Goal: Task Accomplishment & Management: Use online tool/utility

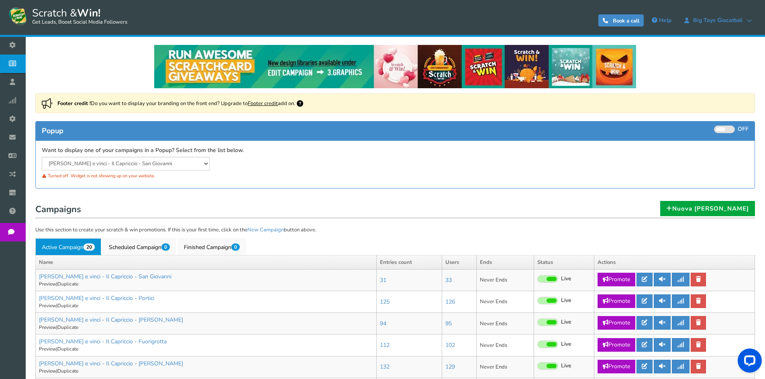
scroll to position [40, 0]
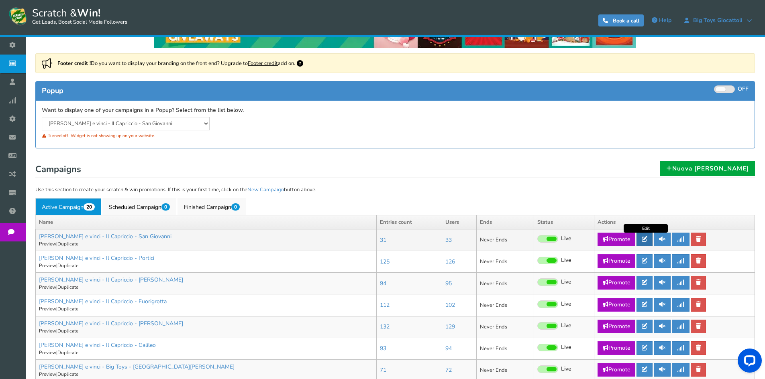
click at [644, 242] on icon at bounding box center [645, 240] width 6 height 6
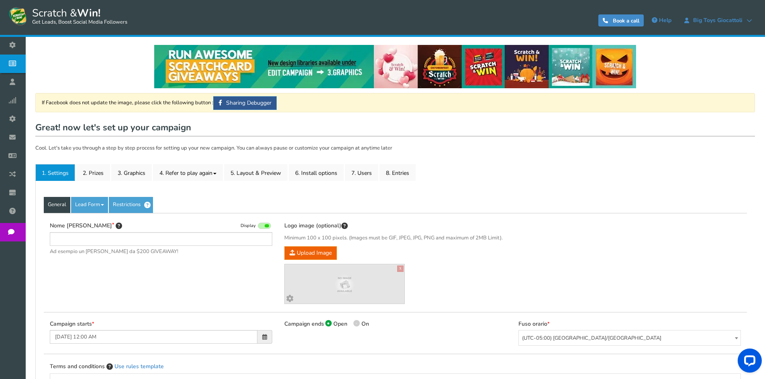
type input "[PERSON_NAME] e vinci - Il Capriccio - San Giovanni"
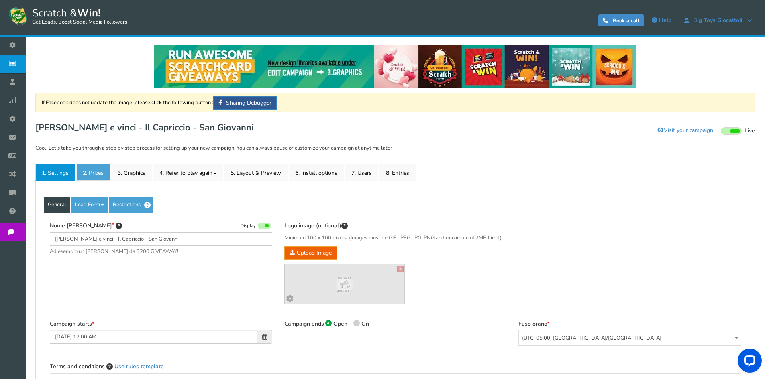
click at [94, 173] on link "2. Prizes" at bounding box center [93, 172] width 34 height 17
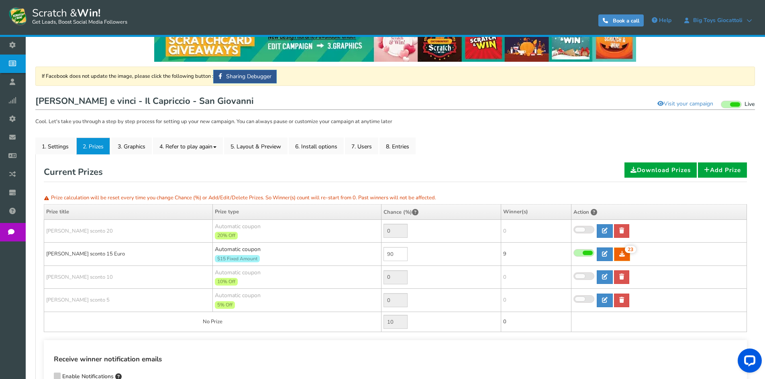
scroll to position [40, 0]
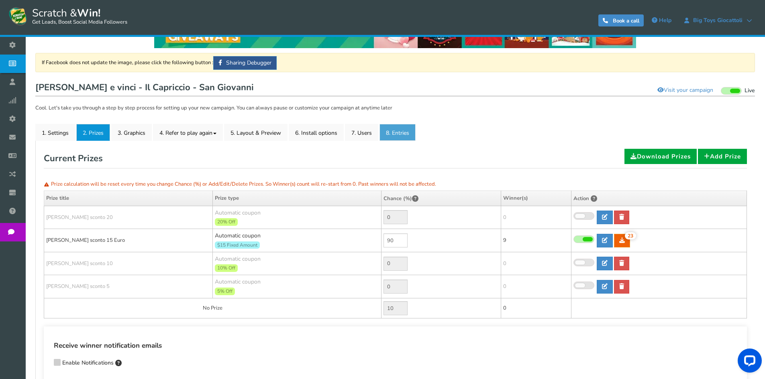
click at [400, 126] on link "8. Entries" at bounding box center [397, 132] width 36 height 17
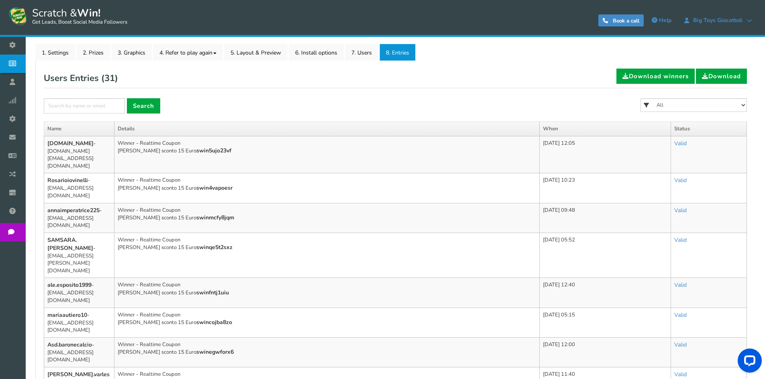
scroll to position [161, 0]
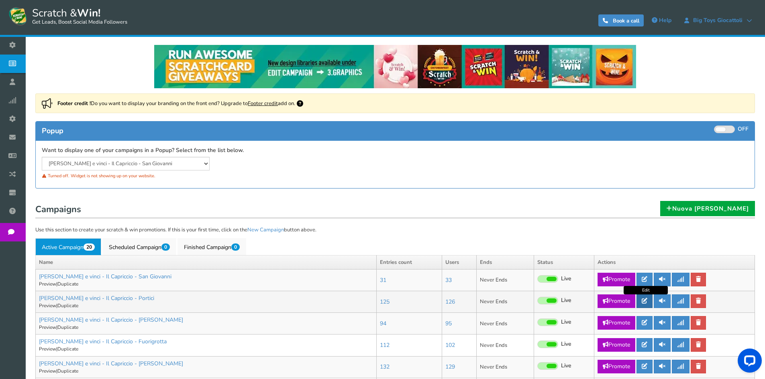
click at [647, 304] on icon at bounding box center [645, 301] width 6 height 6
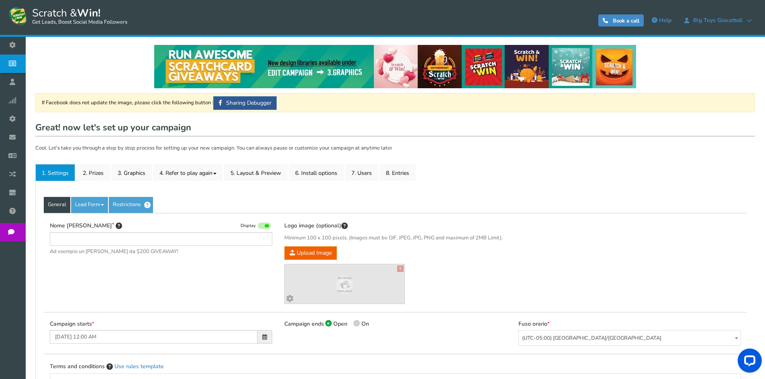
type input "[PERSON_NAME] e vinci - Il Capriccio - Portici"
click at [92, 174] on link "2. Prizes" at bounding box center [93, 172] width 34 height 17
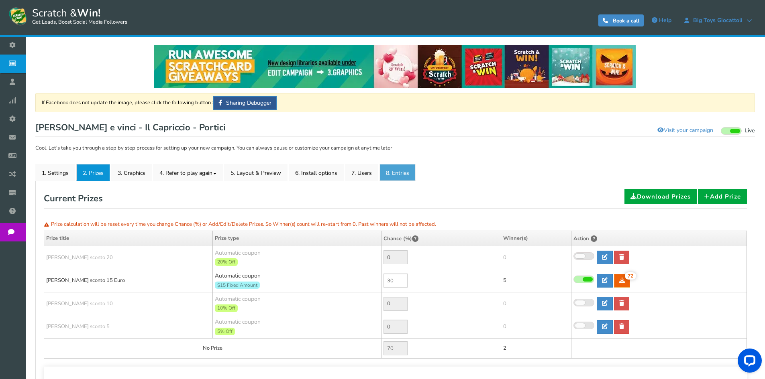
click at [407, 172] on link "8. Entries" at bounding box center [397, 172] width 36 height 17
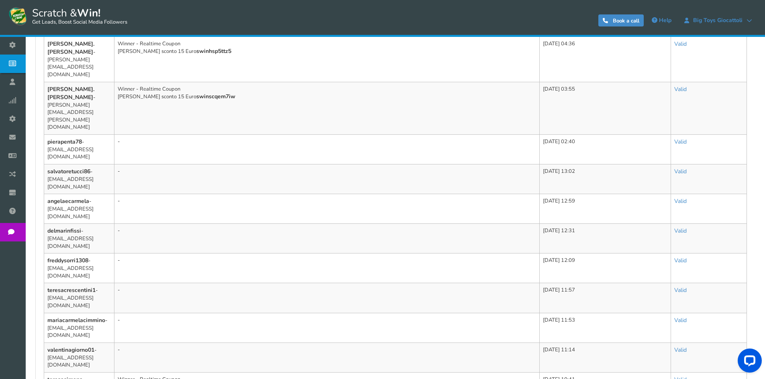
scroll to position [498, 0]
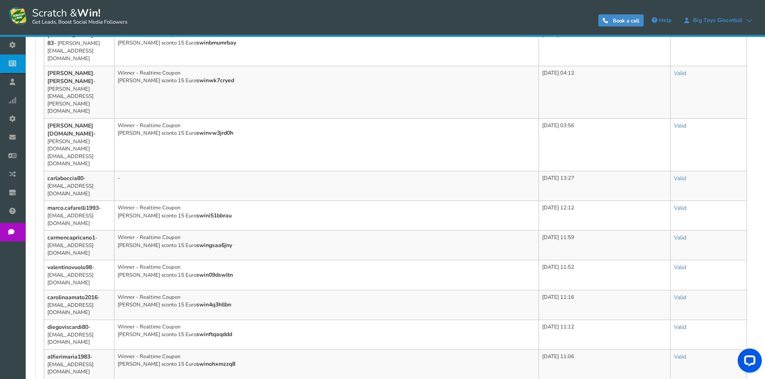
scroll to position [520, 0]
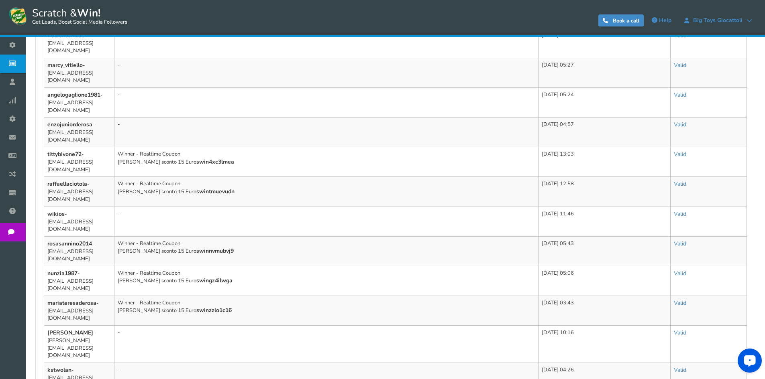
scroll to position [461, 0]
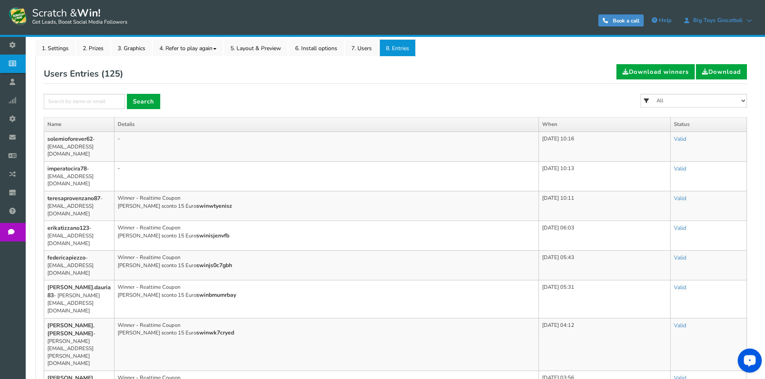
scroll to position [0, 0]
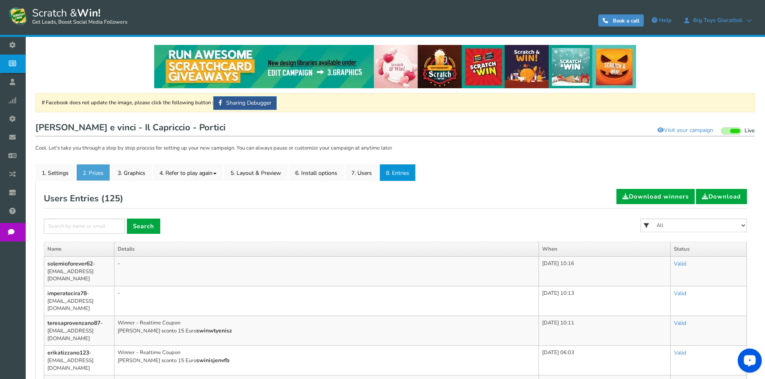
click at [93, 174] on link "2. Prizes" at bounding box center [93, 172] width 34 height 17
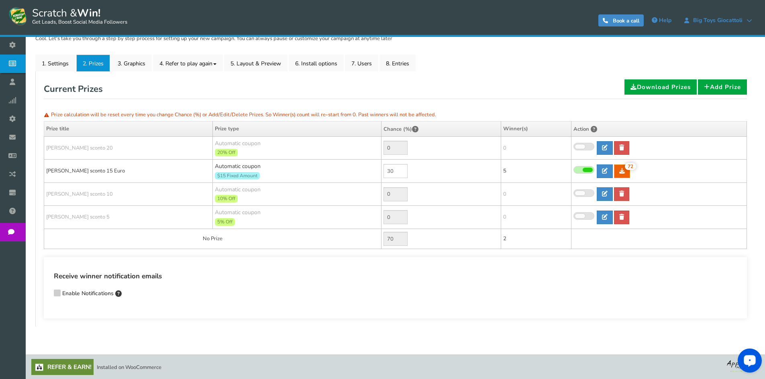
scroll to position [110, 0]
drag, startPoint x: 396, startPoint y: 171, endPoint x: 361, endPoint y: 165, distance: 35.4
click at [365, 167] on tr "[PERSON_NAME] sconto 15 Euro Automatic coupon $15 Fixed Amount Min.order value:…" at bounding box center [395, 170] width 703 height 23
type input "10"
click at [413, 173] on link at bounding box center [414, 171] width 12 height 14
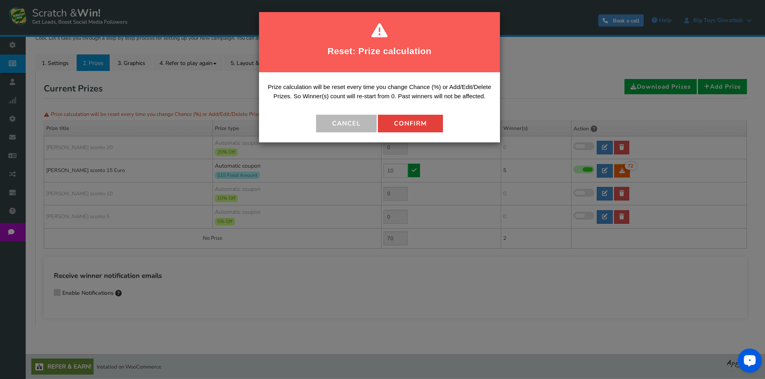
click at [416, 124] on button "Confirm" at bounding box center [410, 124] width 65 height 18
type input "90"
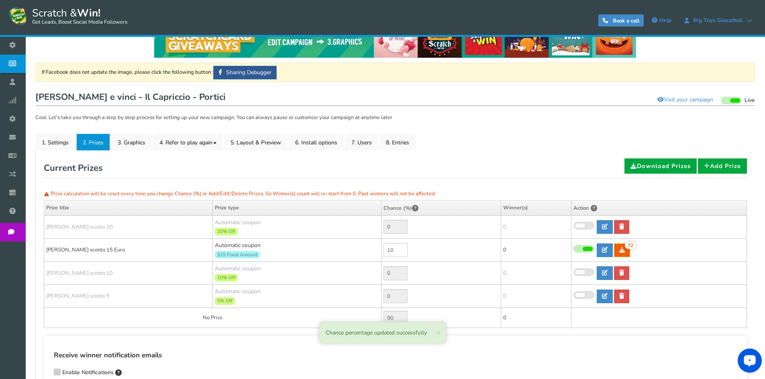
scroll to position [30, 0]
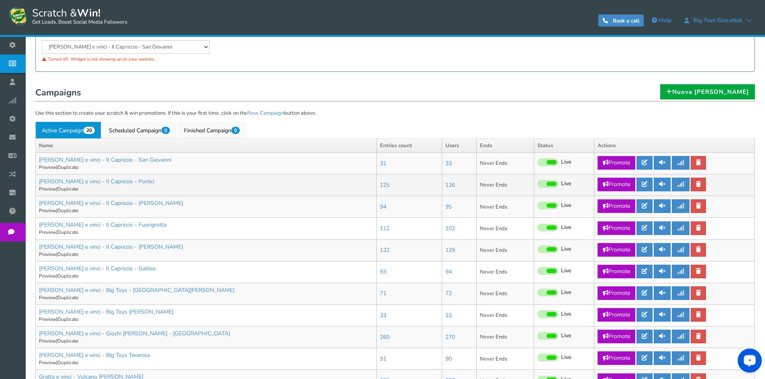
scroll to position [120, 0]
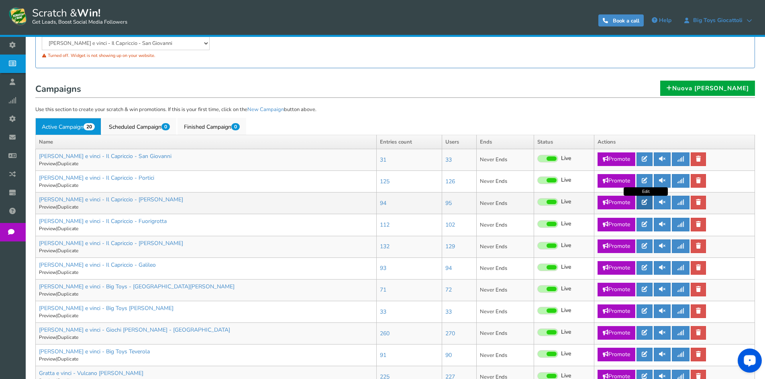
click at [649, 202] on link at bounding box center [644, 203] width 16 height 14
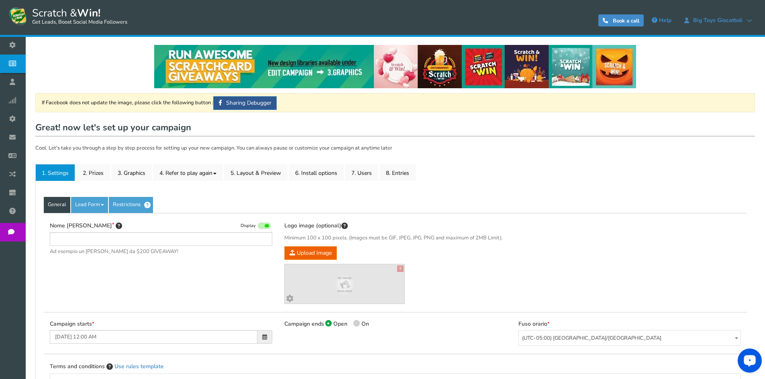
type input "[PERSON_NAME] e vinci - Il Capriccio - [PERSON_NAME]"
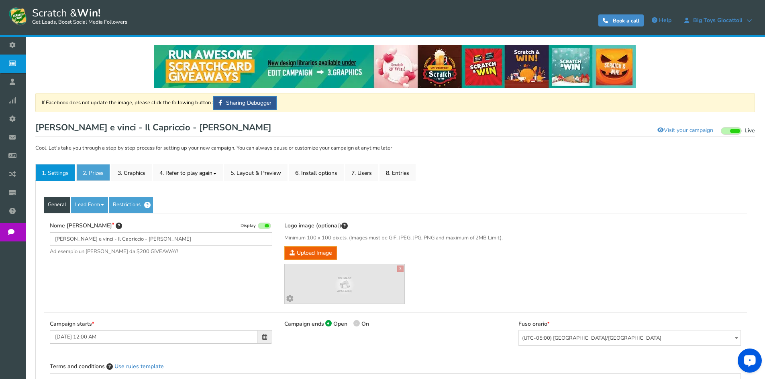
click at [94, 175] on link "2. Prizes" at bounding box center [93, 172] width 34 height 17
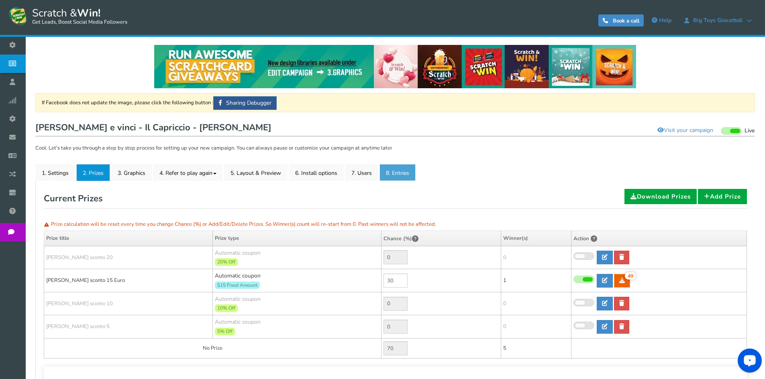
click at [406, 172] on link "8. Entries" at bounding box center [397, 172] width 36 height 17
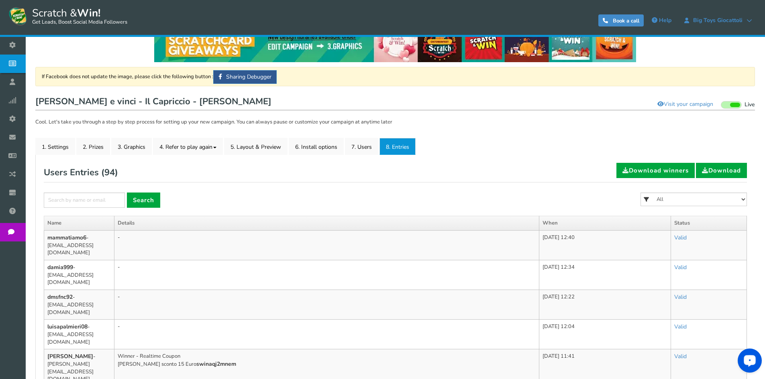
scroll to position [40, 0]
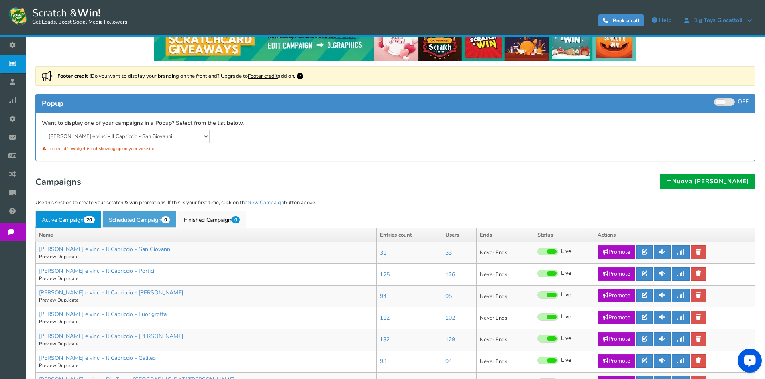
scroll to position [80, 0]
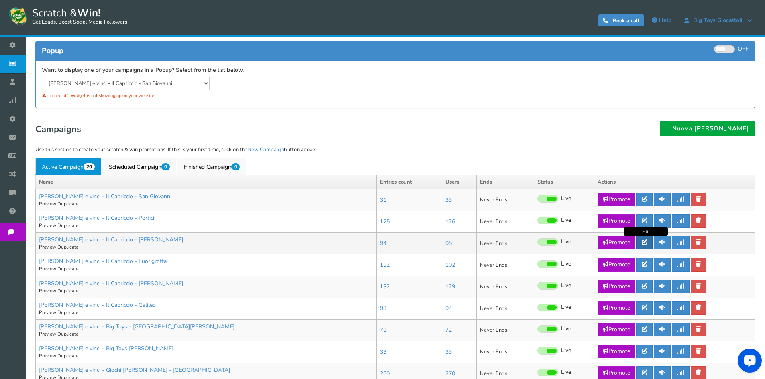
click at [641, 247] on link at bounding box center [644, 243] width 16 height 14
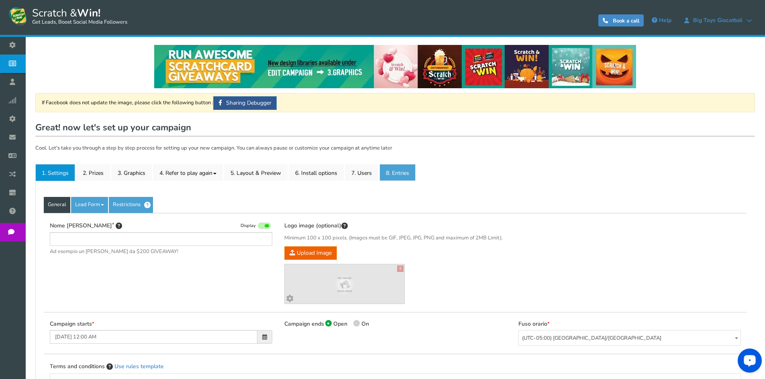
type input "[PERSON_NAME] e vinci - Il Capriccio - [PERSON_NAME]"
click at [396, 173] on link "8. Entries" at bounding box center [397, 172] width 36 height 17
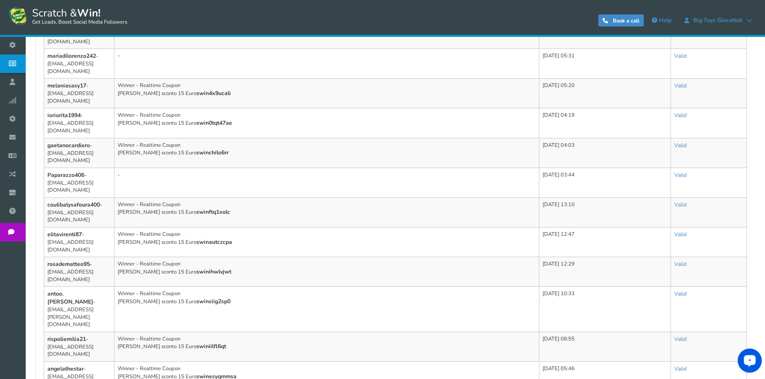
scroll to position [442, 0]
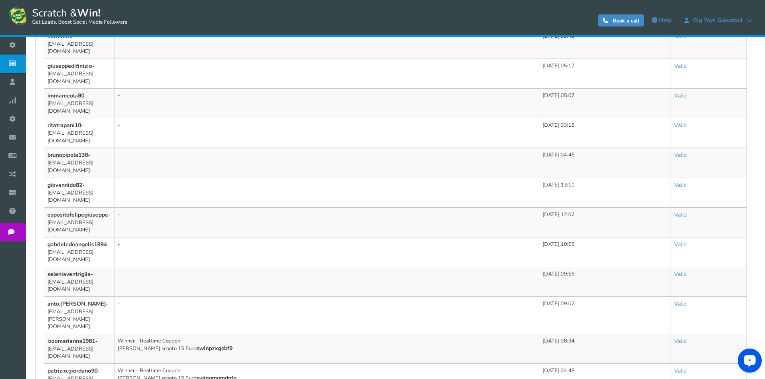
scroll to position [498, 0]
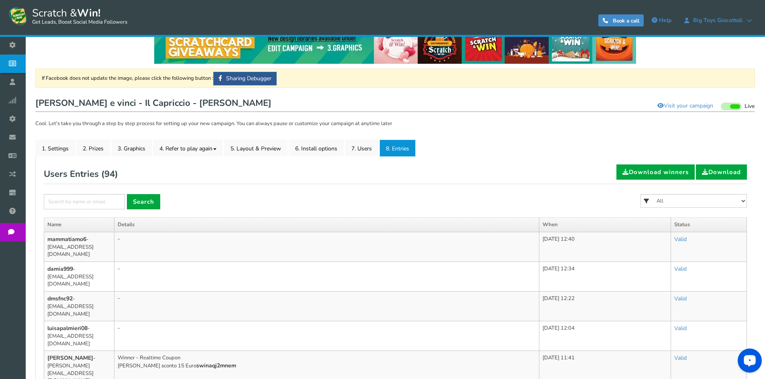
scroll to position [0, 0]
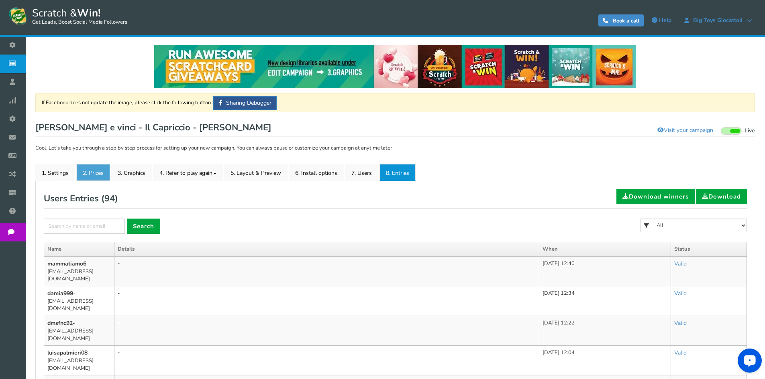
click at [99, 173] on link "2. Prizes" at bounding box center [93, 172] width 34 height 17
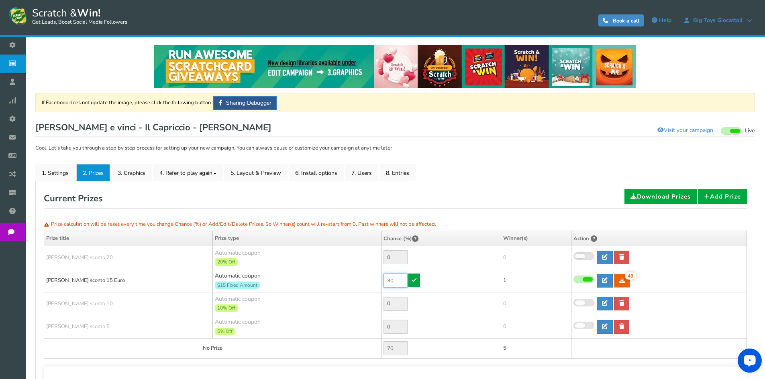
drag, startPoint x: 397, startPoint y: 283, endPoint x: 355, endPoint y: 275, distance: 42.1
click at [355, 275] on tr "[PERSON_NAME] sconto 15 Euro Automatic coupon $15 Fixed Amount Min.order value:…" at bounding box center [395, 280] width 703 height 23
type input "90"
click at [416, 280] on icon at bounding box center [414, 280] width 5 height 6
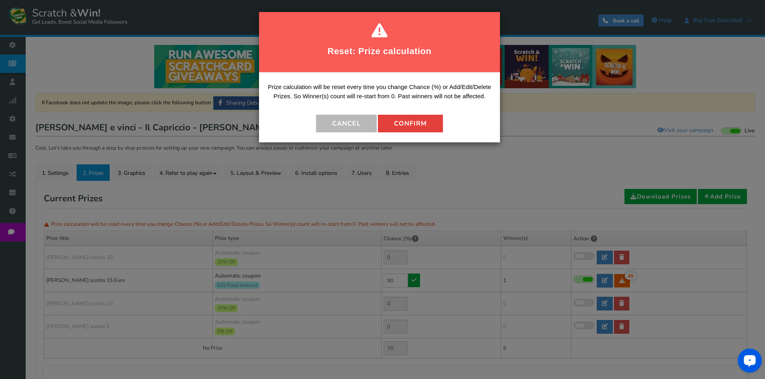
click at [411, 119] on button "Confirm" at bounding box center [410, 124] width 65 height 18
type input "10"
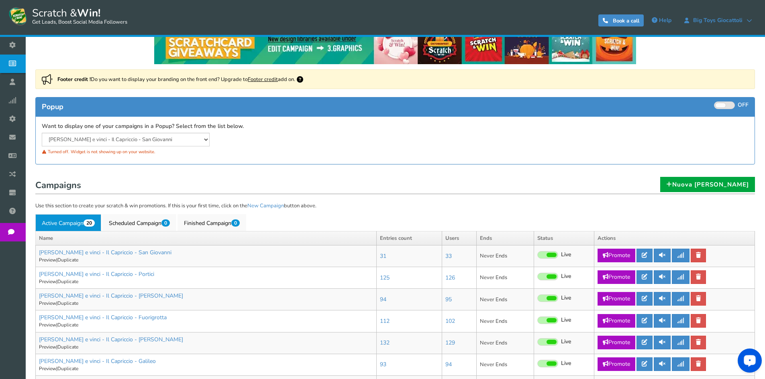
scroll to position [120, 0]
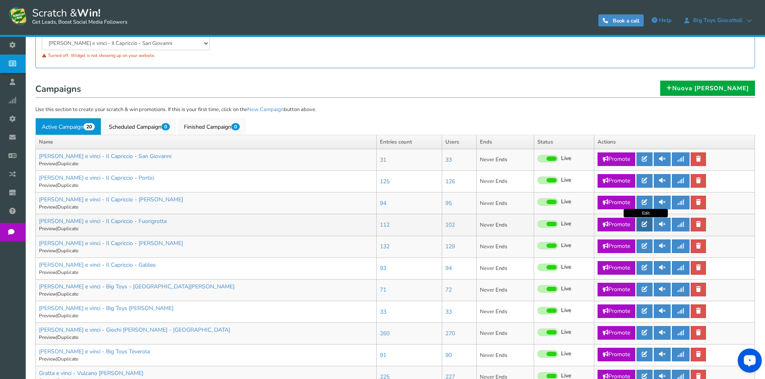
click at [647, 225] on icon at bounding box center [645, 225] width 6 height 6
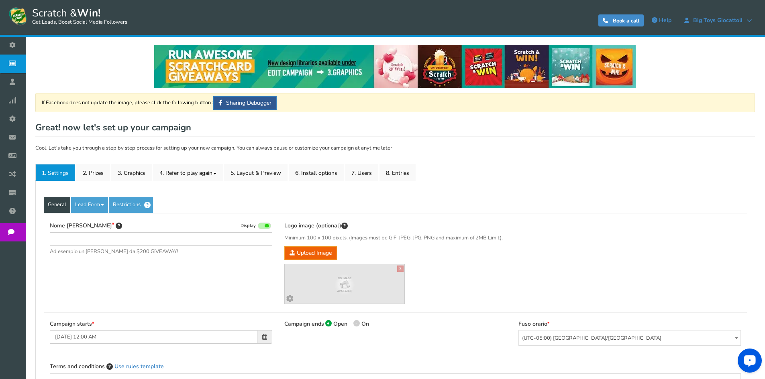
type input "[PERSON_NAME] e vinci - Il Capriccio - Fuorigrotta"
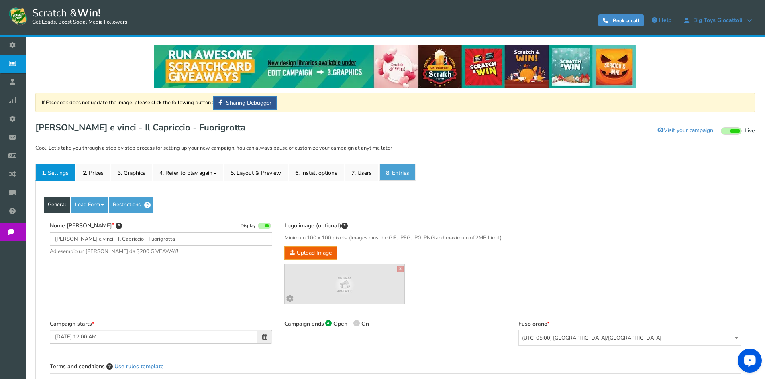
click at [395, 171] on link "8. Entries" at bounding box center [397, 172] width 36 height 17
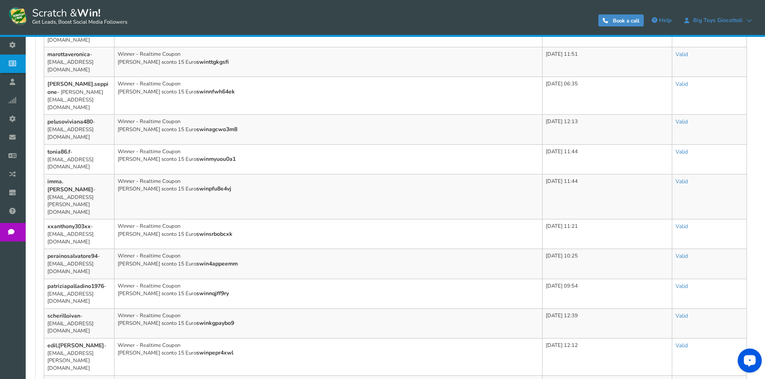
scroll to position [491, 0]
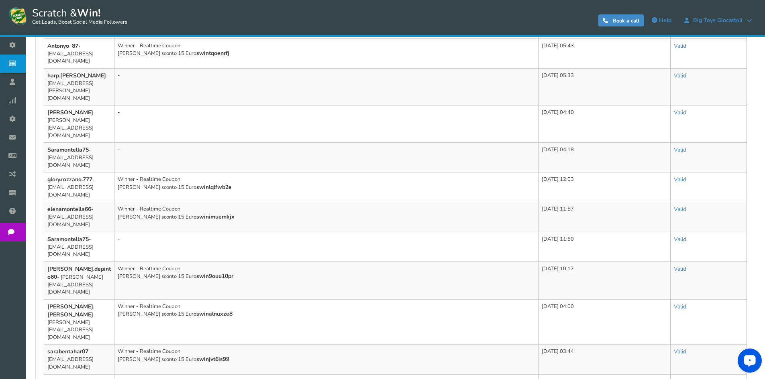
scroll to position [505, 0]
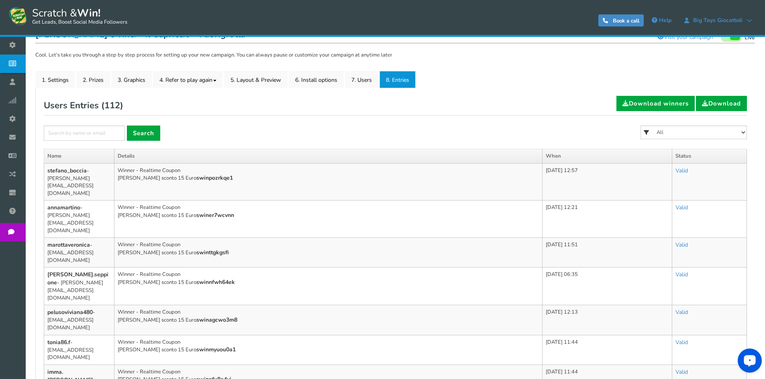
scroll to position [0, 0]
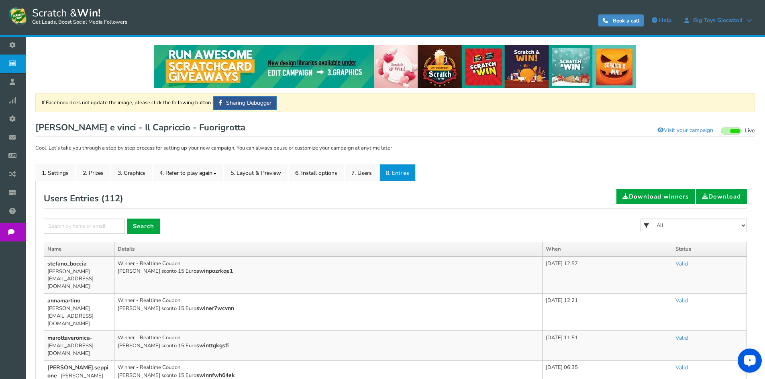
click at [84, 176] on link "2. Prizes" at bounding box center [93, 172] width 34 height 17
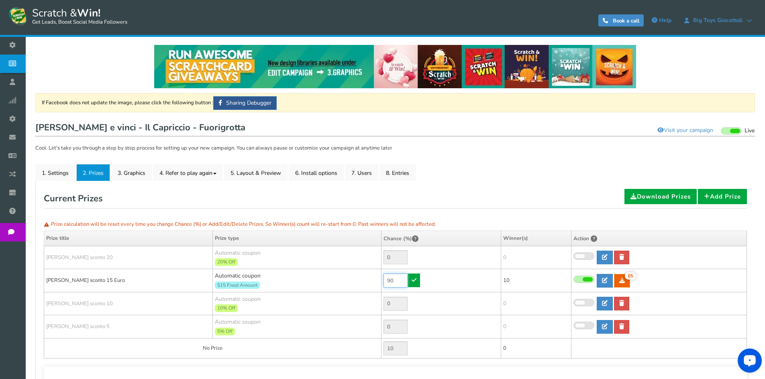
drag, startPoint x: 397, startPoint y: 279, endPoint x: 375, endPoint y: 279, distance: 21.3
click at [375, 279] on tr "[PERSON_NAME] sconto 15 Euro Automatic coupon $15 Fixed Amount Min.order value:…" at bounding box center [395, 280] width 703 height 23
type input "70"
click at [415, 281] on icon at bounding box center [414, 280] width 5 height 6
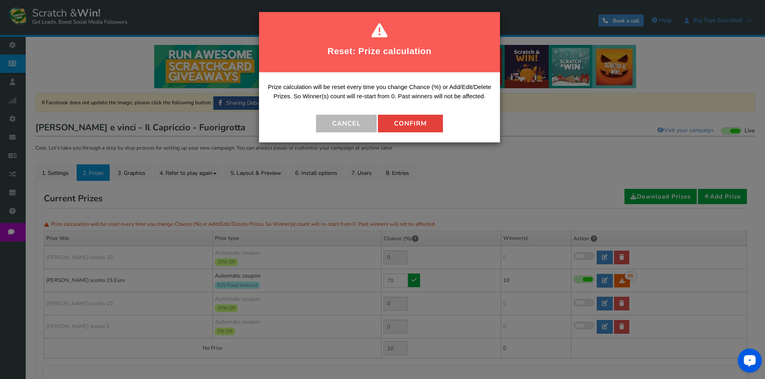
click at [412, 123] on button "Confirm" at bounding box center [410, 124] width 65 height 18
type input "30"
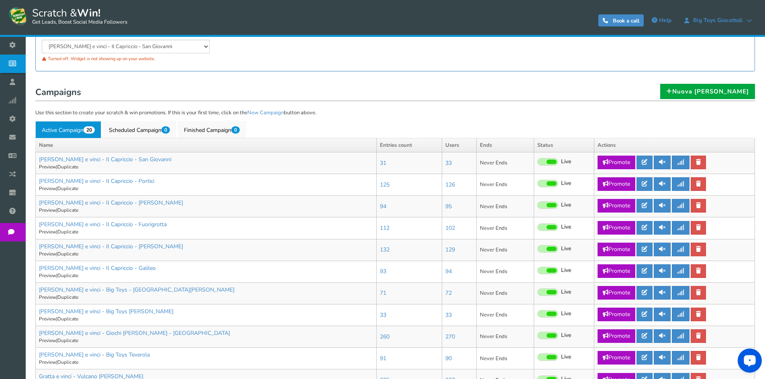
scroll to position [120, 0]
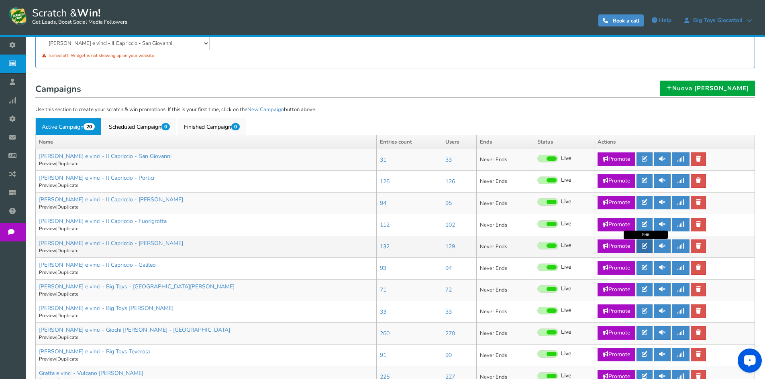
click at [642, 249] on link at bounding box center [644, 247] width 16 height 14
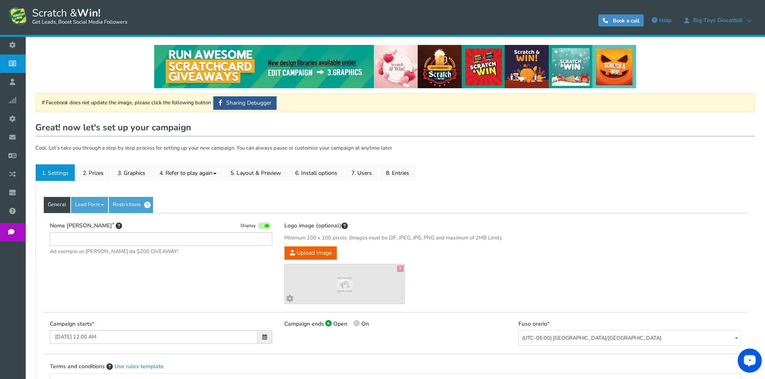
type input "[PERSON_NAME] e vinci - Il Capriccio - [PERSON_NAME]"
click at [396, 163] on div "If Facebook does not update the image, please click the following button : Shar…" at bounding box center [395, 315] width 720 height 445
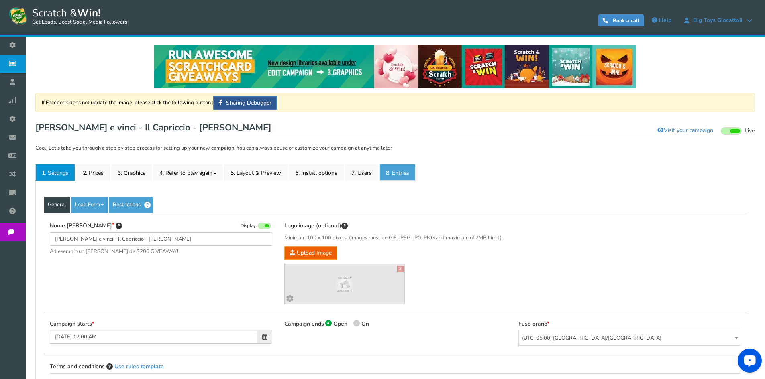
click at [398, 173] on link "8. Entries" at bounding box center [397, 172] width 36 height 17
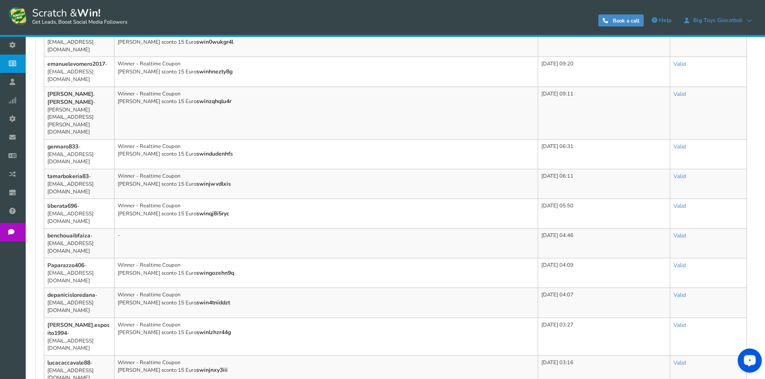
scroll to position [475, 0]
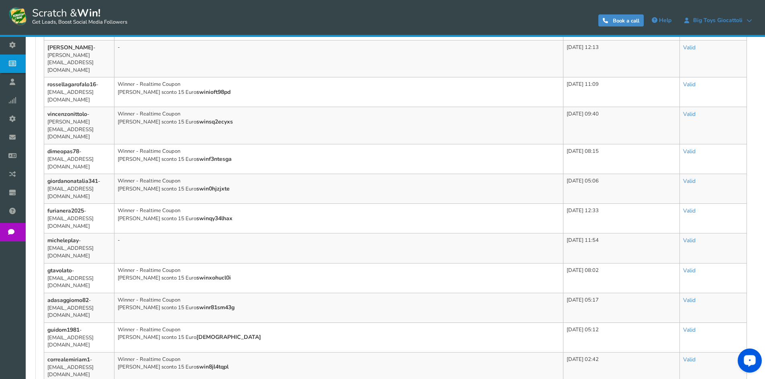
scroll to position [490, 0]
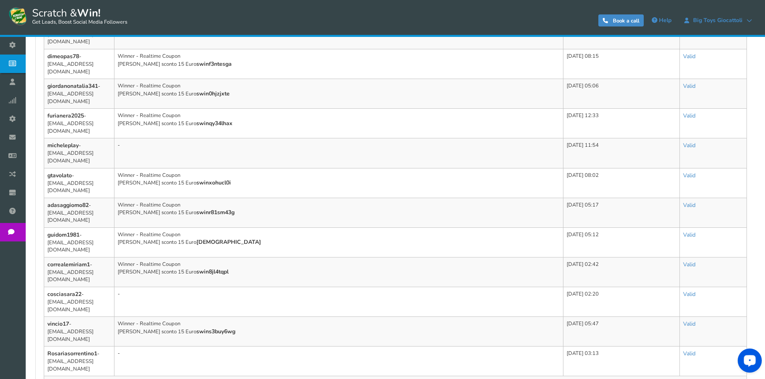
click at [677, 379] on link "Previous" at bounding box center [673, 384] width 24 height 9
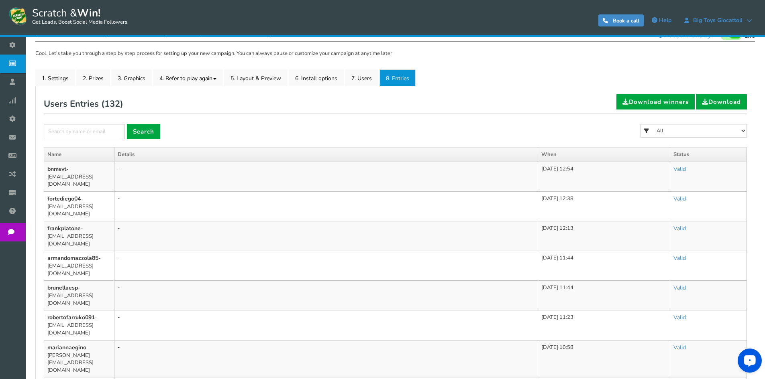
scroll to position [74, 0]
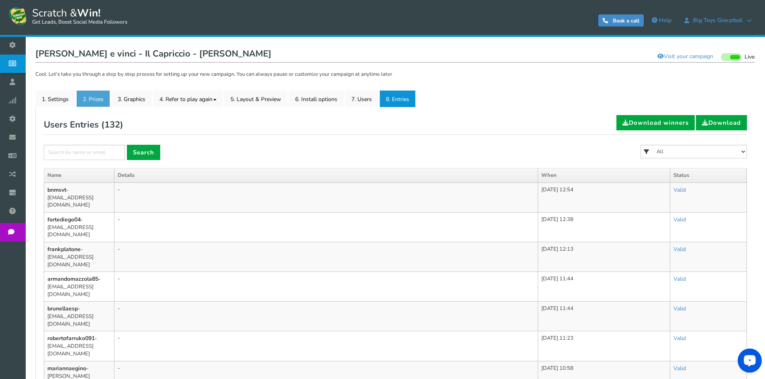
click at [91, 100] on link "2. Prizes" at bounding box center [93, 98] width 34 height 17
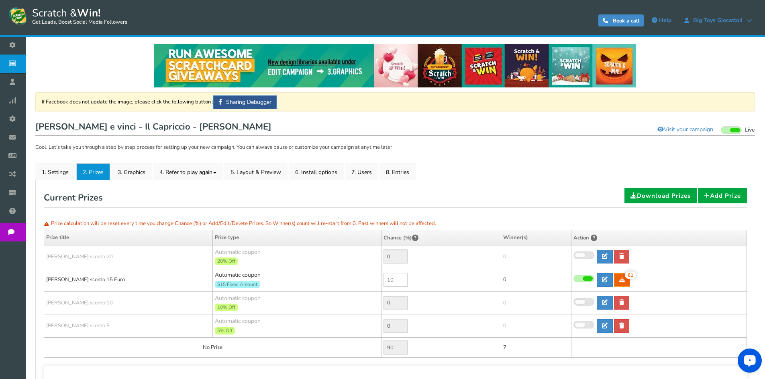
scroll to position [0, 0]
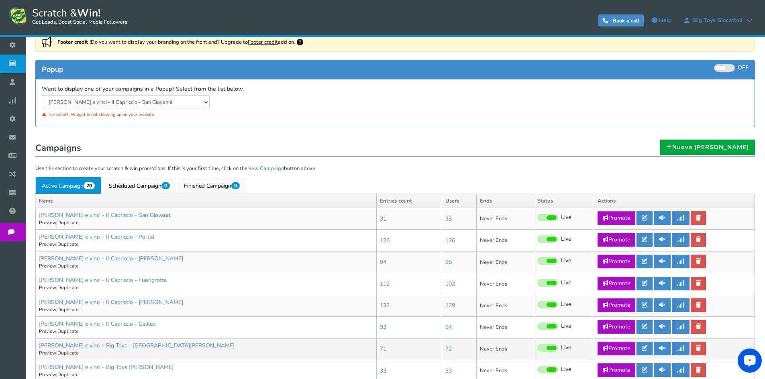
scroll to position [161, 0]
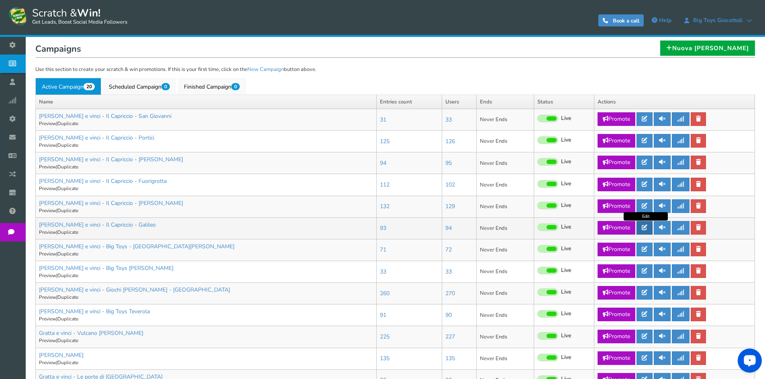
click at [645, 228] on icon at bounding box center [645, 228] width 6 height 6
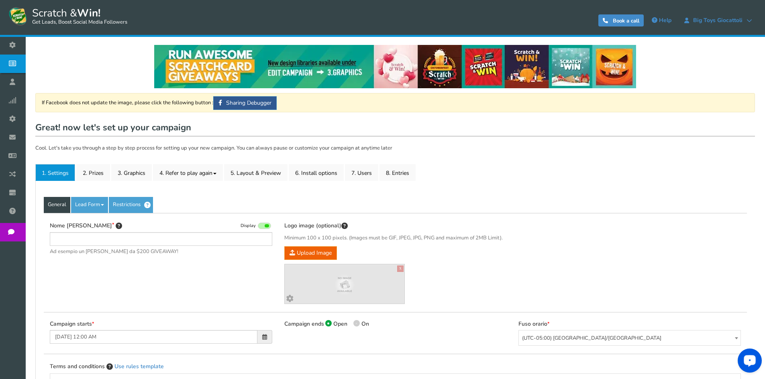
type input "[PERSON_NAME] e vinci - Il Capriccio - Galileo"
click at [104, 168] on link "2. Prizes" at bounding box center [93, 172] width 34 height 17
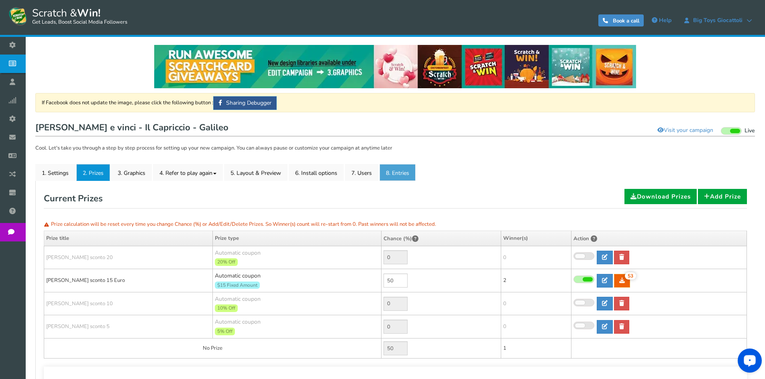
click at [407, 169] on link "8. Entries" at bounding box center [397, 172] width 36 height 17
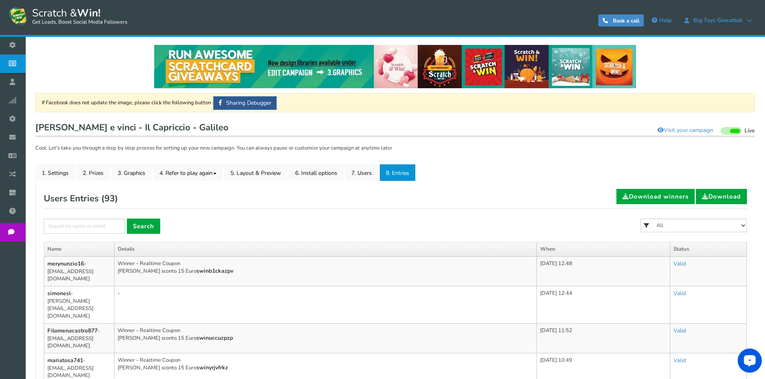
click at [96, 171] on link "2. Prizes" at bounding box center [93, 172] width 34 height 17
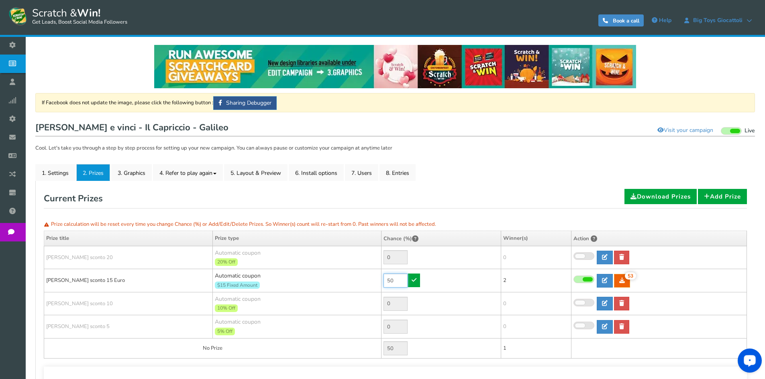
drag, startPoint x: 397, startPoint y: 277, endPoint x: 364, endPoint y: 278, distance: 32.5
click at [365, 278] on tr "[PERSON_NAME] sconto 15 Euro Automatic coupon $15 Fixed Amount Min.order value:…" at bounding box center [395, 280] width 703 height 23
type input "90"
click at [418, 284] on link at bounding box center [414, 281] width 12 height 14
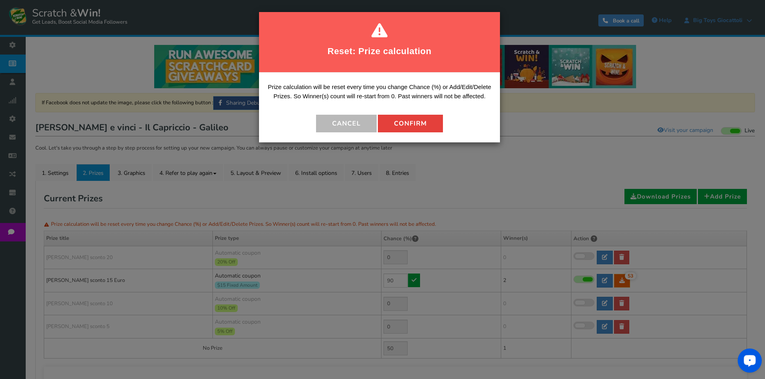
click at [419, 124] on button "Confirm" at bounding box center [410, 124] width 65 height 18
type input "10"
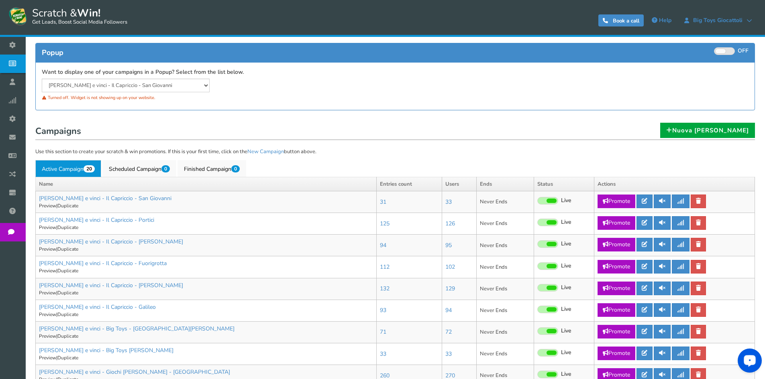
scroll to position [201, 0]
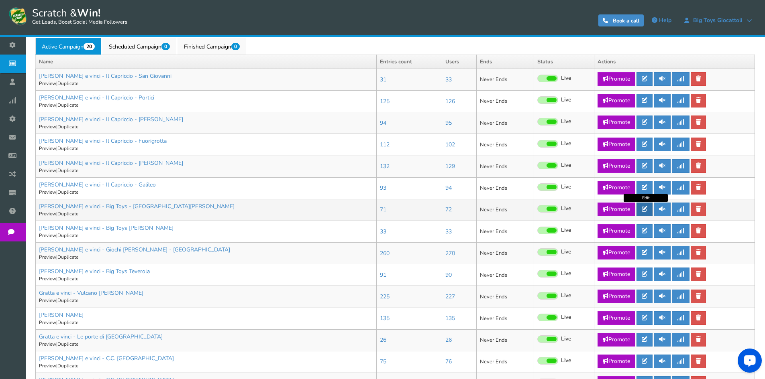
click at [640, 212] on link at bounding box center [644, 210] width 16 height 14
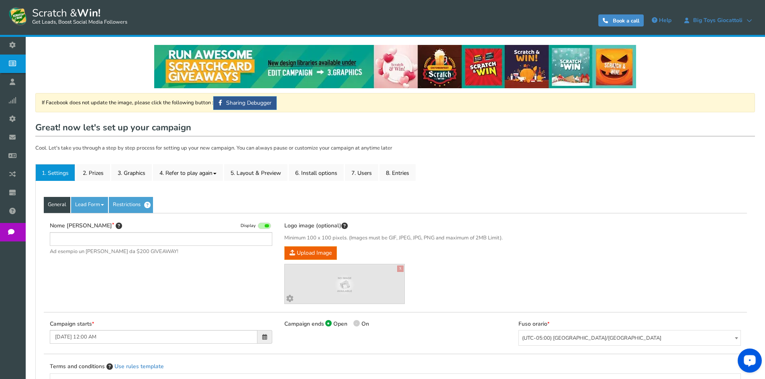
type input "[PERSON_NAME] e vinci - Big Toys - [GEOGRAPHIC_DATA][PERSON_NAME]"
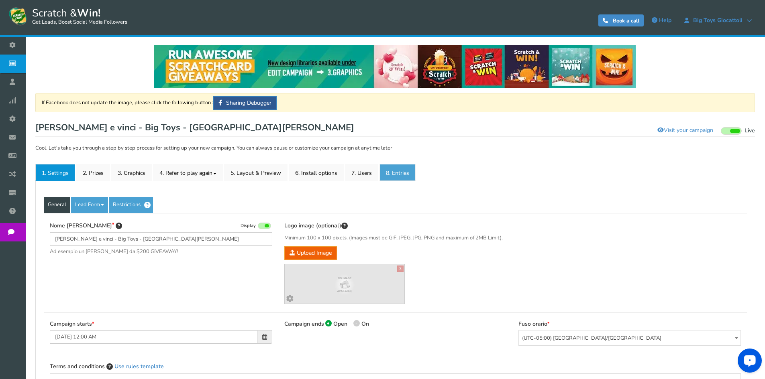
click at [397, 178] on link "8. Entries" at bounding box center [397, 172] width 36 height 17
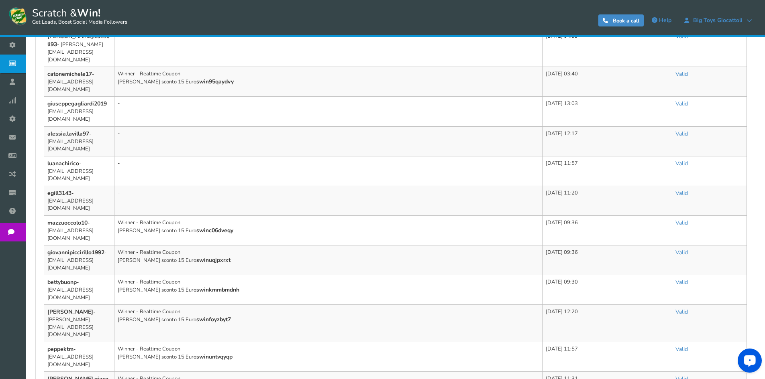
scroll to position [506, 0]
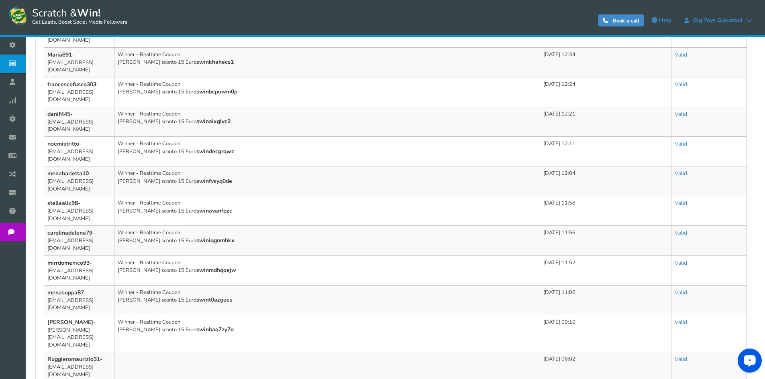
scroll to position [498, 0]
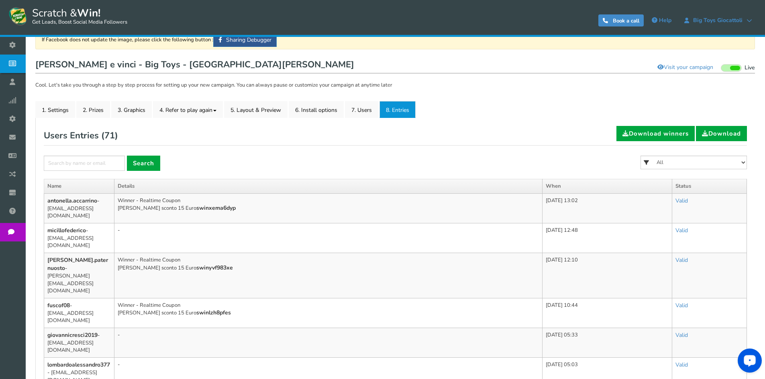
scroll to position [0, 0]
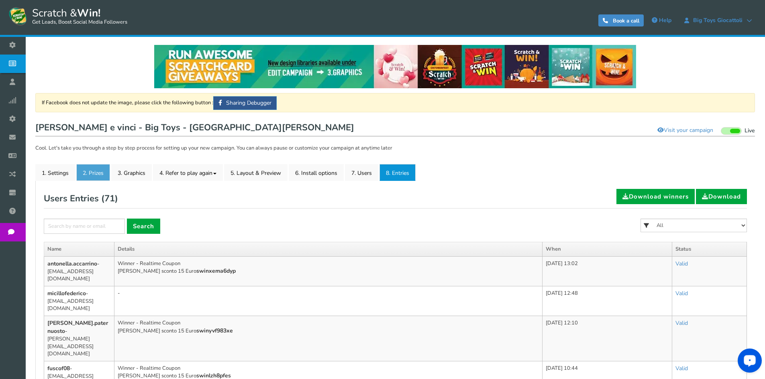
click at [103, 171] on link "2. Prizes" at bounding box center [93, 172] width 34 height 17
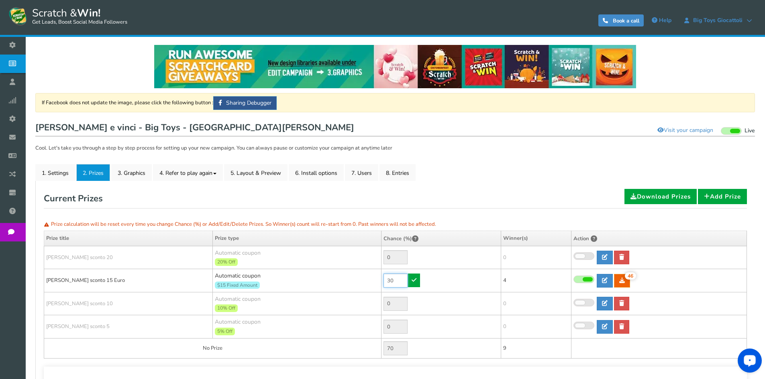
click at [377, 275] on tr "[PERSON_NAME] sconto 15 Euro Automatic coupon $15 Fixed Amount Min.order value:…" at bounding box center [395, 280] width 703 height 23
type input "10"
click at [415, 277] on link at bounding box center [414, 281] width 12 height 14
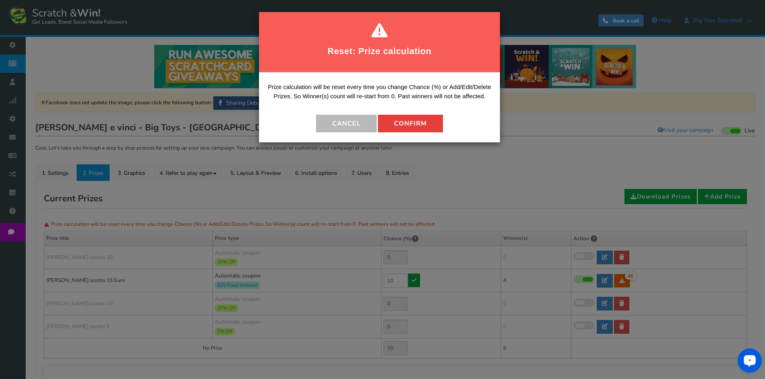
click at [422, 120] on button "Confirm" at bounding box center [410, 124] width 65 height 18
type input "90"
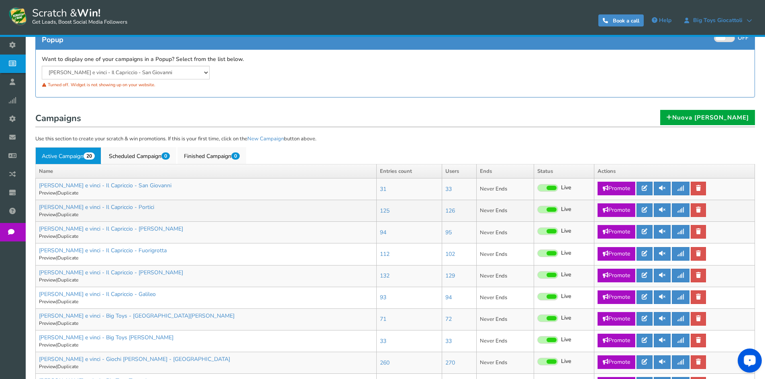
scroll to position [201, 0]
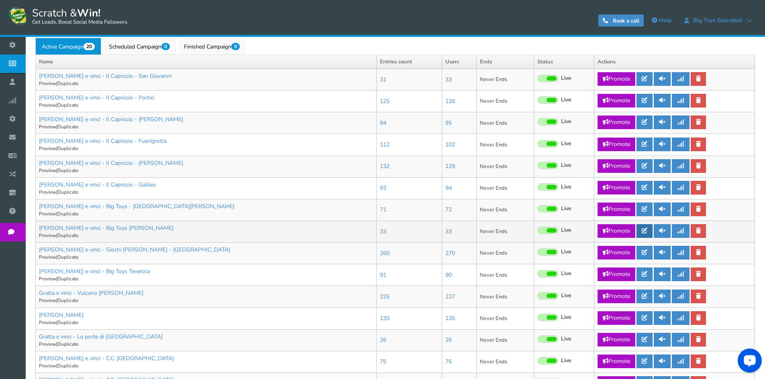
click at [642, 228] on link at bounding box center [644, 231] width 16 height 14
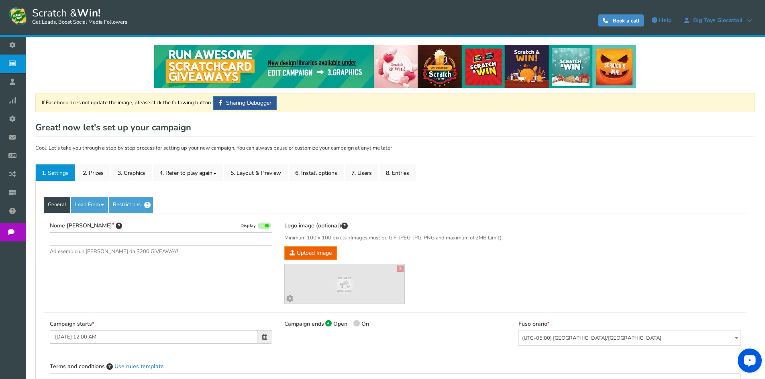
type input "[PERSON_NAME] e vinci - Big Toys [PERSON_NAME]"
click at [420, 176] on ul "1. Settings 2. Prizes 3. Graphics 4. Refer to play again 4.1 Referrals Setup 4.…" at bounding box center [395, 172] width 720 height 17
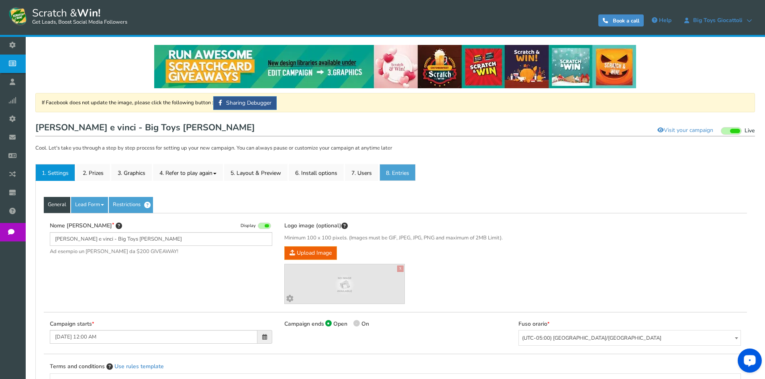
click at [412, 173] on link "8. Entries" at bounding box center [397, 172] width 36 height 17
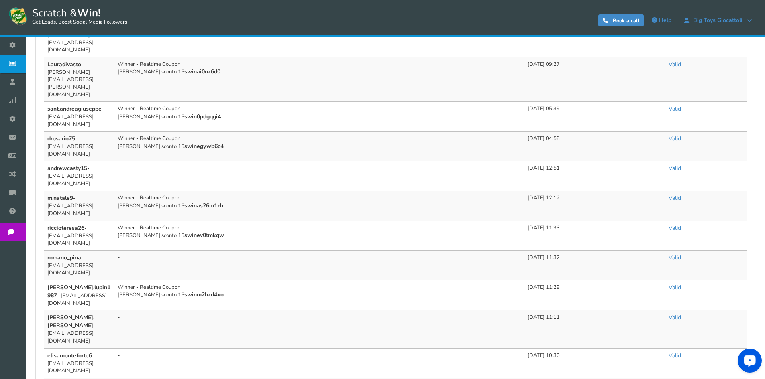
scroll to position [442, 0]
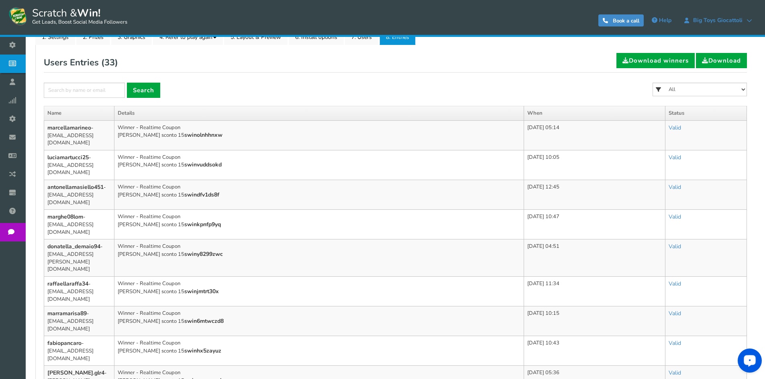
scroll to position [297, 0]
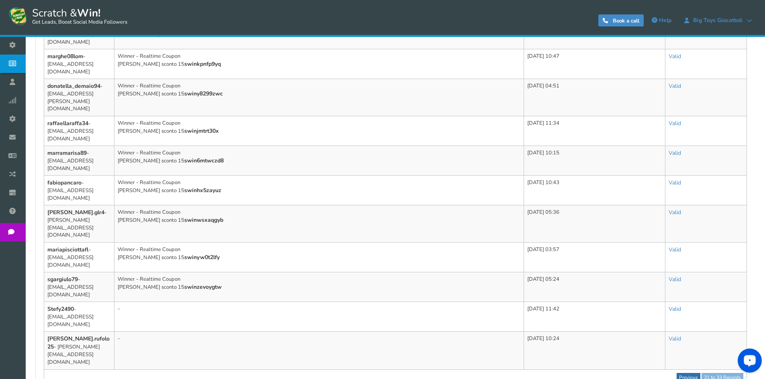
click at [689, 373] on link "Previous" at bounding box center [689, 377] width 24 height 9
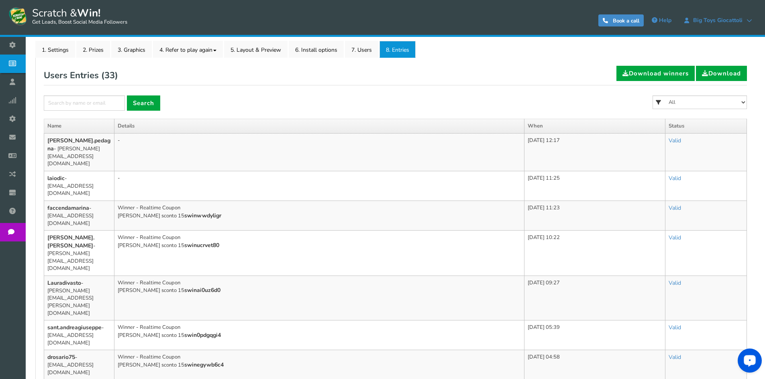
scroll to position [0, 0]
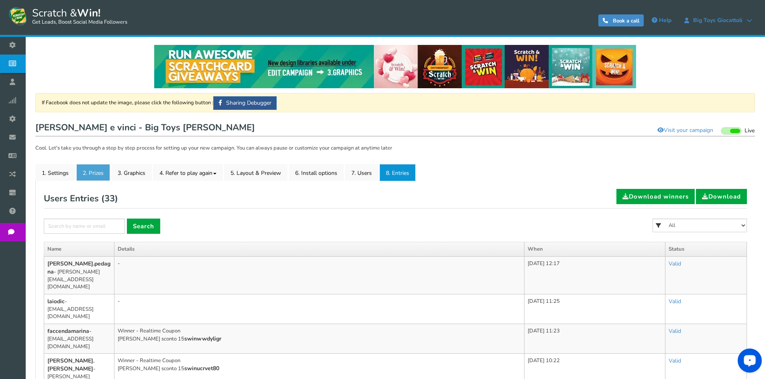
click at [84, 173] on link "2. Prizes" at bounding box center [93, 172] width 34 height 17
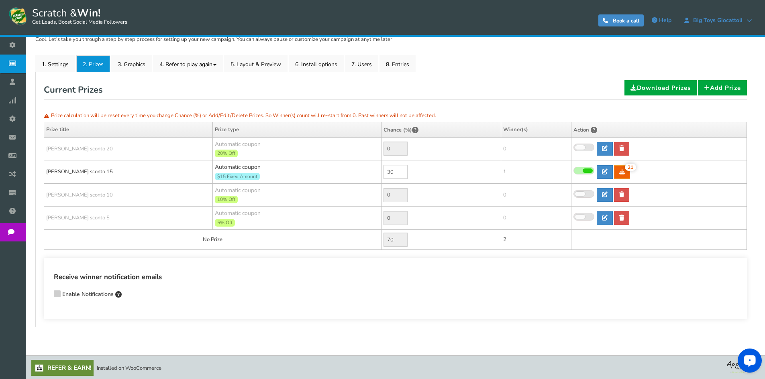
scroll to position [110, 0]
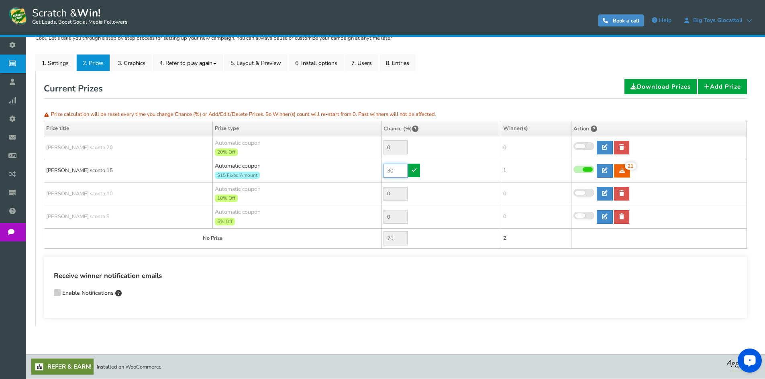
drag, startPoint x: 397, startPoint y: 167, endPoint x: 367, endPoint y: 167, distance: 30.1
click at [367, 167] on tr "[PERSON_NAME] sconto 15 Automatic coupon $15 Fixed Amount Min.order value: 0 30…" at bounding box center [395, 170] width 703 height 23
type input "90"
click at [416, 169] on icon at bounding box center [414, 170] width 5 height 6
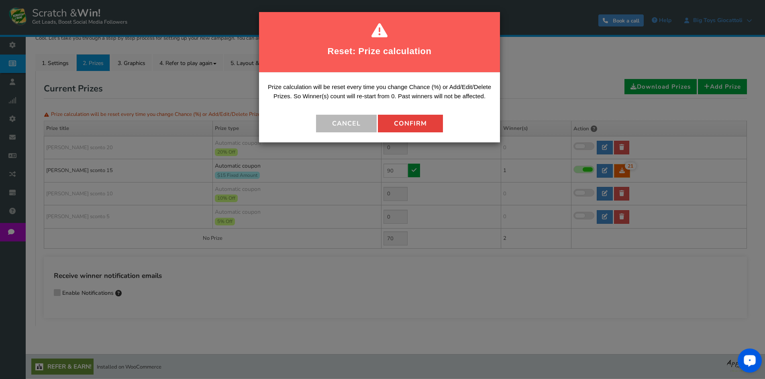
click at [418, 125] on button "Confirm" at bounding box center [410, 124] width 65 height 18
type input "10"
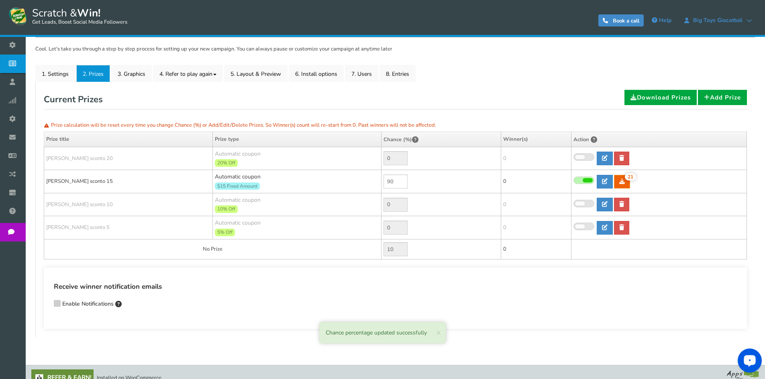
scroll to position [0, 0]
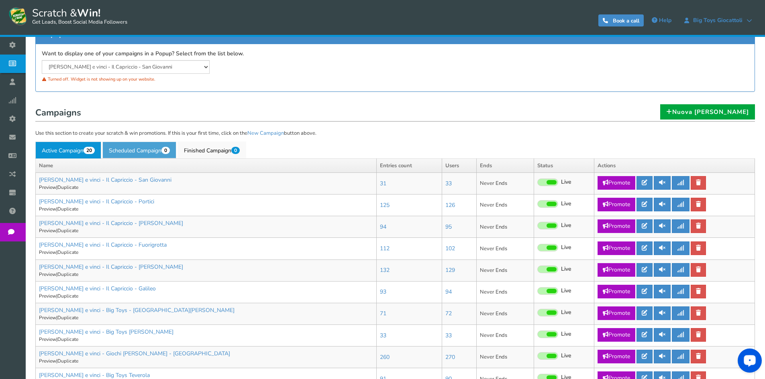
scroll to position [201, 0]
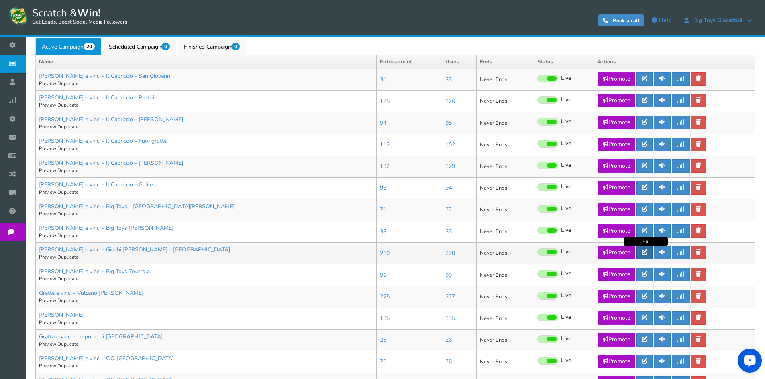
click at [647, 250] on icon at bounding box center [645, 253] width 6 height 6
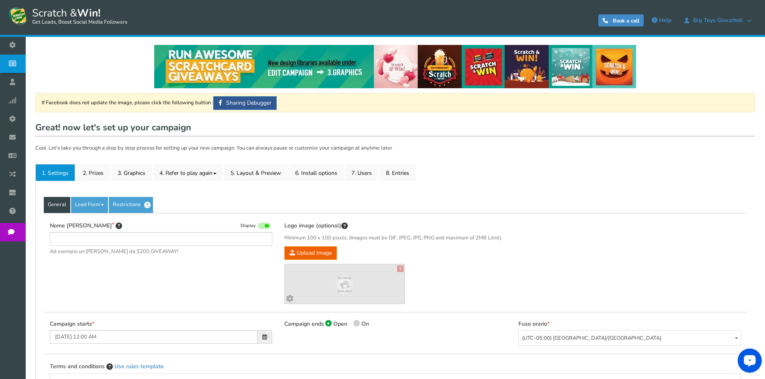
type input "[PERSON_NAME] e vinci - Giochi [PERSON_NAME] - [GEOGRAPHIC_DATA]"
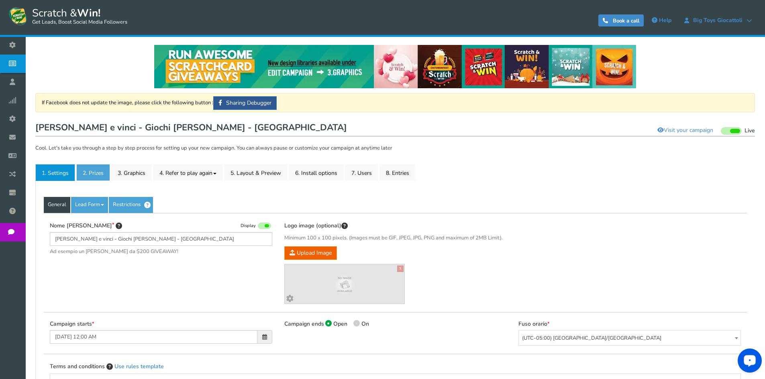
click at [86, 175] on link "2. Prizes" at bounding box center [93, 172] width 34 height 17
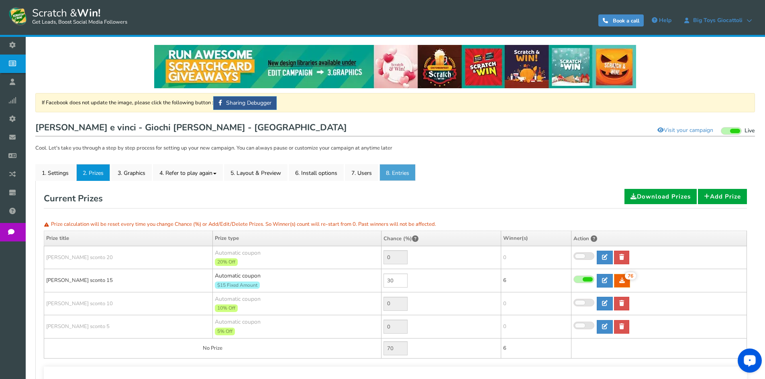
click at [408, 172] on link "8. Entries" at bounding box center [397, 172] width 36 height 17
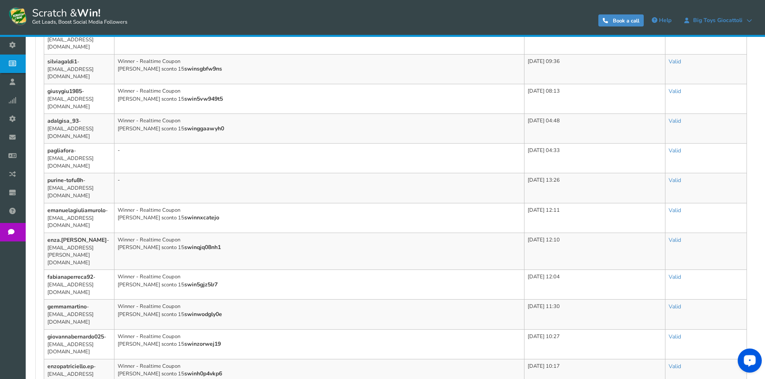
scroll to position [475, 0]
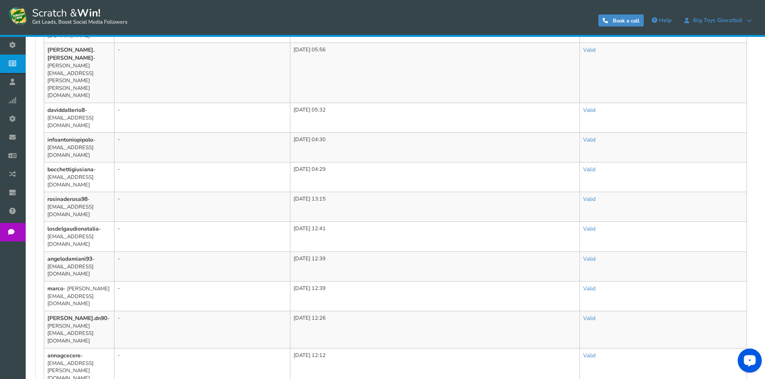
scroll to position [435, 0]
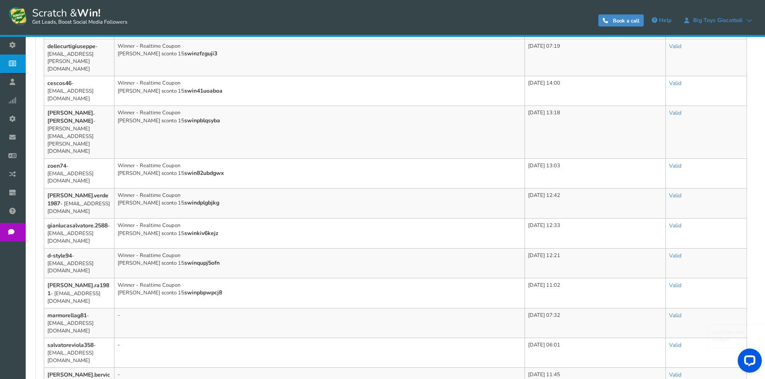
click at [732, 364] on div at bounding box center [748, 363] width 34 height 34
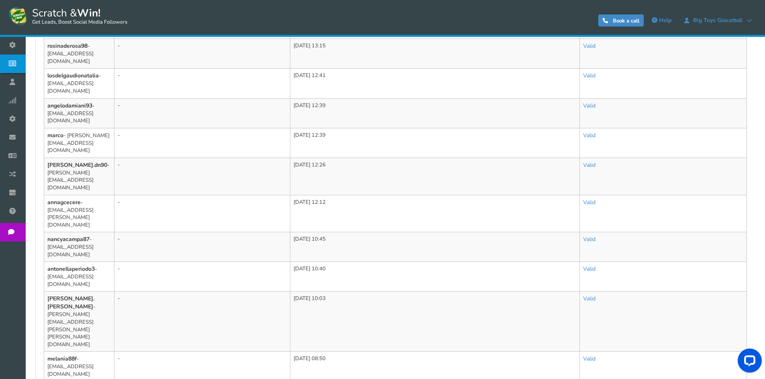
scroll to position [490, 0]
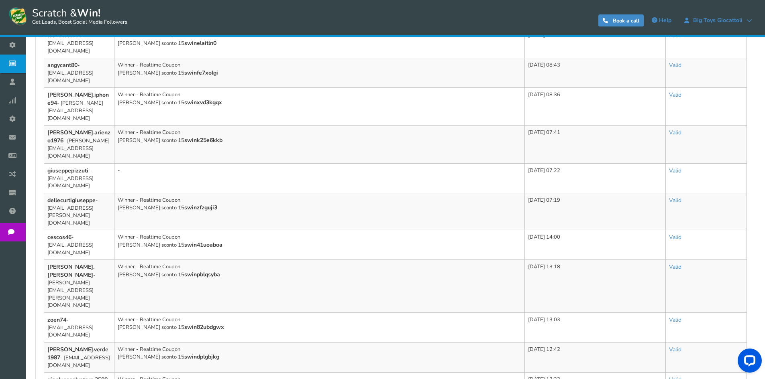
scroll to position [498, 0]
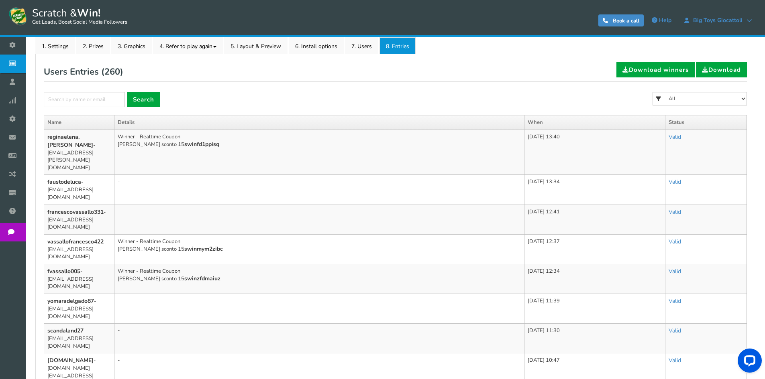
scroll to position [114, 0]
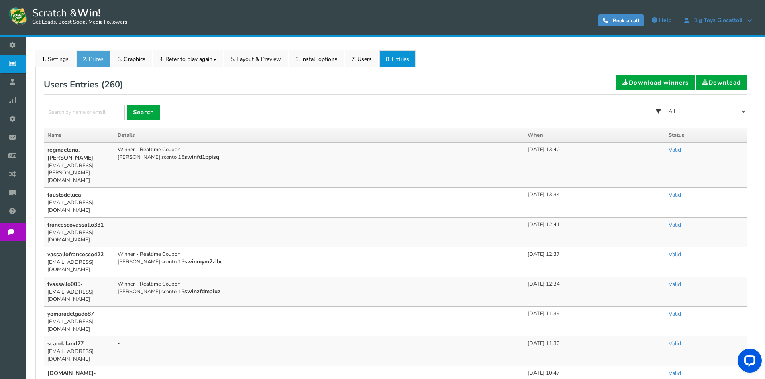
click at [80, 51] on link "2. Prizes" at bounding box center [93, 58] width 34 height 17
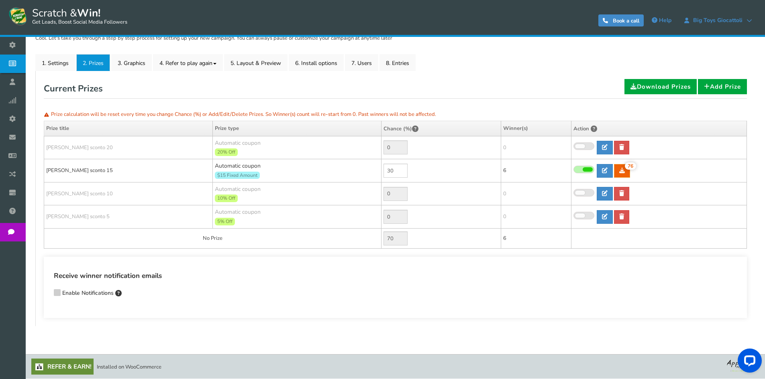
scroll to position [110, 0]
click at [360, 166] on tr "[PERSON_NAME] sconto 15 Automatic coupon $15 Fixed Amount Min.order value: 0 30…" at bounding box center [395, 170] width 703 height 23
type input "90"
click at [415, 170] on icon at bounding box center [414, 170] width 5 height 6
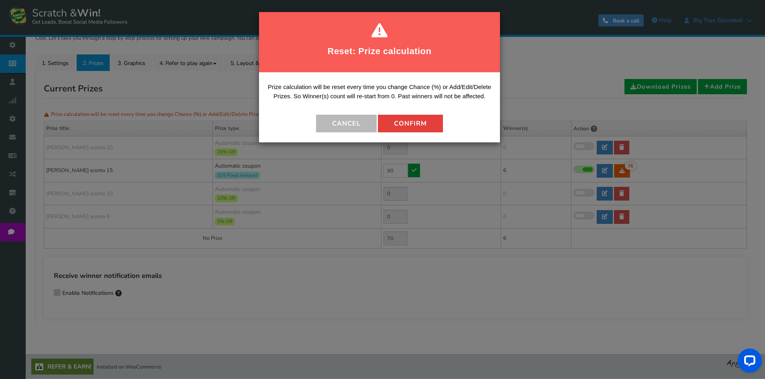
click at [427, 133] on button "Confirm" at bounding box center [410, 124] width 65 height 18
type input "10"
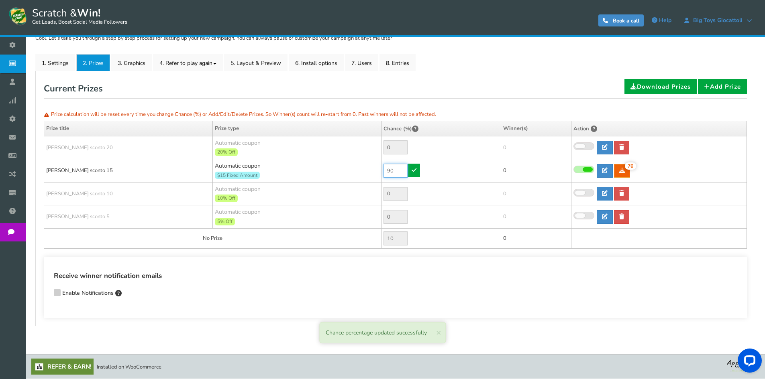
drag, startPoint x: 392, startPoint y: 172, endPoint x: 368, endPoint y: 166, distance: 24.4
click at [368, 166] on tr "[PERSON_NAME] sconto 15 Automatic coupon $15 Fixed Amount Min.order value: 0 90…" at bounding box center [395, 170] width 703 height 23
type input "70"
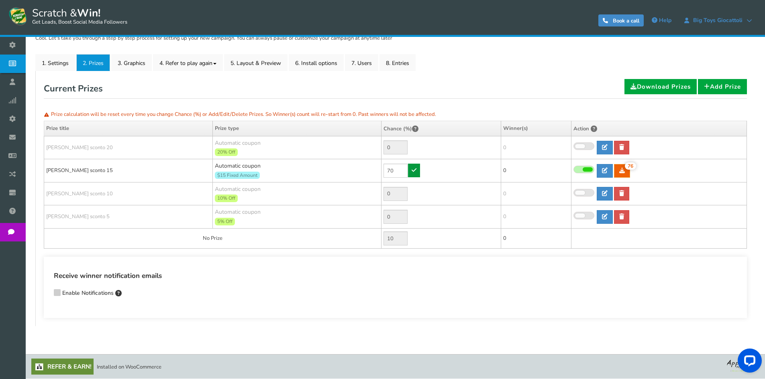
click at [412, 175] on link at bounding box center [414, 171] width 12 height 14
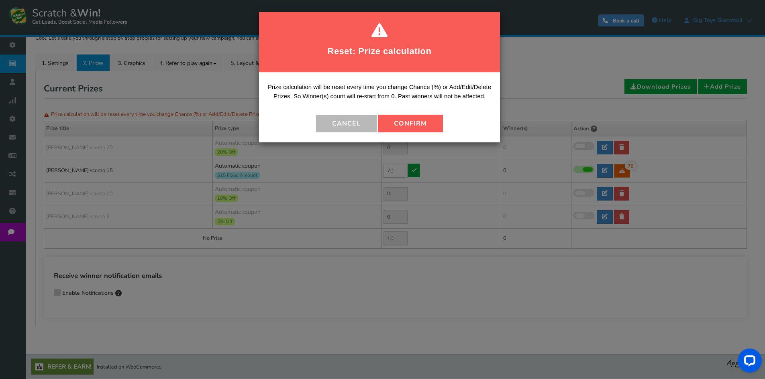
click at [411, 129] on button "Confirm" at bounding box center [410, 124] width 65 height 18
type input "30"
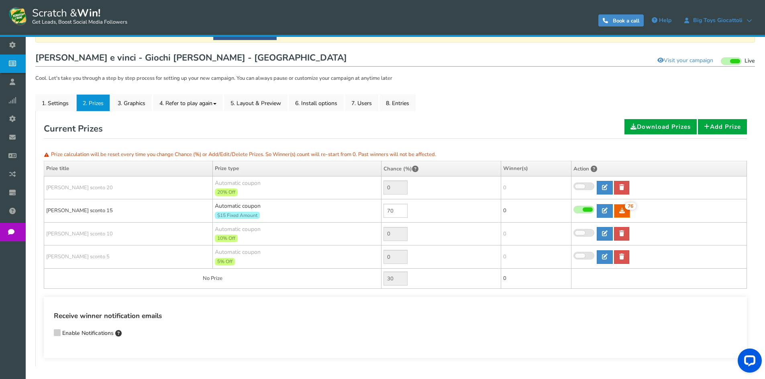
scroll to position [0, 0]
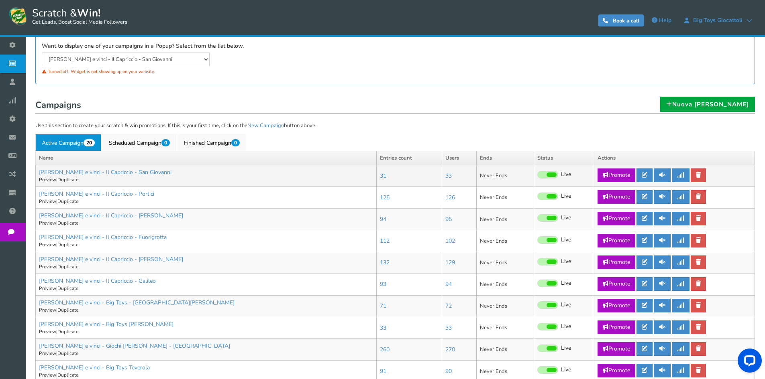
scroll to position [241, 0]
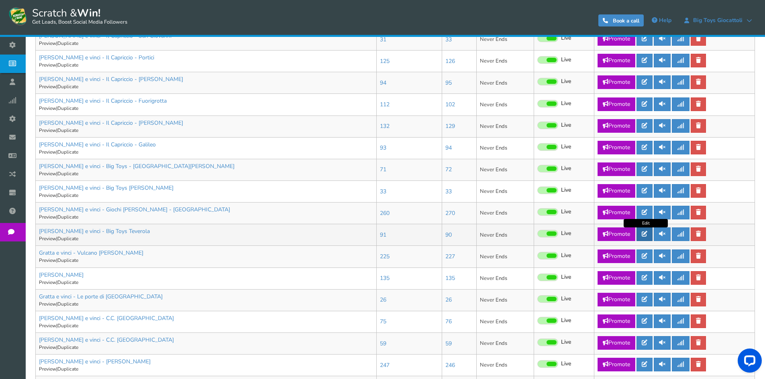
click at [645, 236] on icon at bounding box center [645, 234] width 6 height 6
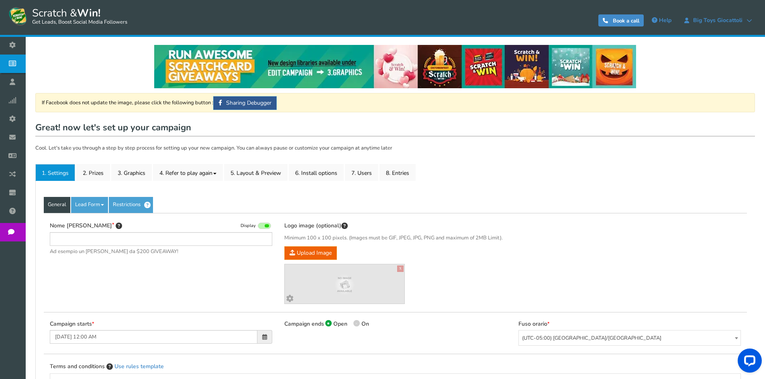
type input "[PERSON_NAME] e vinci - Big Toys Teverola"
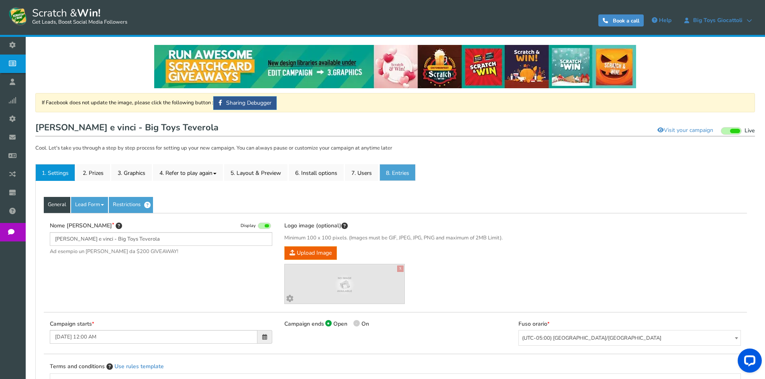
click at [416, 175] on link "8. Entries" at bounding box center [397, 172] width 36 height 17
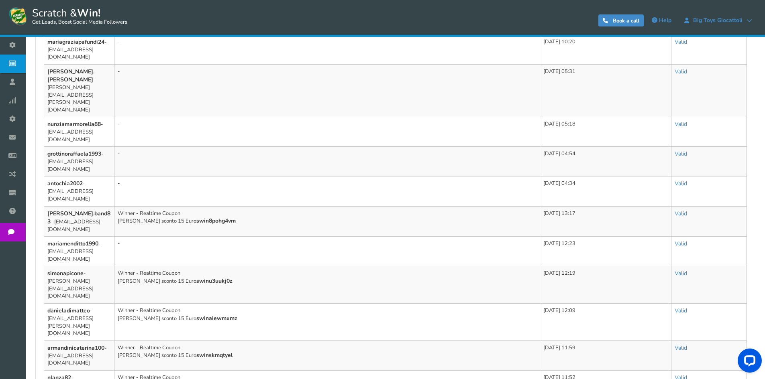
scroll to position [442, 0]
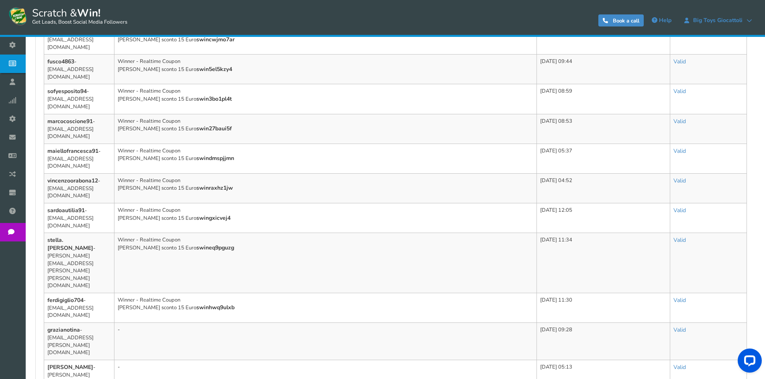
scroll to position [483, 0]
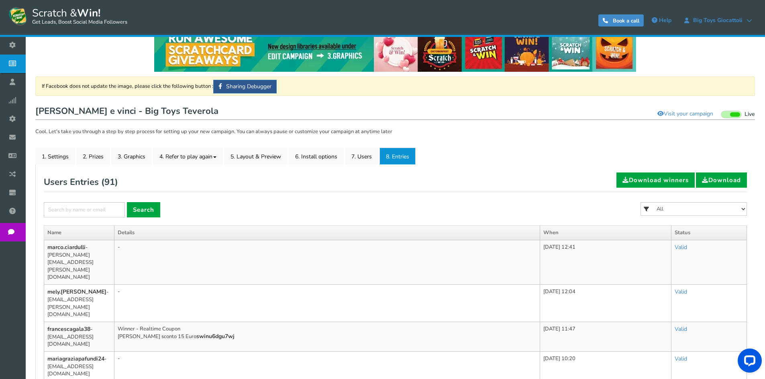
scroll to position [1, 0]
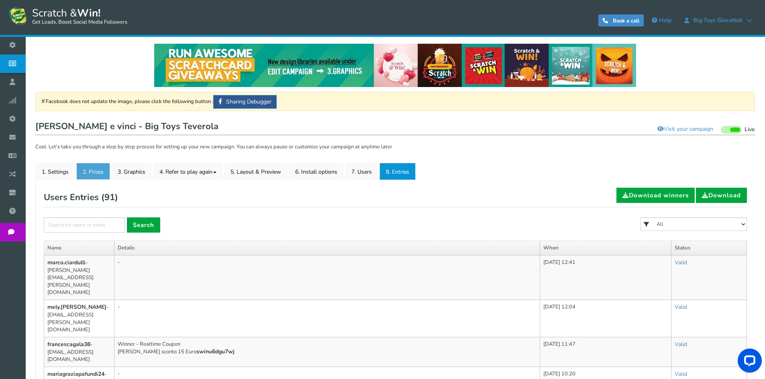
click at [92, 170] on link "2. Prizes" at bounding box center [93, 171] width 34 height 17
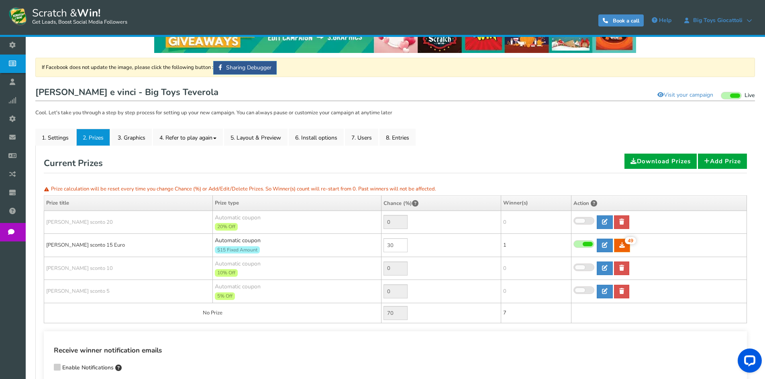
scroll to position [110, 0]
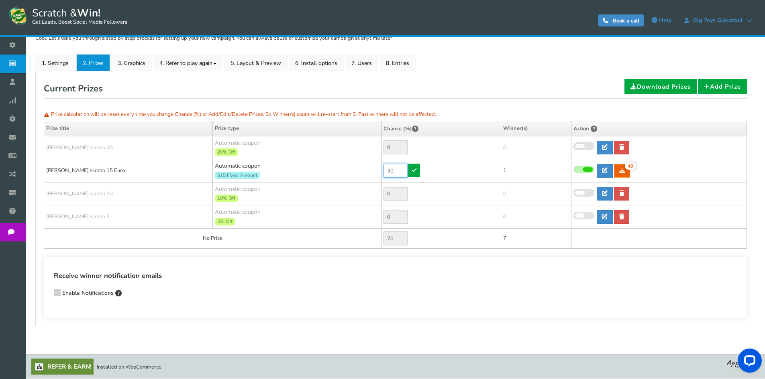
drag, startPoint x: 393, startPoint y: 171, endPoint x: 379, endPoint y: 171, distance: 14.1
click at [379, 171] on tr "[PERSON_NAME] sconto 15 Euro Automatic coupon $15 Fixed Amount Min.order value:…" at bounding box center [395, 170] width 703 height 23
type input "10"
click at [420, 174] on link at bounding box center [414, 171] width 12 height 14
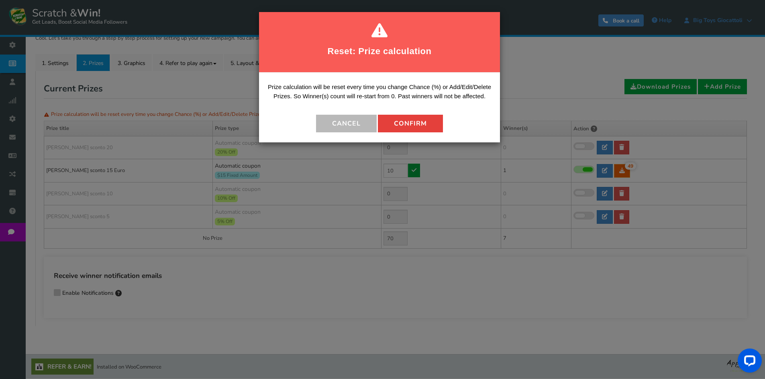
click at [397, 125] on button "Confirm" at bounding box center [410, 124] width 65 height 18
type input "90"
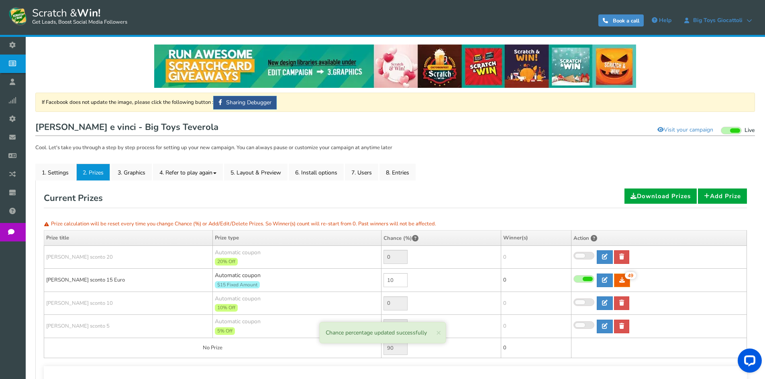
scroll to position [0, 0]
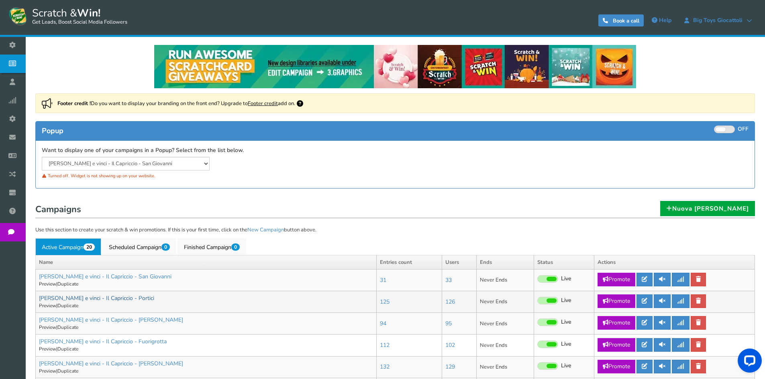
scroll to position [201, 0]
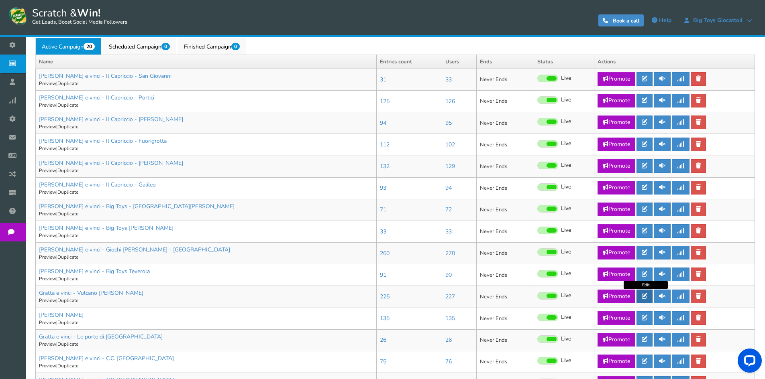
click at [643, 296] on link at bounding box center [644, 297] width 16 height 14
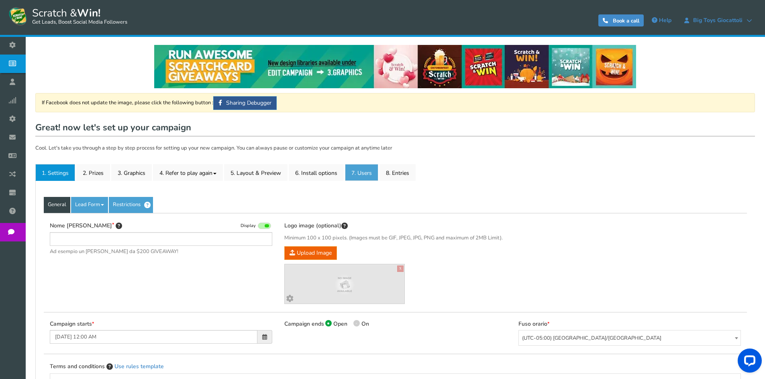
type input "Gratta e vinci - Vulcano [PERSON_NAME]"
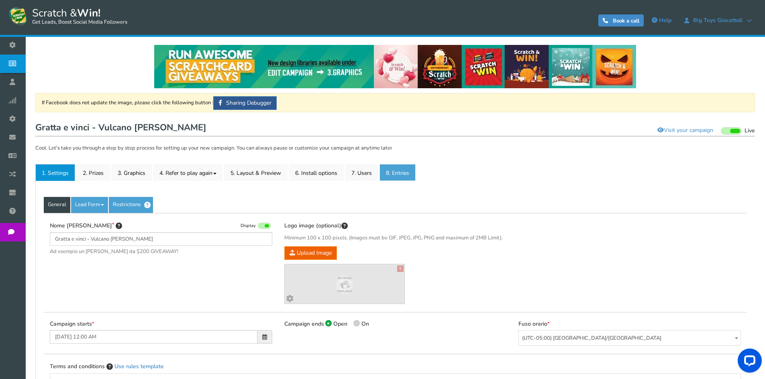
click at [400, 171] on link "8. Entries" at bounding box center [397, 172] width 36 height 17
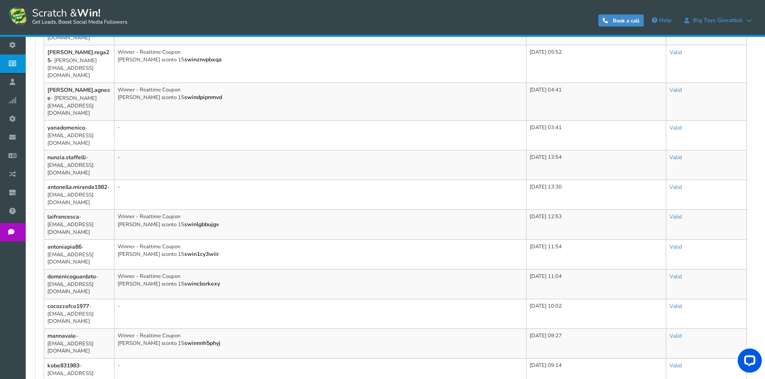
scroll to position [498, 0]
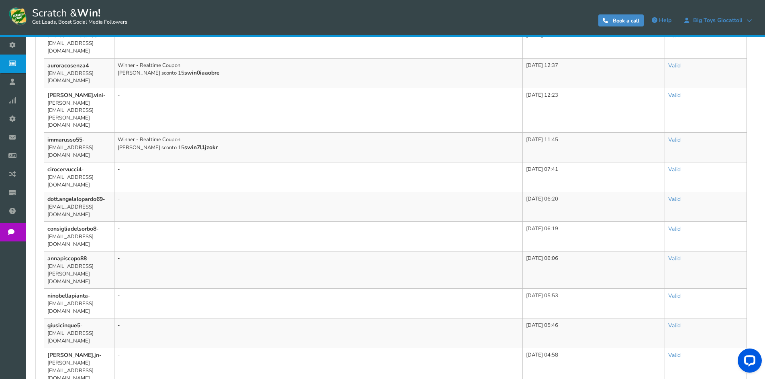
scroll to position [476, 0]
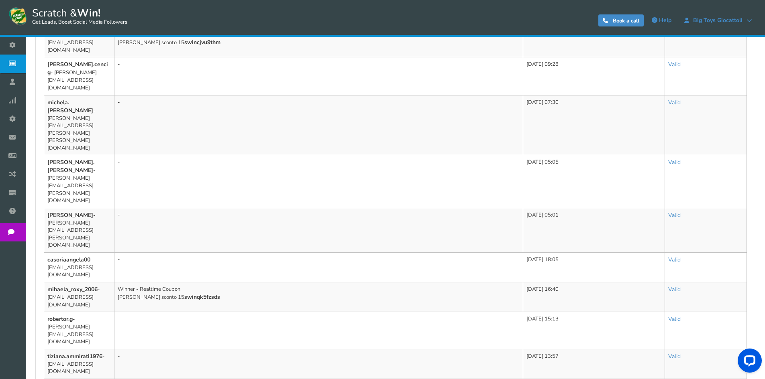
scroll to position [498, 0]
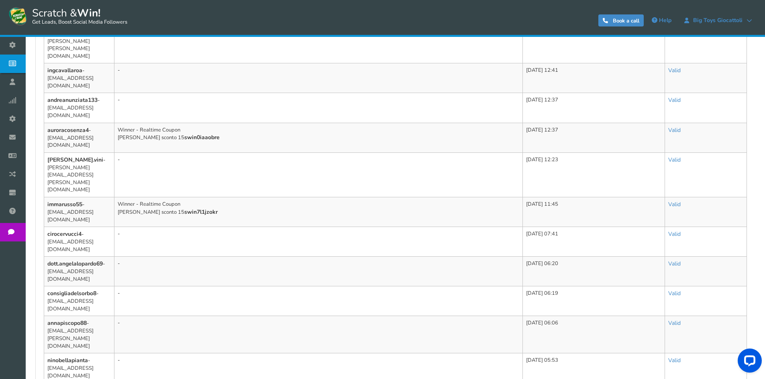
scroll to position [436, 0]
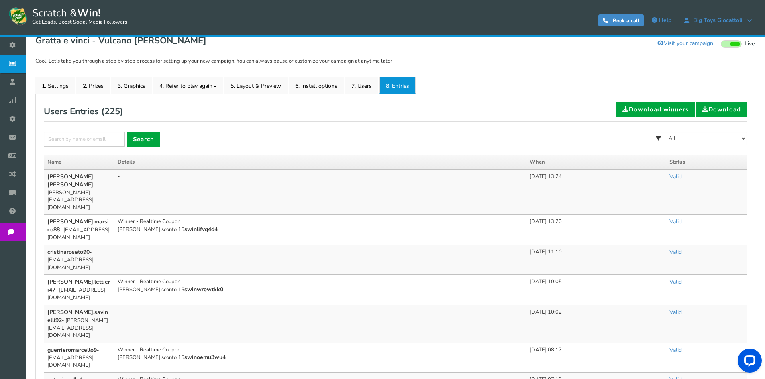
scroll to position [0, 0]
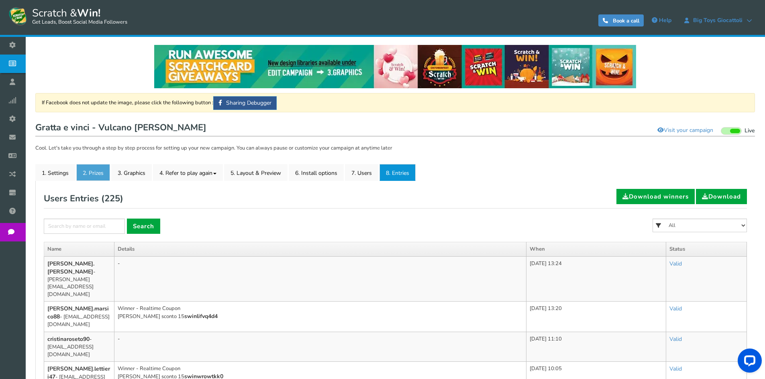
click at [93, 171] on link "2. Prizes" at bounding box center [93, 172] width 34 height 17
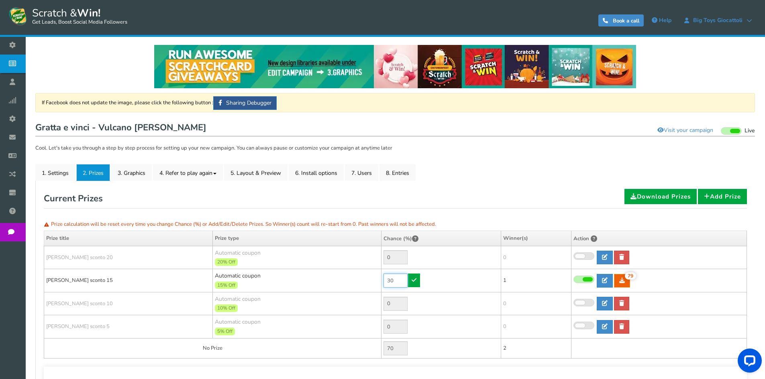
click at [365, 275] on tr "[PERSON_NAME] sconto 15 Automatic coupon 15% Off Min.order value: 0 30 79 79 1" at bounding box center [395, 280] width 703 height 23
type input "10"
click at [416, 281] on icon at bounding box center [414, 280] width 5 height 6
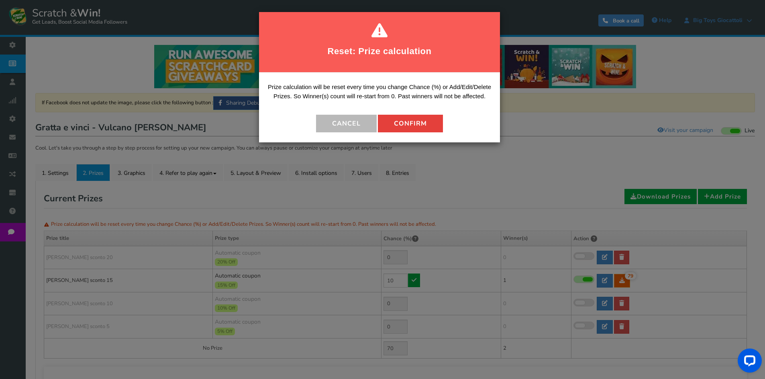
click at [412, 123] on button "Confirm" at bounding box center [410, 124] width 65 height 18
type input "90"
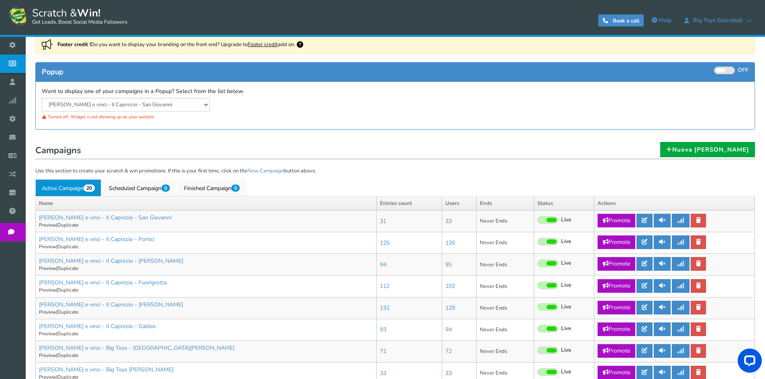
scroll to position [201, 0]
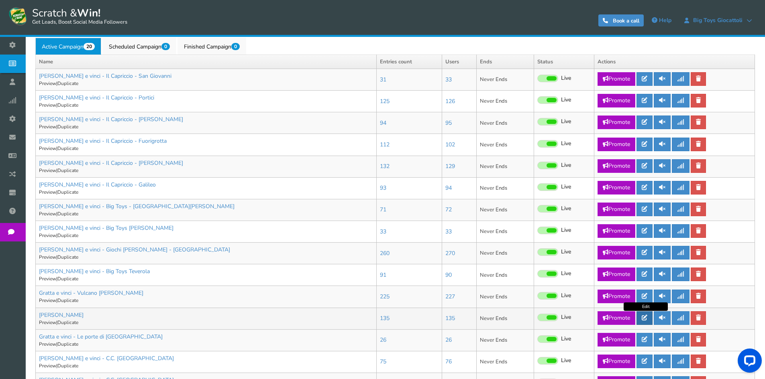
click at [646, 318] on icon at bounding box center [645, 318] width 6 height 6
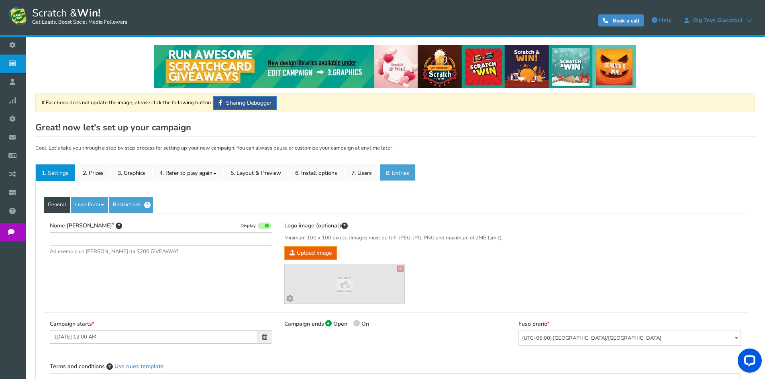
type input "[PERSON_NAME]"
click at [400, 170] on link "8. Entries" at bounding box center [397, 172] width 36 height 17
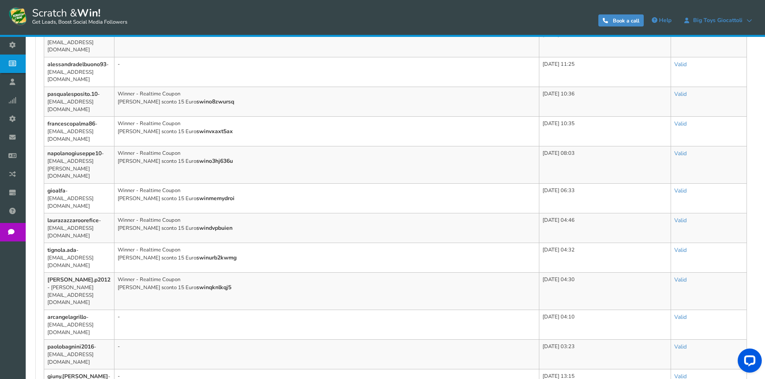
scroll to position [482, 0]
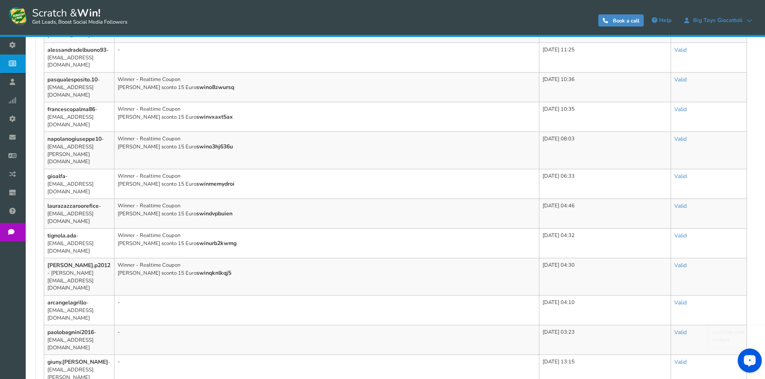
click at [735, 330] on div "LiveChat chat widget" at bounding box center [736, 337] width 49 height 16
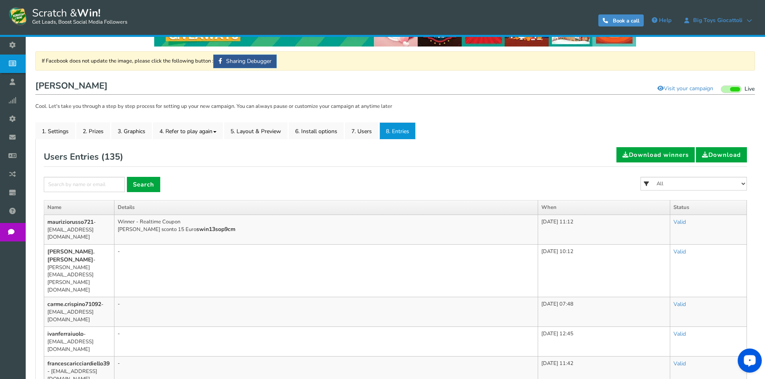
scroll to position [40, 0]
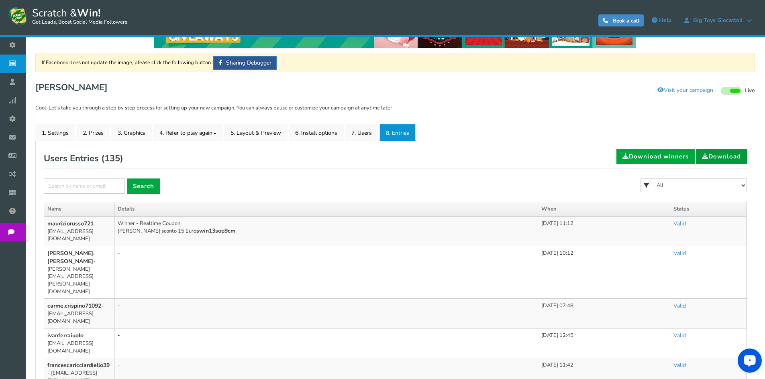
click at [702, 158] on span at bounding box center [705, 156] width 6 height 6
click at [658, 159] on link "Download winners" at bounding box center [655, 156] width 78 height 15
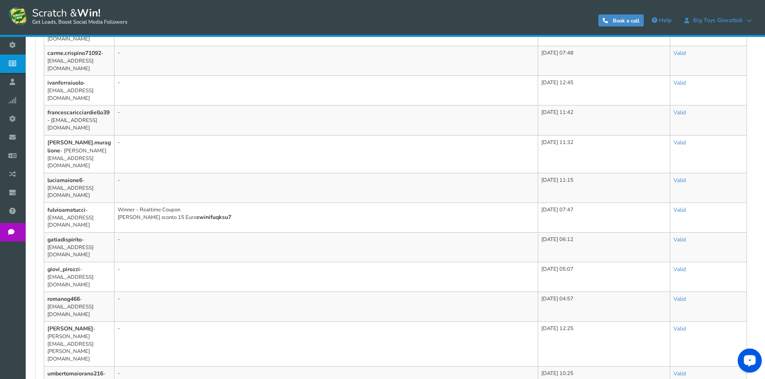
scroll to position [482, 0]
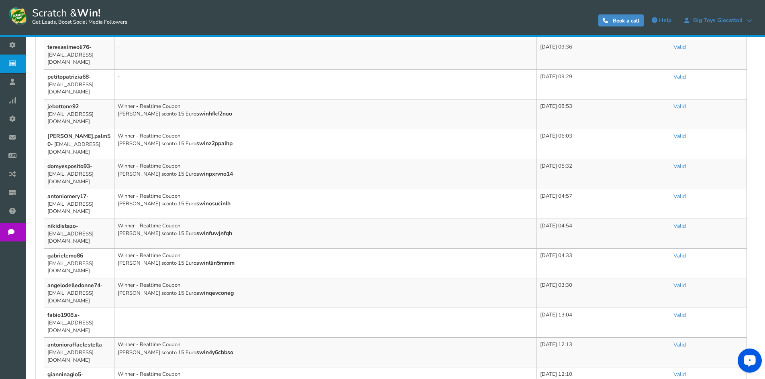
scroll to position [498, 0]
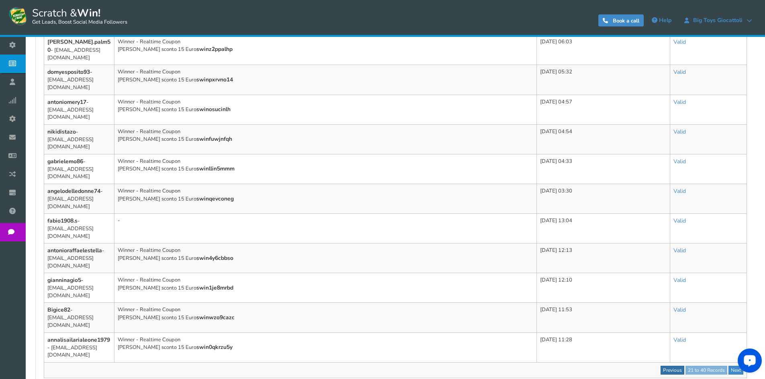
click at [662, 366] on link "Previous" at bounding box center [673, 370] width 24 height 9
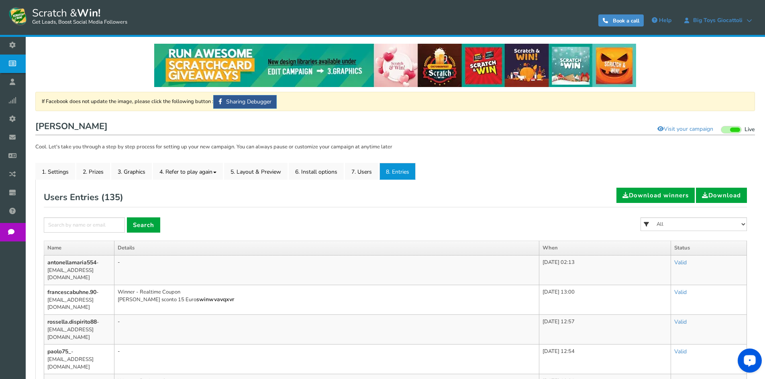
scroll to position [0, 0]
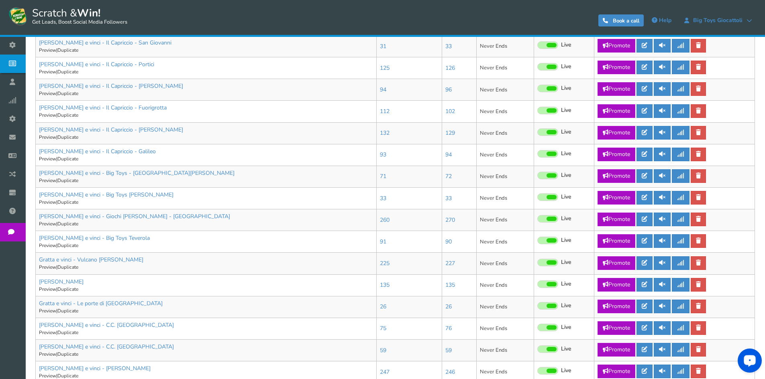
scroll to position [241, 0]
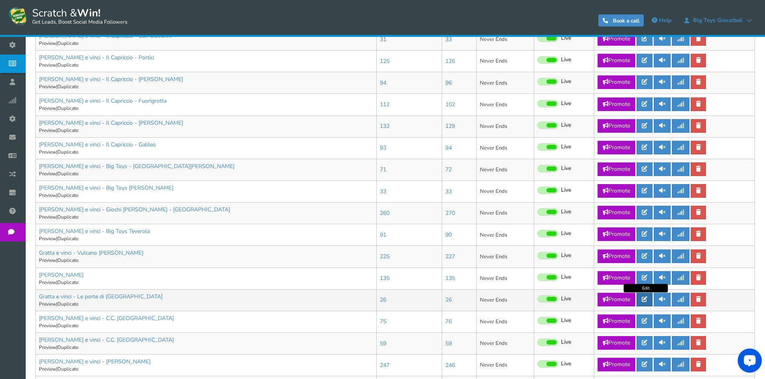
click at [647, 298] on icon at bounding box center [645, 300] width 6 height 6
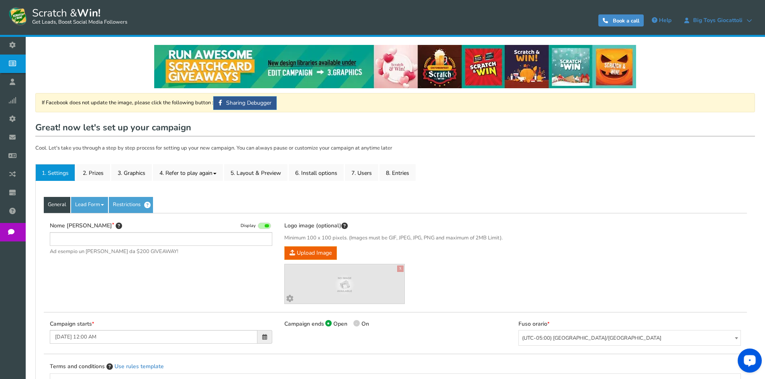
type input "Gratta e vinci - Le porte di [GEOGRAPHIC_DATA]"
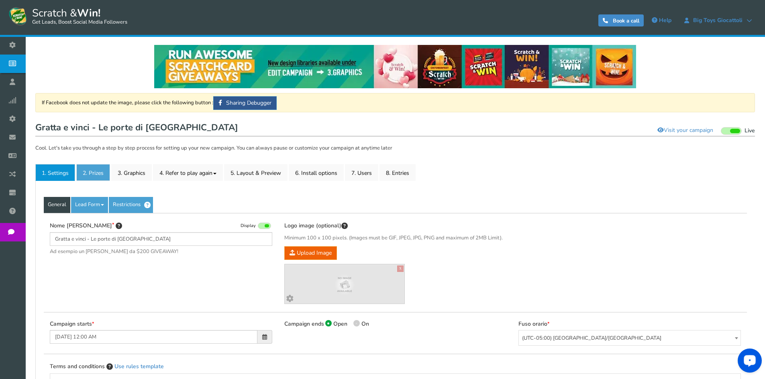
click at [87, 177] on link "2. Prizes" at bounding box center [93, 172] width 34 height 17
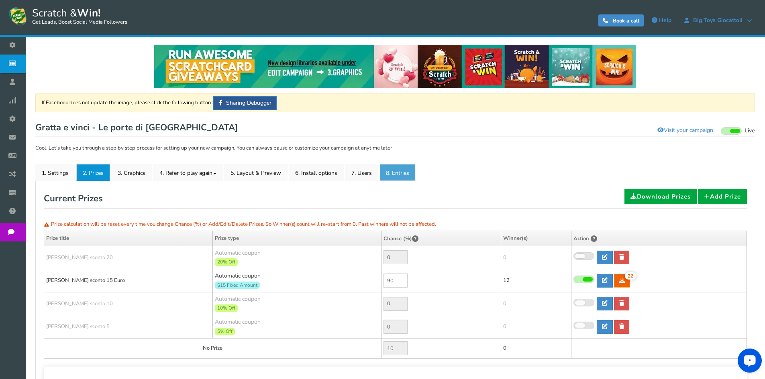
click at [396, 175] on link "8. Entries" at bounding box center [397, 172] width 36 height 17
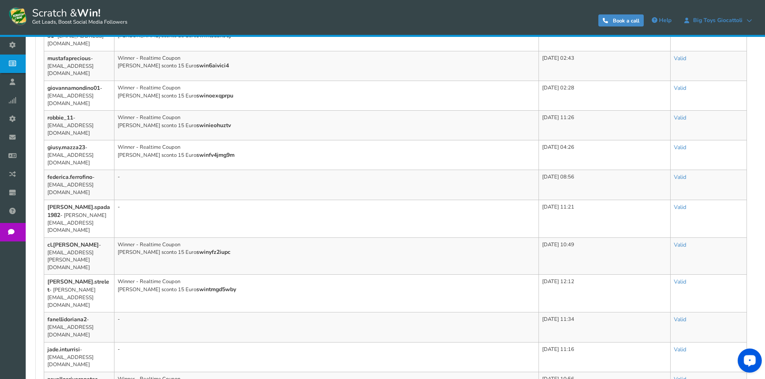
scroll to position [483, 0]
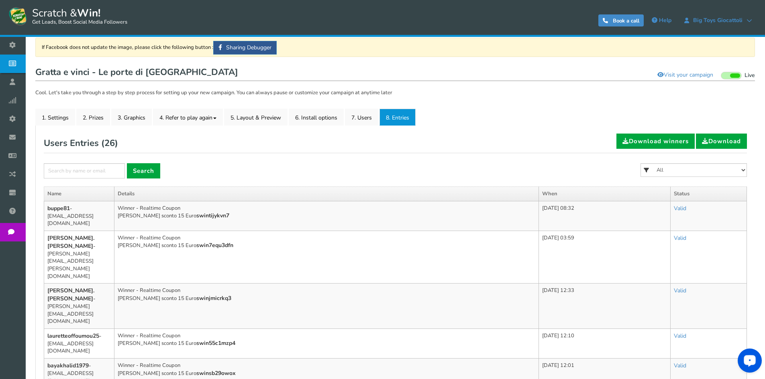
scroll to position [41, 0]
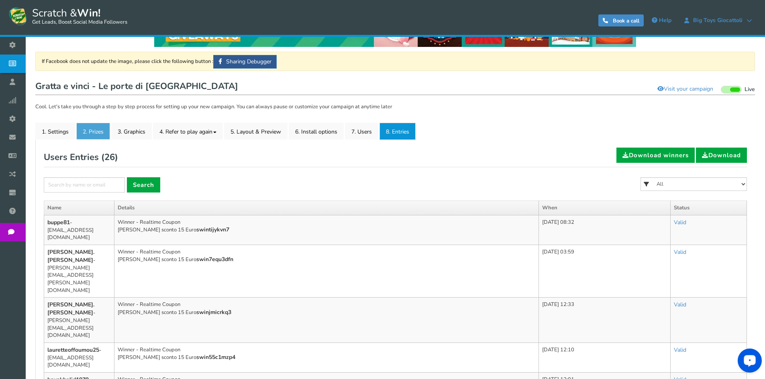
click at [91, 131] on link "2. Prizes" at bounding box center [93, 131] width 34 height 17
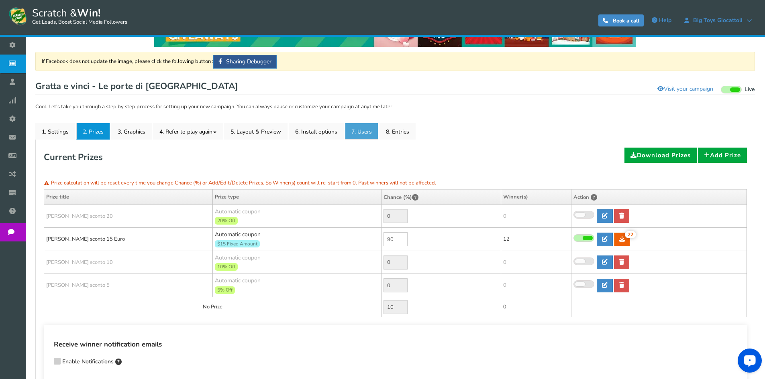
click at [372, 135] on link "7. Users" at bounding box center [361, 131] width 33 height 17
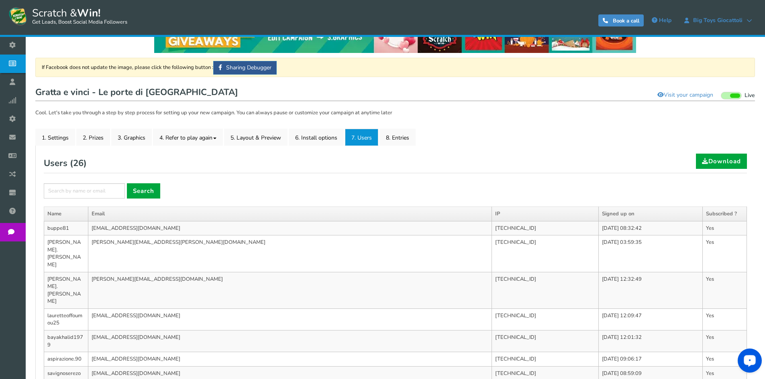
scroll to position [1, 0]
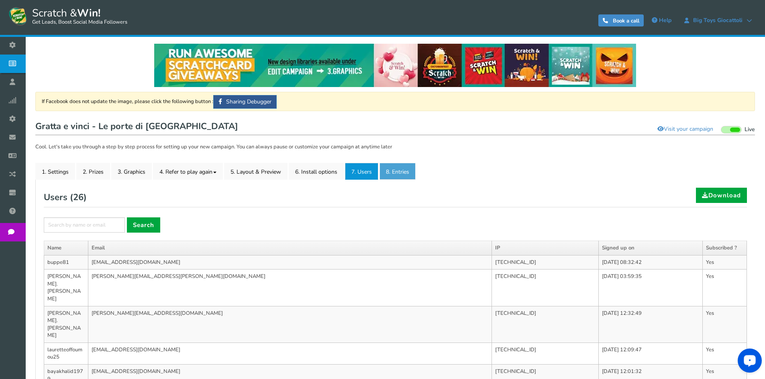
click at [407, 169] on link "8. Entries" at bounding box center [397, 171] width 36 height 17
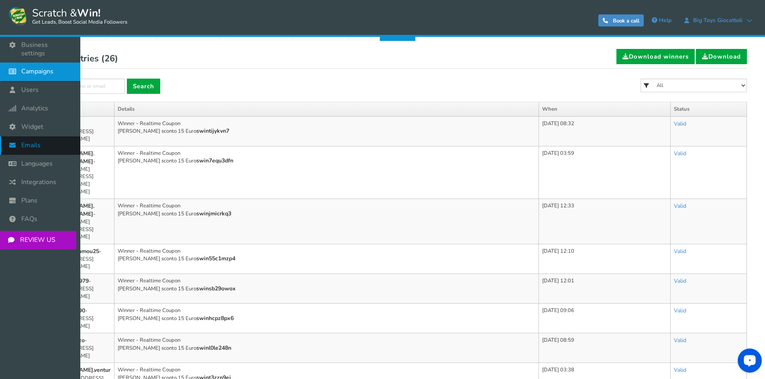
scroll to position [40, 0]
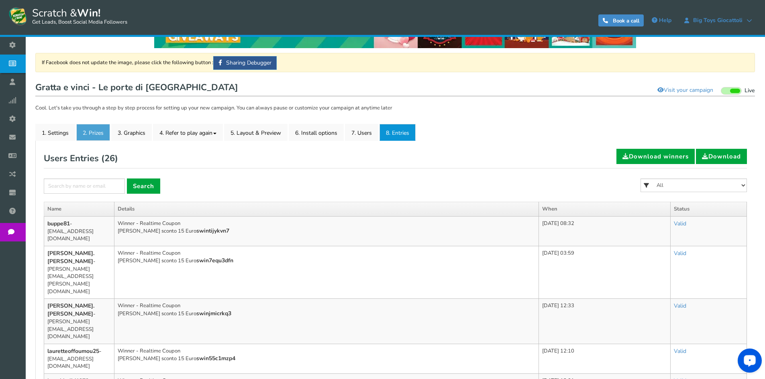
click at [99, 135] on link "2. Prizes" at bounding box center [93, 132] width 34 height 17
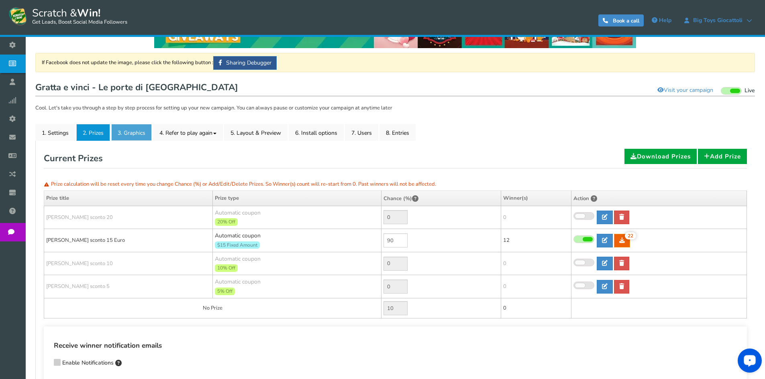
click at [125, 134] on link "3. Graphics" at bounding box center [131, 132] width 41 height 17
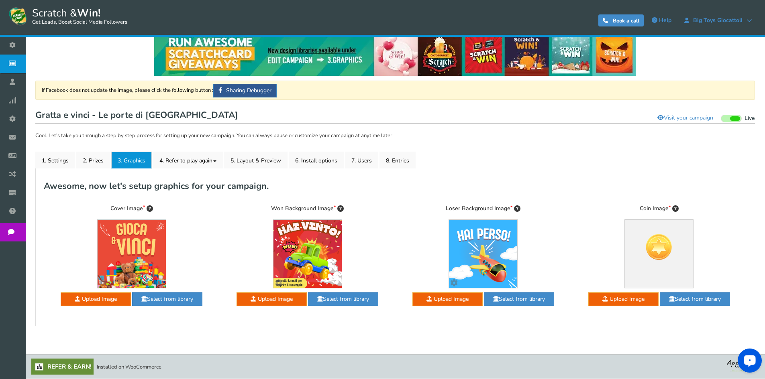
scroll to position [12, 0]
click at [95, 157] on link "2. Prizes" at bounding box center [93, 160] width 34 height 17
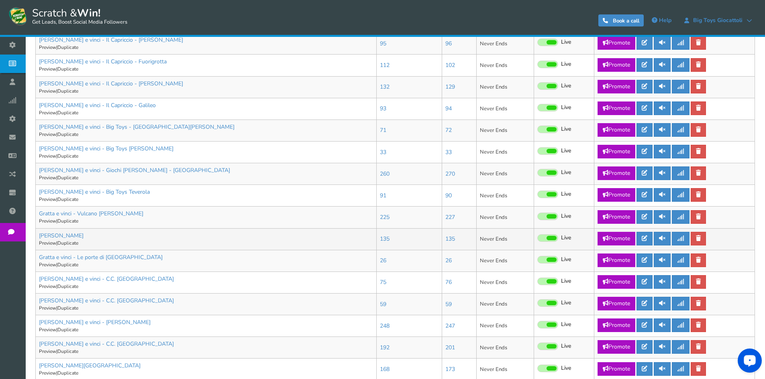
scroll to position [281, 0]
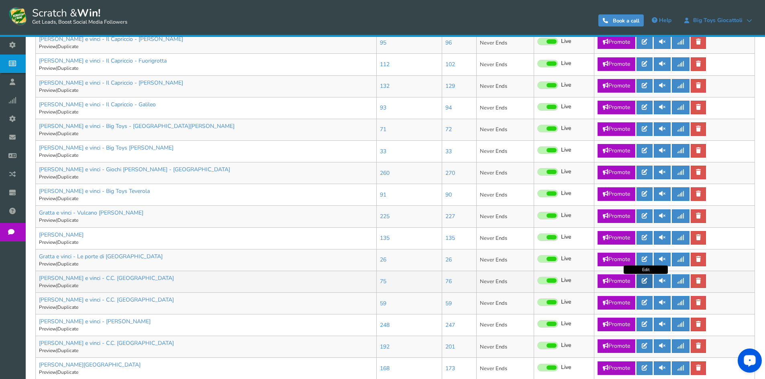
click at [645, 282] on icon at bounding box center [645, 281] width 6 height 6
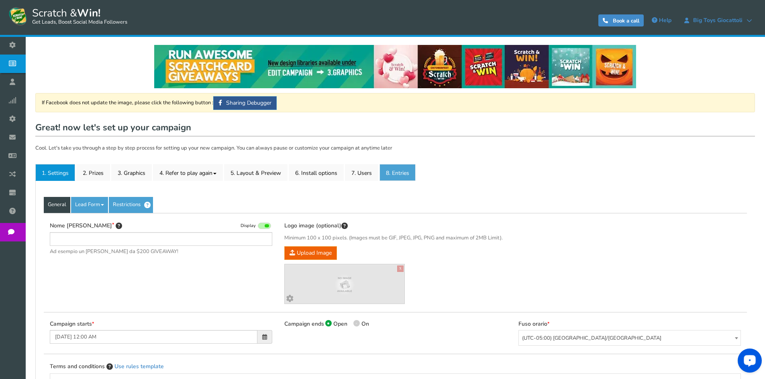
type input "[PERSON_NAME] e vinci - C.C. [GEOGRAPHIC_DATA]"
click at [412, 168] on link "8. Entries" at bounding box center [397, 172] width 36 height 17
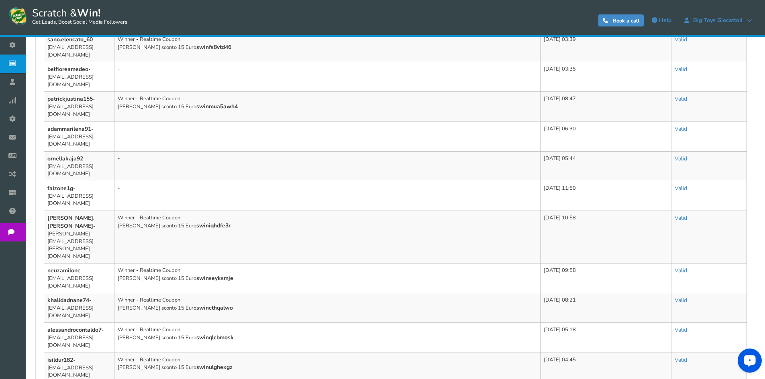
scroll to position [442, 0]
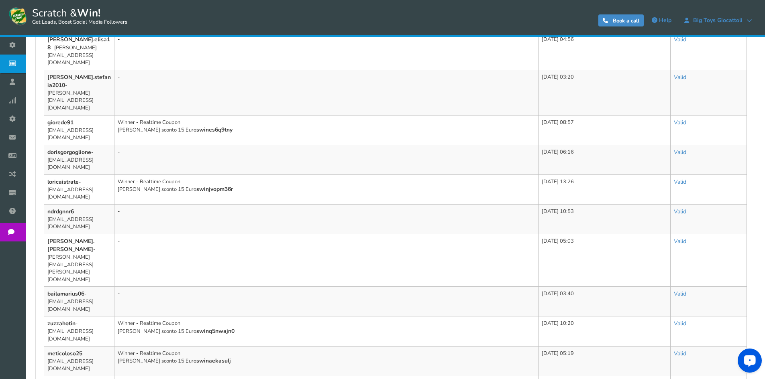
scroll to position [453, 0]
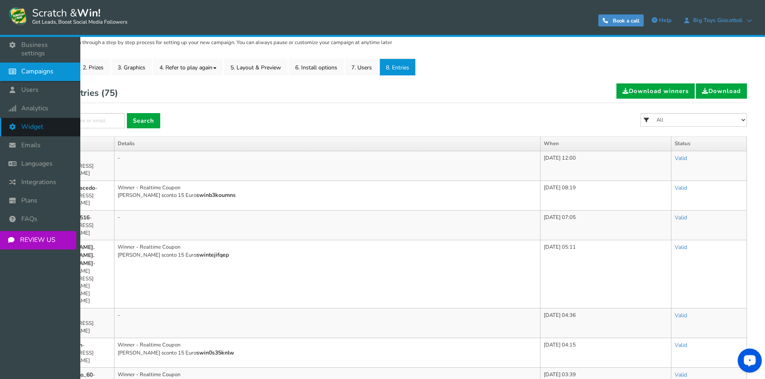
scroll to position [92, 0]
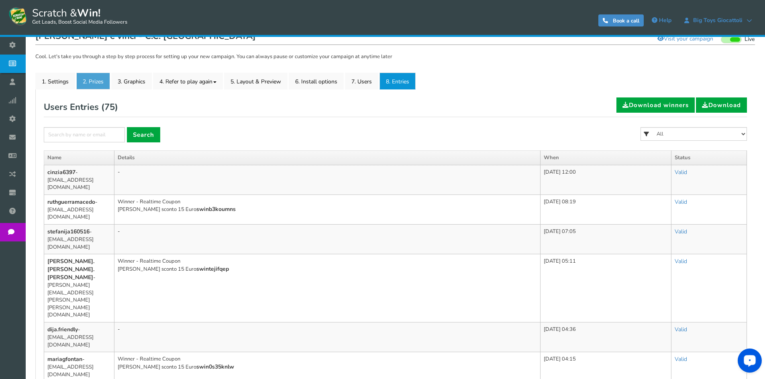
click at [96, 80] on link "2. Prizes" at bounding box center [93, 81] width 34 height 17
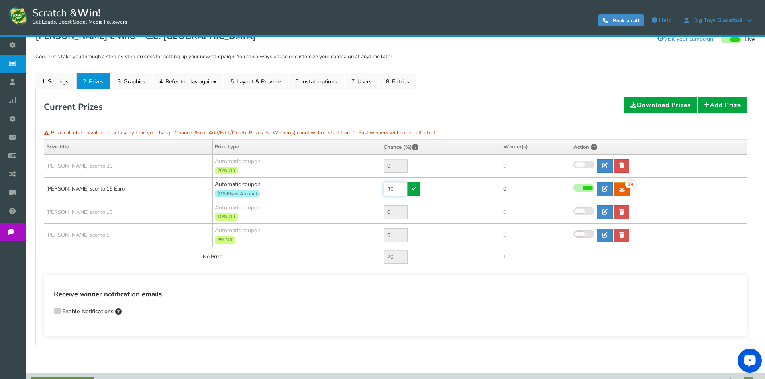
drag, startPoint x: 397, startPoint y: 188, endPoint x: 330, endPoint y: 186, distance: 67.1
click at [330, 186] on tr "[PERSON_NAME] sconto 15 Euro Automatic coupon $15 Fixed Amount Min.order value:…" at bounding box center [395, 189] width 703 height 23
type input "90"
click at [410, 194] on link at bounding box center [414, 189] width 12 height 14
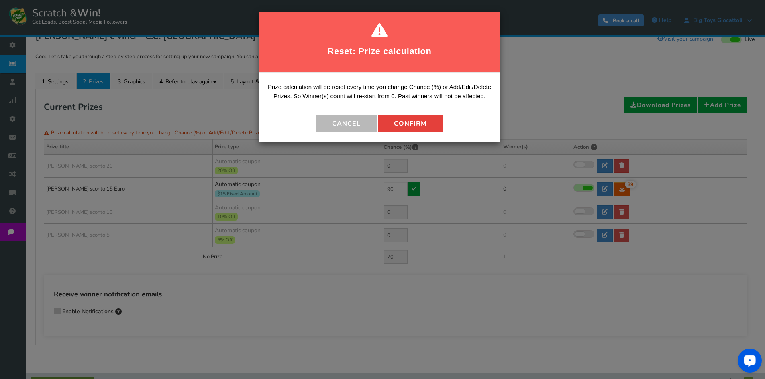
click at [400, 123] on button "Confirm" at bounding box center [410, 124] width 65 height 18
type input "10"
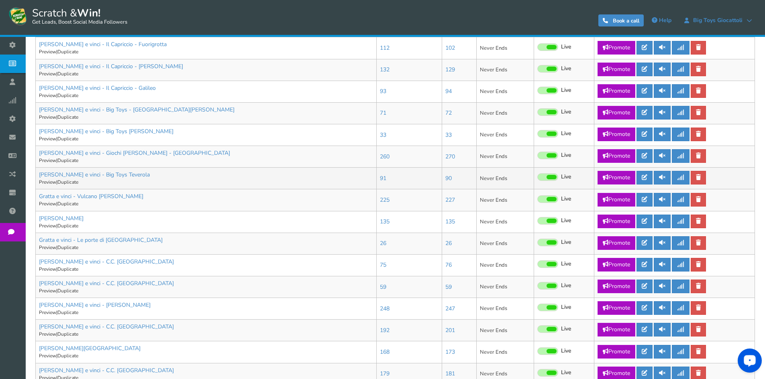
scroll to position [386, 0]
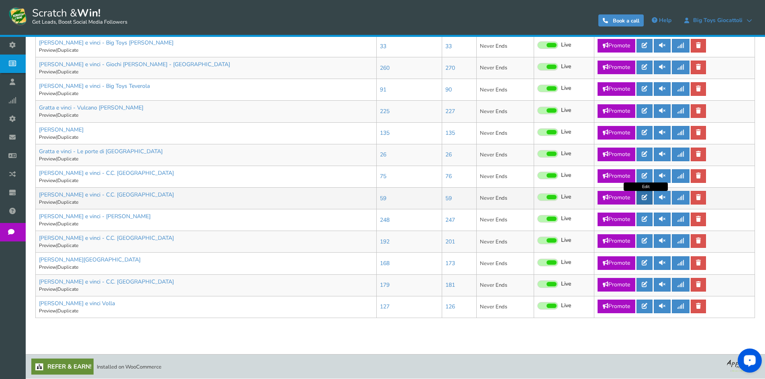
click at [653, 202] on link at bounding box center [644, 198] width 16 height 14
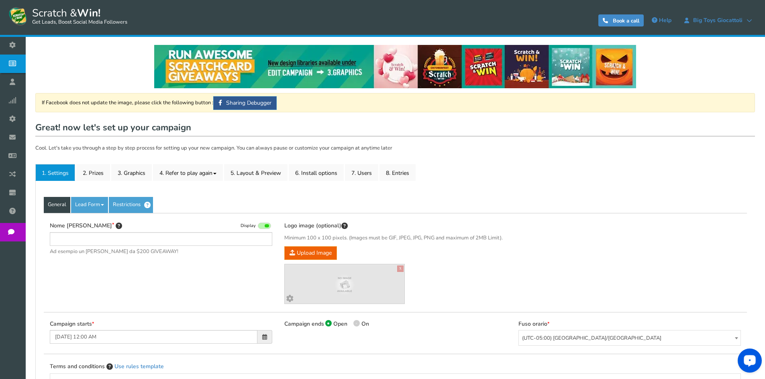
type input "[PERSON_NAME] e vinci - C.C. [GEOGRAPHIC_DATA]"
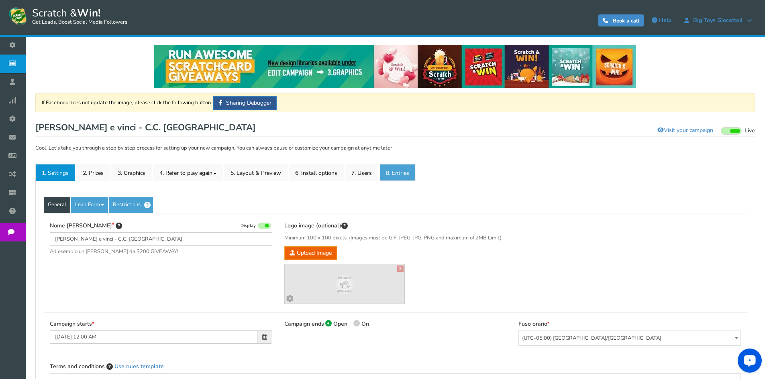
click at [396, 170] on link "8. Entries" at bounding box center [397, 172] width 36 height 17
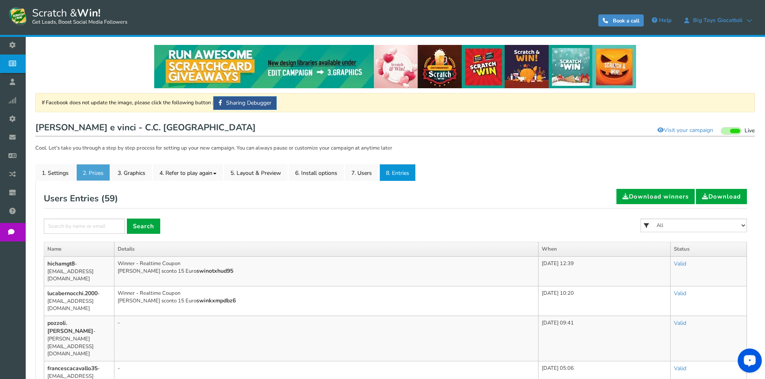
click at [103, 171] on link "2. Prizes" at bounding box center [93, 172] width 34 height 17
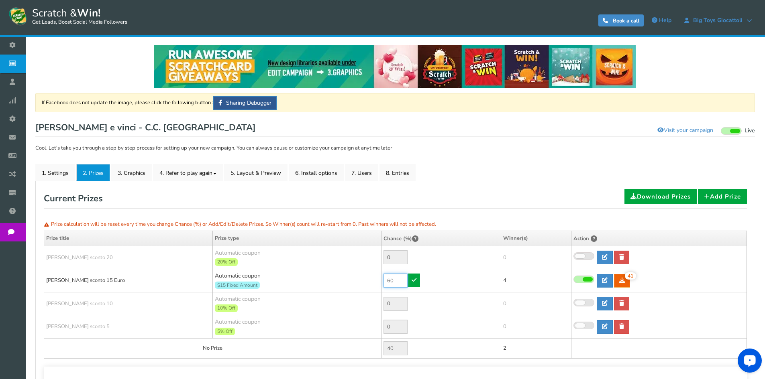
drag, startPoint x: 379, startPoint y: 279, endPoint x: 360, endPoint y: 276, distance: 18.8
click at [361, 277] on tr "[PERSON_NAME] sconto 15 Euro Automatic coupon $15 Fixed Amount Min.order value:…" at bounding box center [395, 280] width 703 height 23
type input "90"
click at [417, 280] on link at bounding box center [414, 281] width 12 height 14
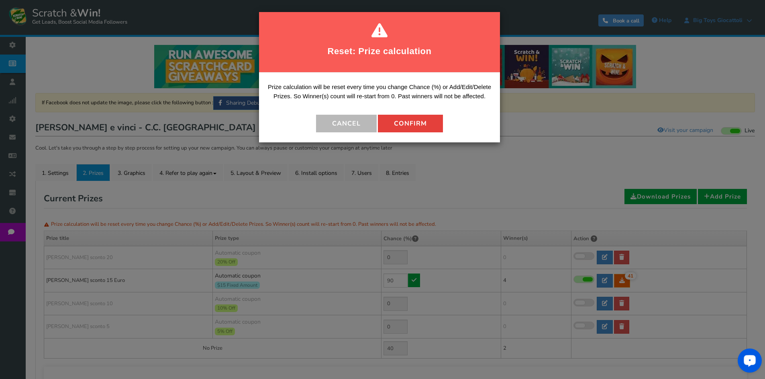
click at [427, 116] on button "Confirm" at bounding box center [410, 124] width 65 height 18
type input "10"
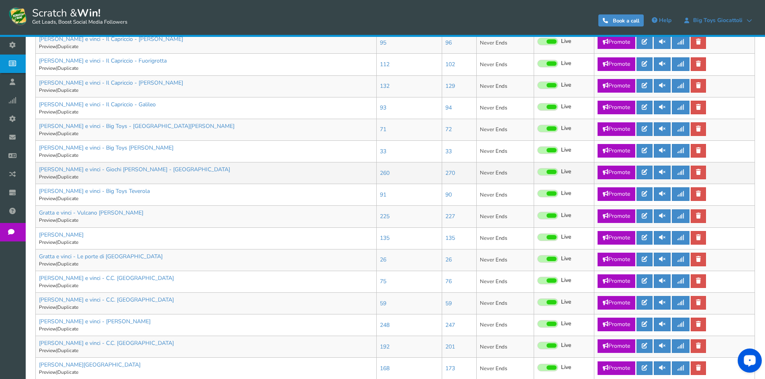
scroll to position [386, 0]
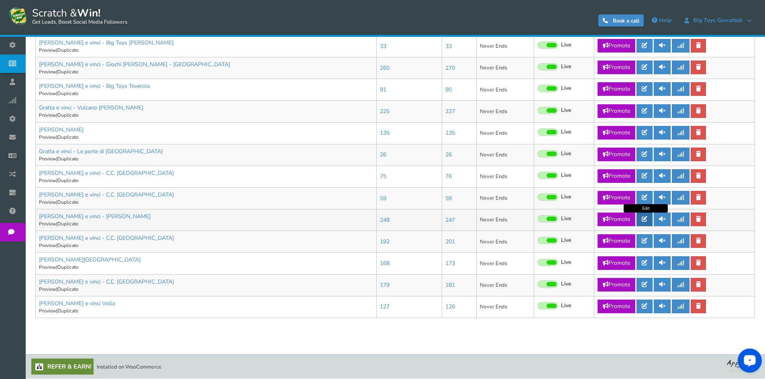
click at [647, 220] on icon at bounding box center [645, 219] width 6 height 6
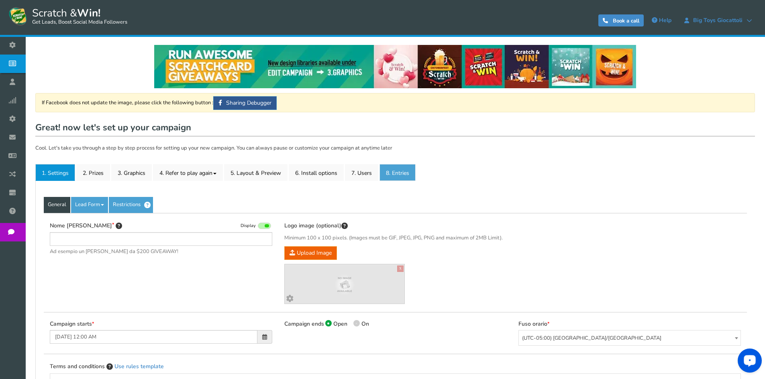
type input "[PERSON_NAME] e vinci - [PERSON_NAME]"
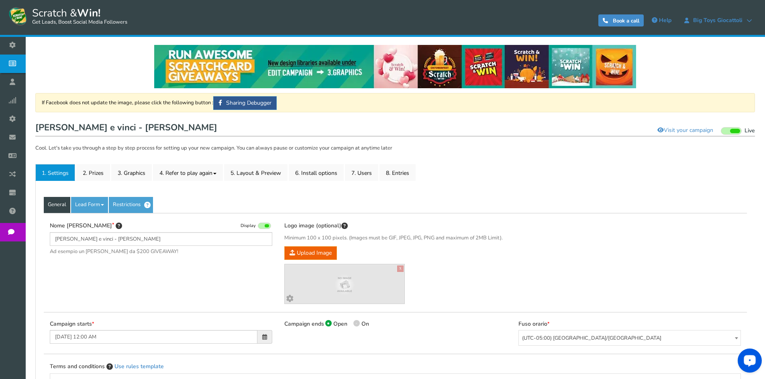
click at [417, 174] on li "8. Entries" at bounding box center [397, 172] width 37 height 17
click at [412, 173] on link "8. Entries" at bounding box center [397, 172] width 36 height 17
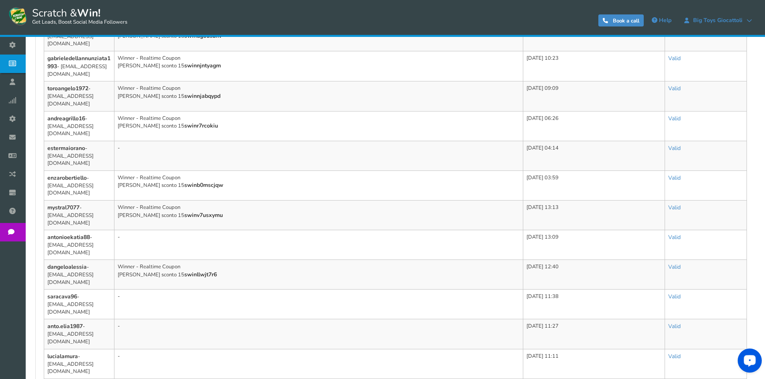
scroll to position [482, 0]
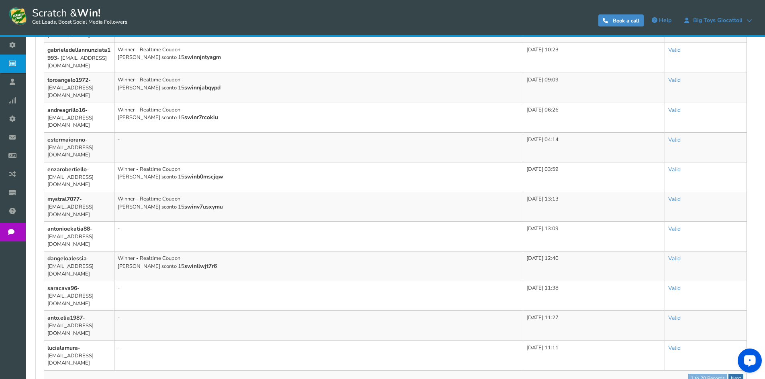
click at [734, 374] on link "Next" at bounding box center [735, 378] width 15 height 9
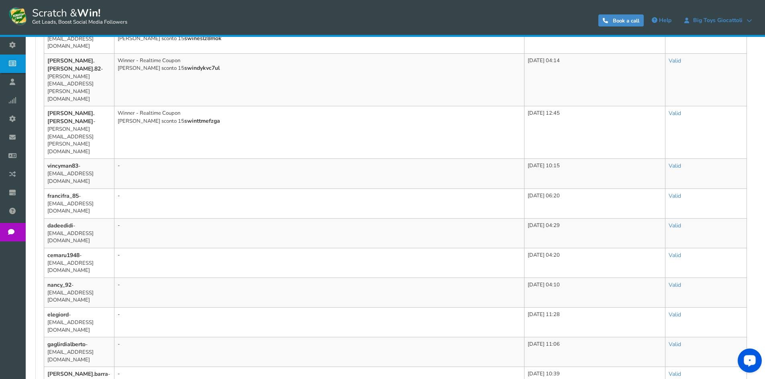
scroll to position [461, 0]
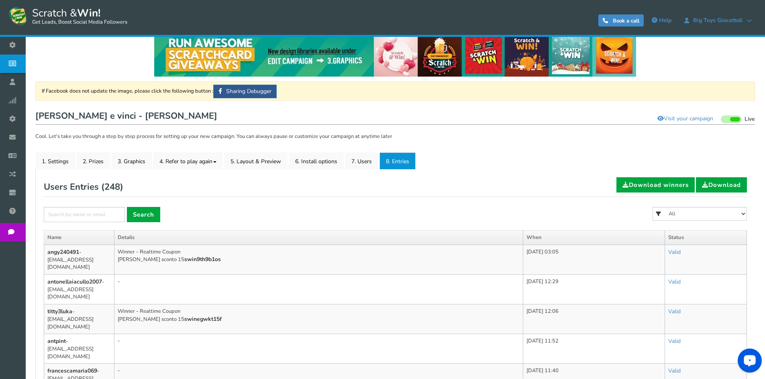
scroll to position [0, 0]
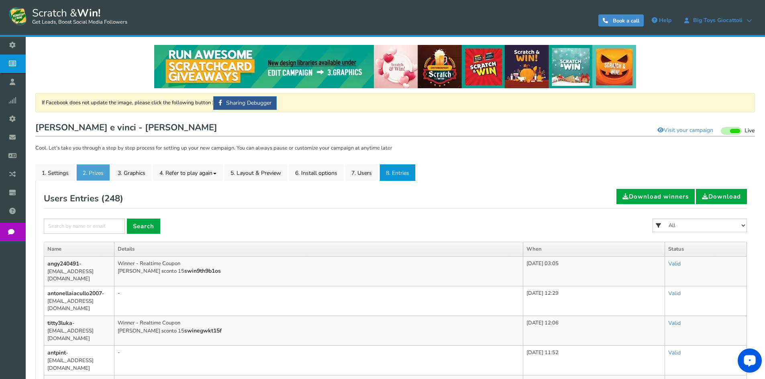
click at [87, 173] on link "2. Prizes" at bounding box center [93, 172] width 34 height 17
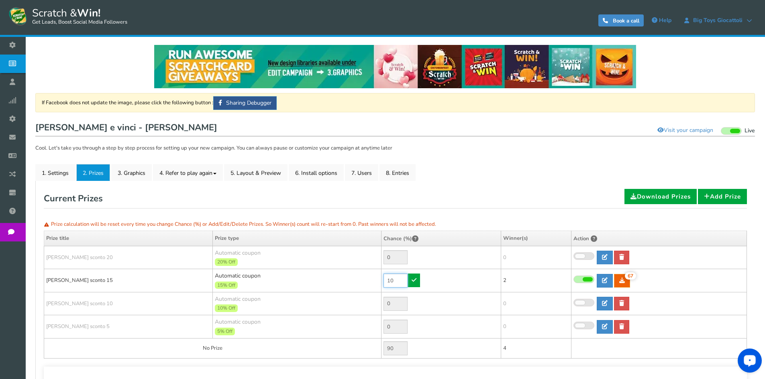
drag, startPoint x: 402, startPoint y: 280, endPoint x: 372, endPoint y: 277, distance: 29.8
click at [372, 277] on tr "[PERSON_NAME] sconto 15 Automatic coupon 15% Off Min.order value: 0 10 67 67 2" at bounding box center [395, 280] width 703 height 23
type input "70"
click at [413, 280] on icon at bounding box center [414, 280] width 5 height 6
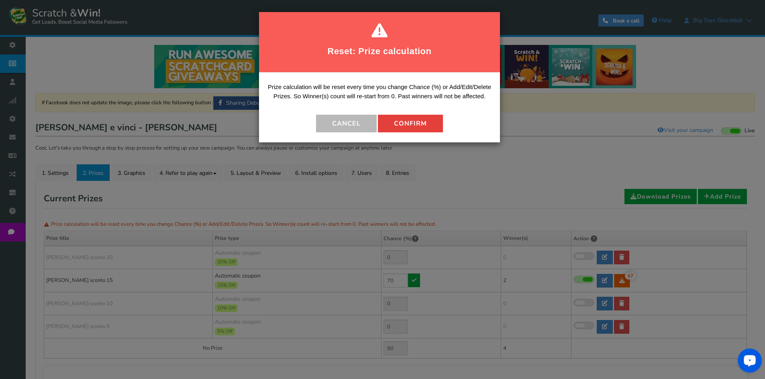
click at [436, 131] on button "Confirm" at bounding box center [410, 124] width 65 height 18
type input "30"
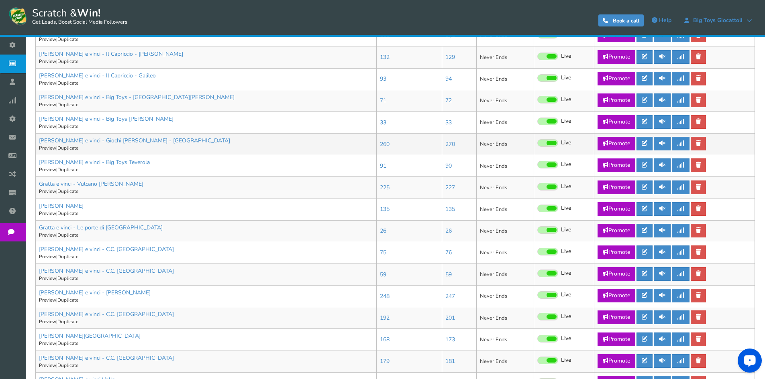
scroll to position [386, 0]
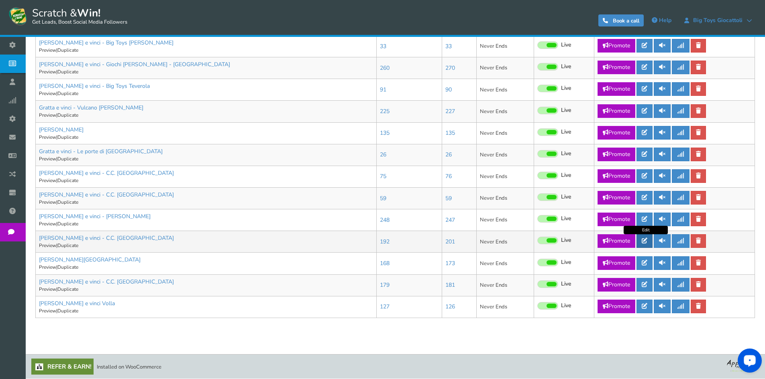
click at [638, 241] on link at bounding box center [644, 242] width 16 height 14
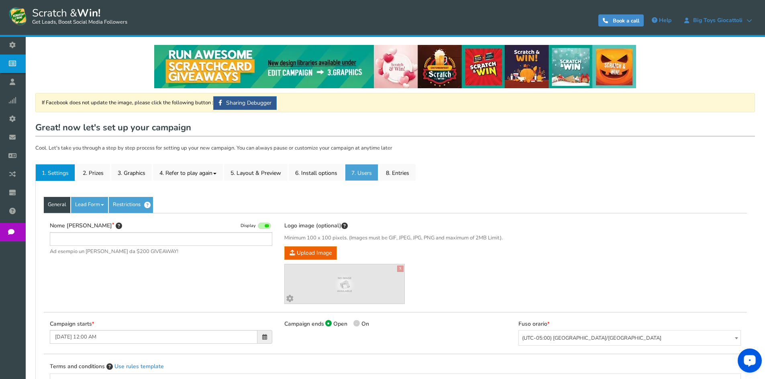
type input "[PERSON_NAME] e vinci - C.C. [GEOGRAPHIC_DATA]"
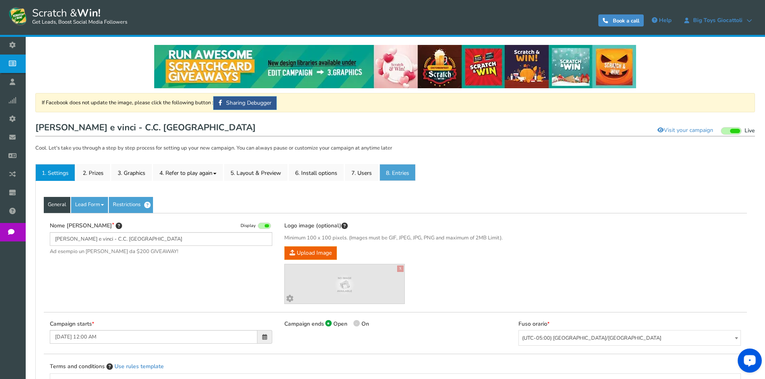
click at [389, 177] on link "8. Entries" at bounding box center [397, 172] width 36 height 17
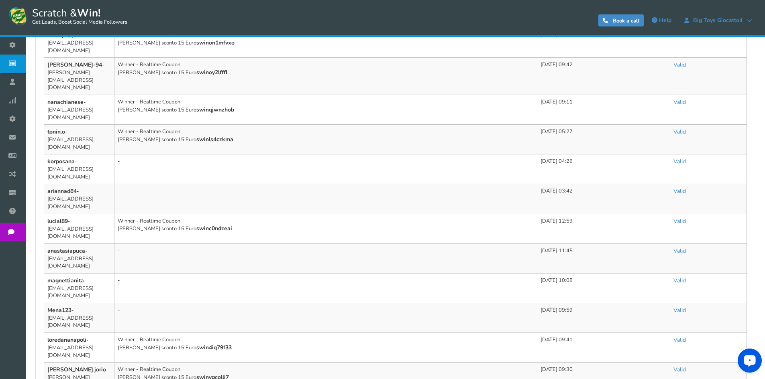
scroll to position [446, 0]
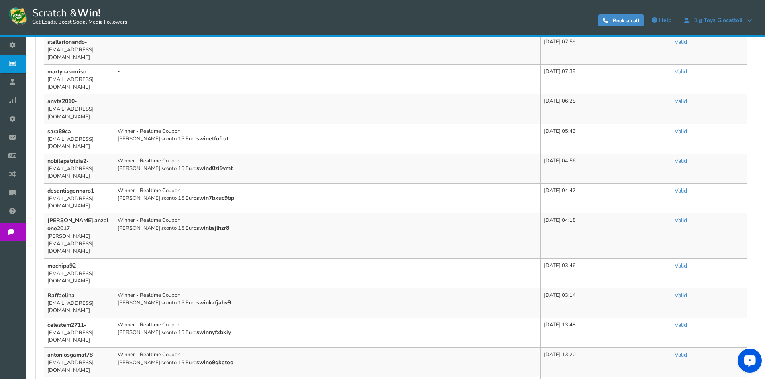
scroll to position [468, 0]
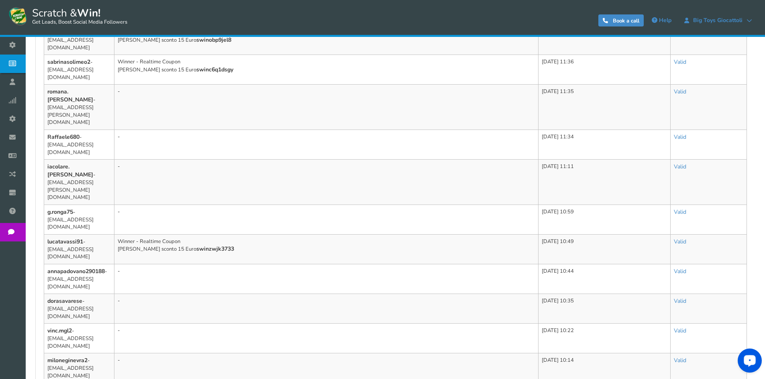
scroll to position [453, 0]
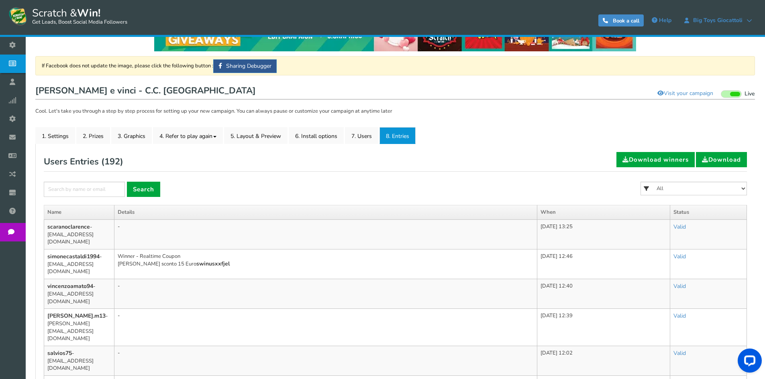
scroll to position [4, 0]
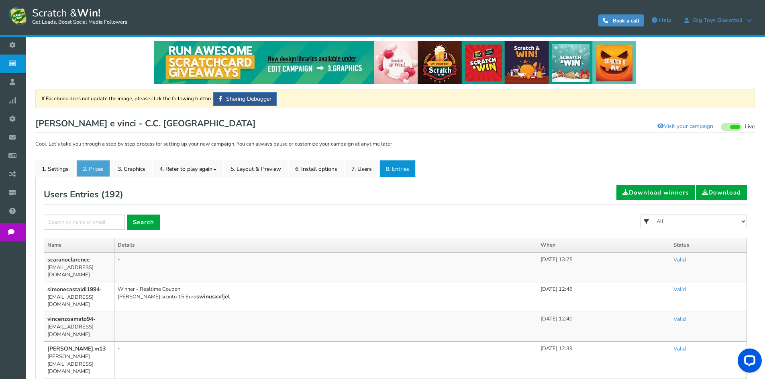
click at [96, 164] on link "2. Prizes" at bounding box center [93, 168] width 34 height 17
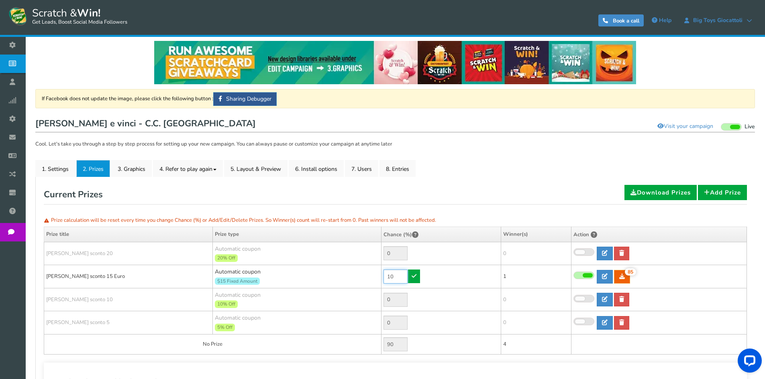
drag, startPoint x: 398, startPoint y: 275, endPoint x: 372, endPoint y: 275, distance: 25.7
click at [372, 275] on tr "[PERSON_NAME] sconto 15 Euro Automatic coupon $15 Fixed Amount Min.order value:…" at bounding box center [395, 276] width 703 height 23
type input "5"
click at [417, 277] on link at bounding box center [414, 277] width 12 height 14
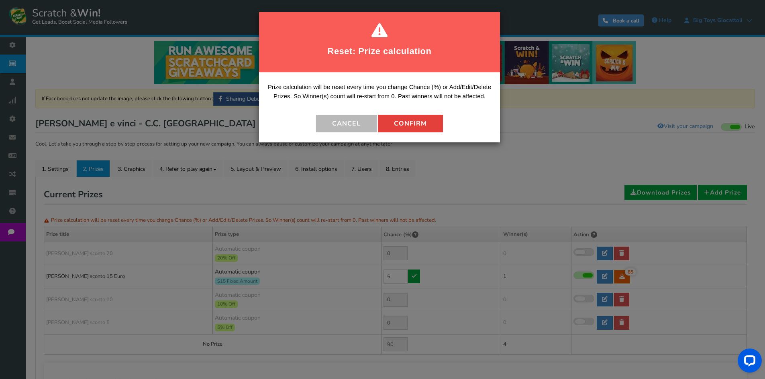
click at [413, 125] on button "Confirm" at bounding box center [410, 124] width 65 height 18
type input "95"
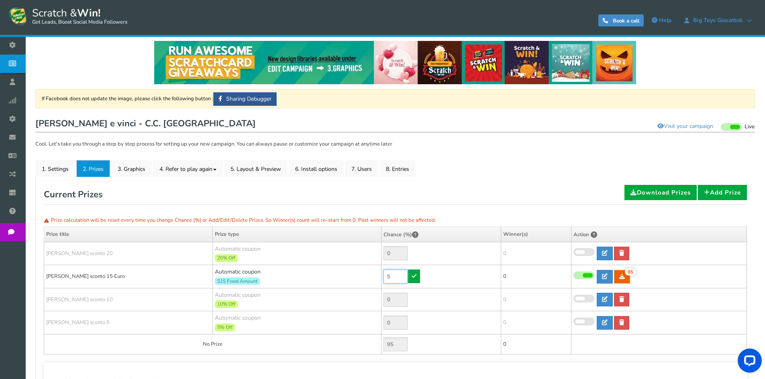
drag, startPoint x: 391, startPoint y: 276, endPoint x: 374, endPoint y: 274, distance: 16.6
click at [374, 274] on tr "[PERSON_NAME] sconto 15 Euro Automatic coupon $15 Fixed Amount Min.order value:…" at bounding box center [395, 276] width 703 height 23
type input "1"
click at [413, 275] on icon at bounding box center [414, 276] width 5 height 6
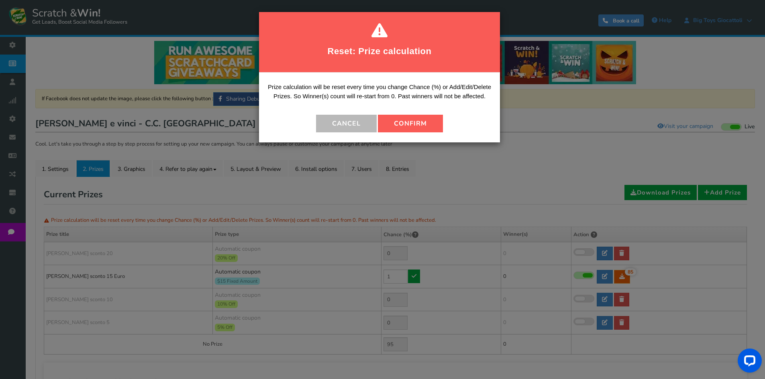
click at [402, 132] on button "Confirm" at bounding box center [410, 124] width 65 height 18
type input "99"
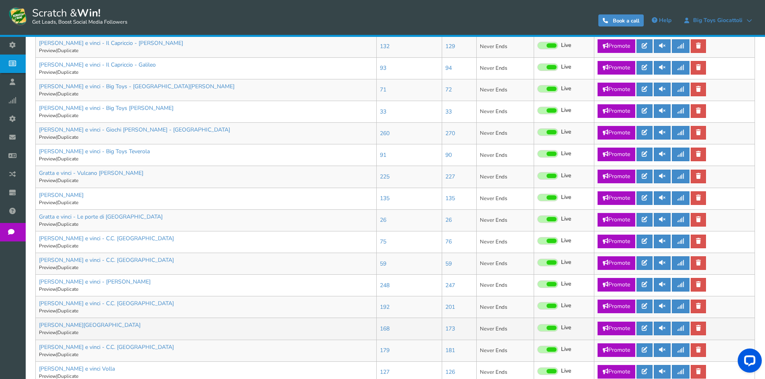
scroll to position [386, 0]
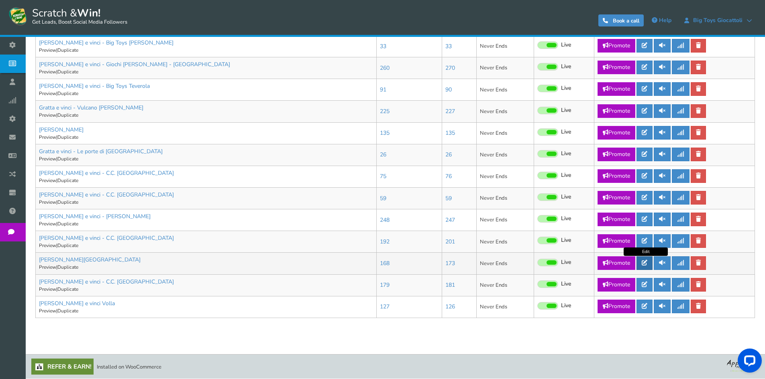
click at [647, 264] on icon at bounding box center [645, 263] width 6 height 6
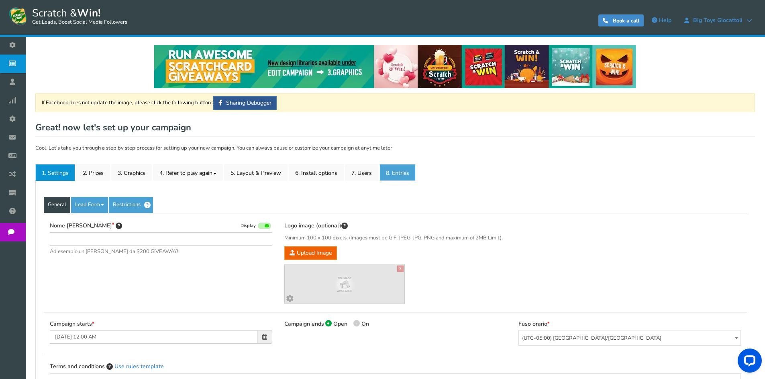
type input "[PERSON_NAME][GEOGRAPHIC_DATA]"
click at [390, 172] on link "8. Entries" at bounding box center [397, 172] width 36 height 17
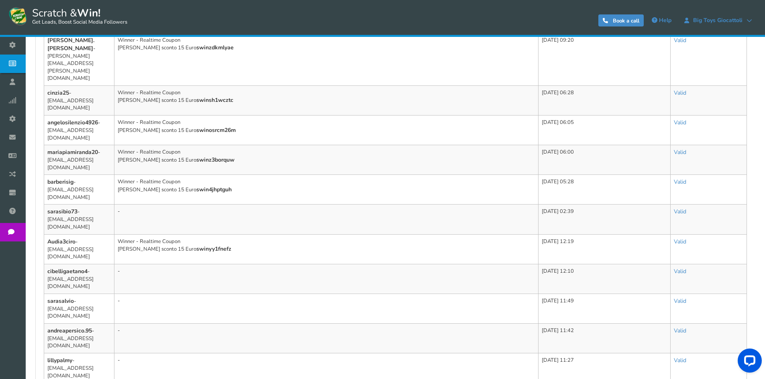
scroll to position [475, 0]
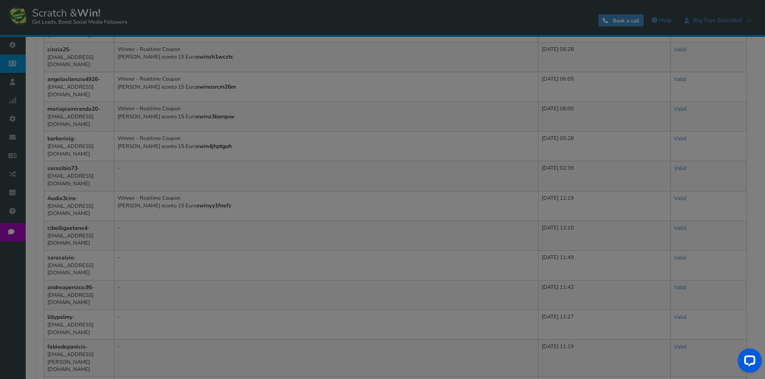
scroll to position [468, 0]
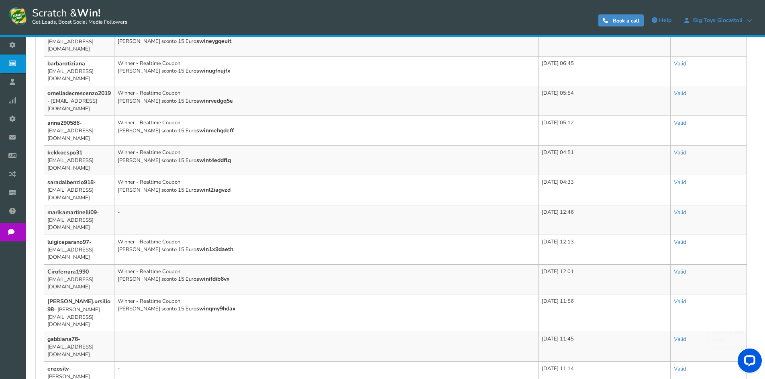
click at [734, 334] on div "LiveChat chat widget" at bounding box center [736, 337] width 49 height 16
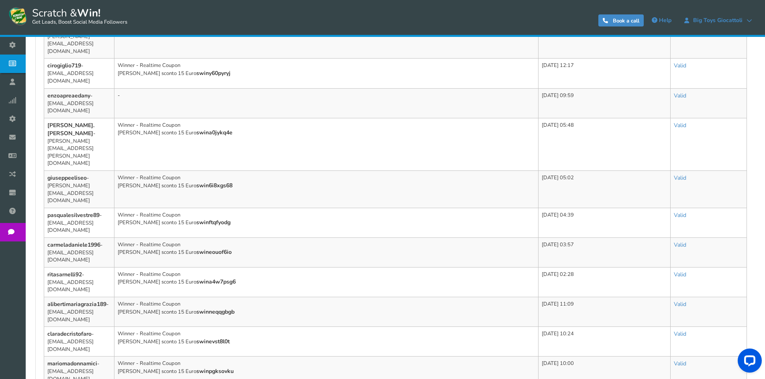
scroll to position [490, 0]
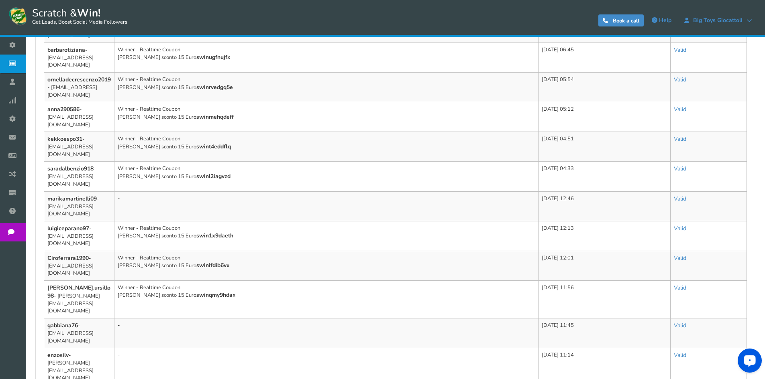
scroll to position [498, 0]
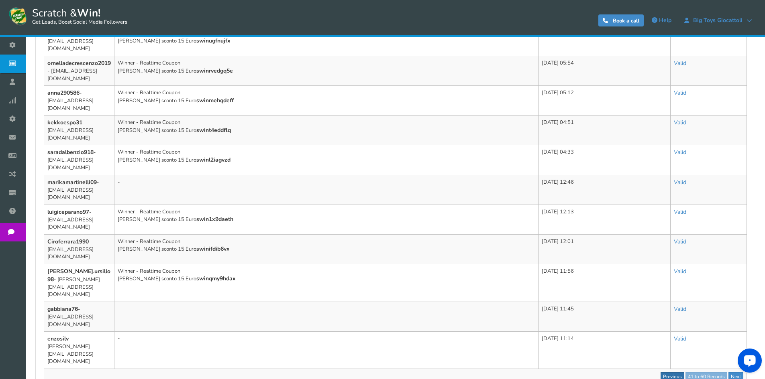
click at [673, 373] on link "Previous" at bounding box center [673, 377] width 24 height 9
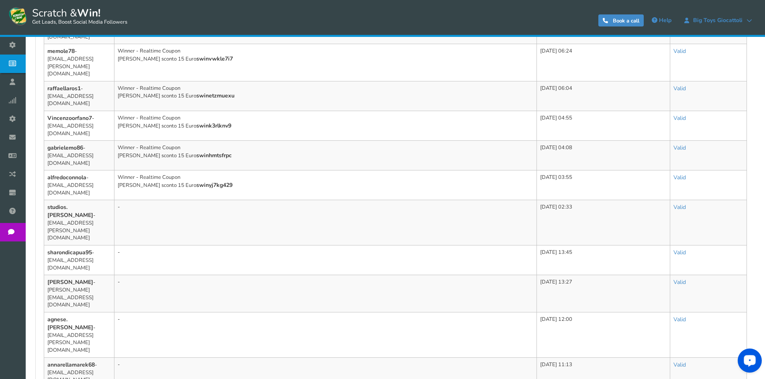
scroll to position [468, 0]
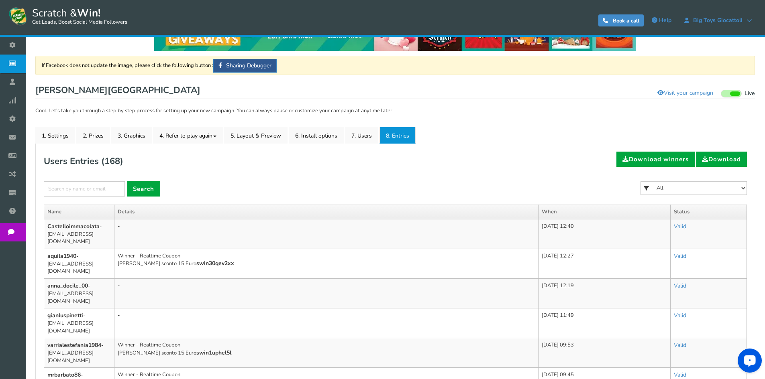
scroll to position [27, 0]
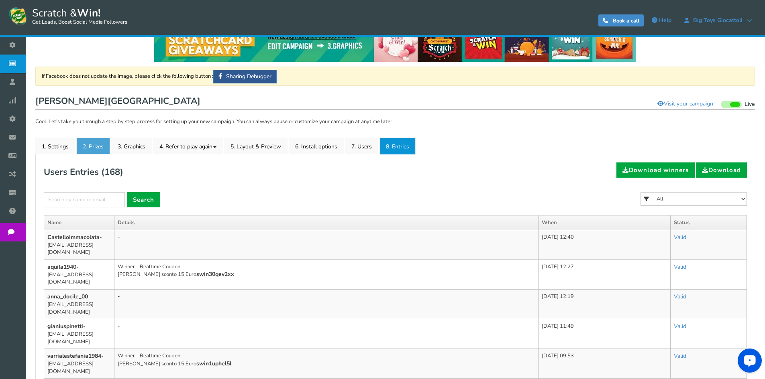
click at [96, 146] on link "2. Prizes" at bounding box center [93, 146] width 34 height 17
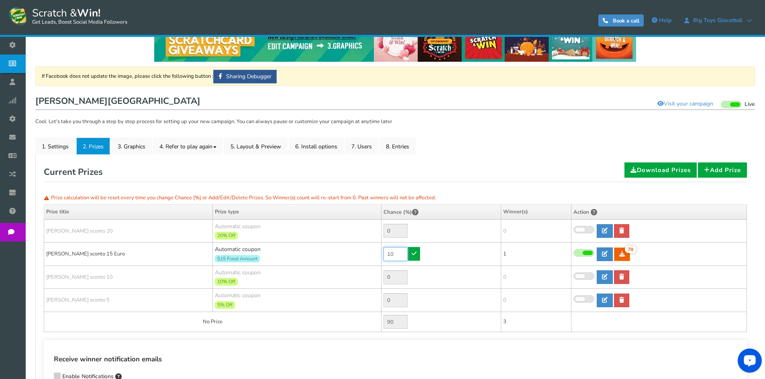
drag, startPoint x: 391, startPoint y: 255, endPoint x: 378, endPoint y: 253, distance: 13.0
click at [378, 253] on tr "[PERSON_NAME] sconto 15 Euro Automatic coupon $15 Fixed Amount Min.order value:…" at bounding box center [395, 254] width 703 height 23
drag, startPoint x: 392, startPoint y: 253, endPoint x: 364, endPoint y: 253, distance: 27.3
click at [365, 253] on tr "[PERSON_NAME] sconto 15 Euro Automatic coupon $15 Fixed Amount Min.order value:…" at bounding box center [395, 254] width 703 height 23
type input "1"
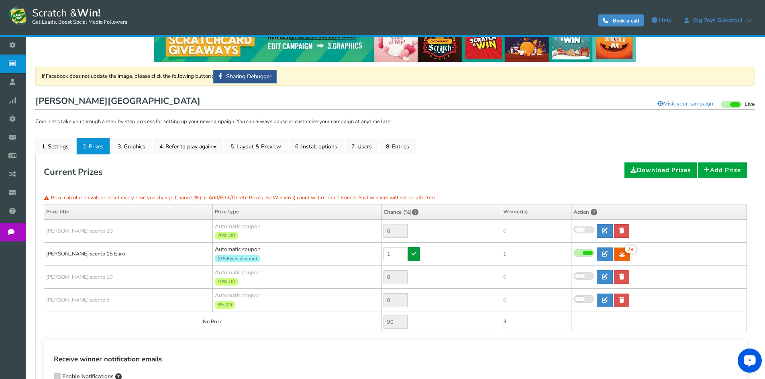
click at [416, 257] on link at bounding box center [414, 254] width 12 height 14
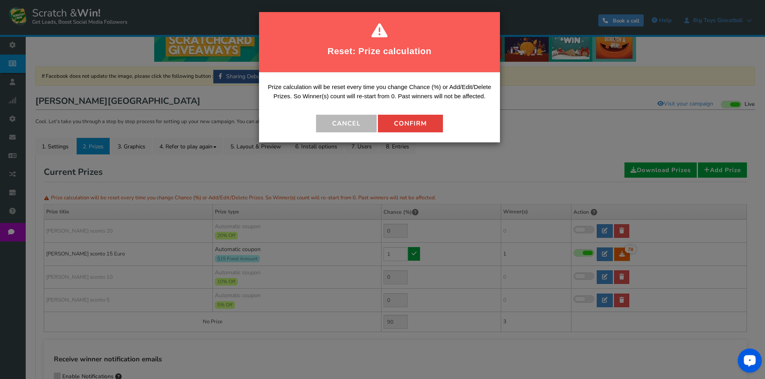
click at [427, 120] on button "Confirm" at bounding box center [410, 124] width 65 height 18
type input "99"
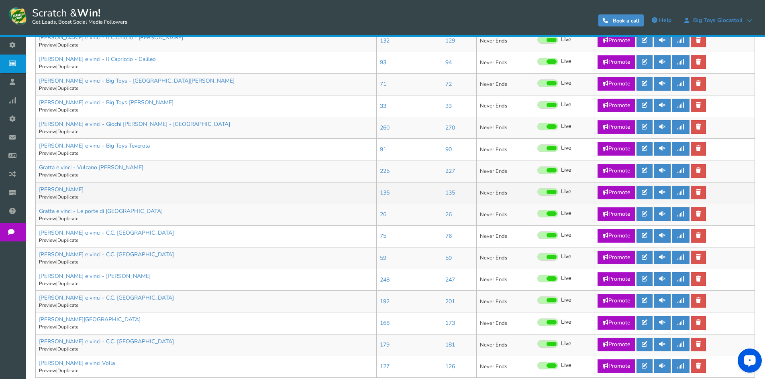
scroll to position [386, 0]
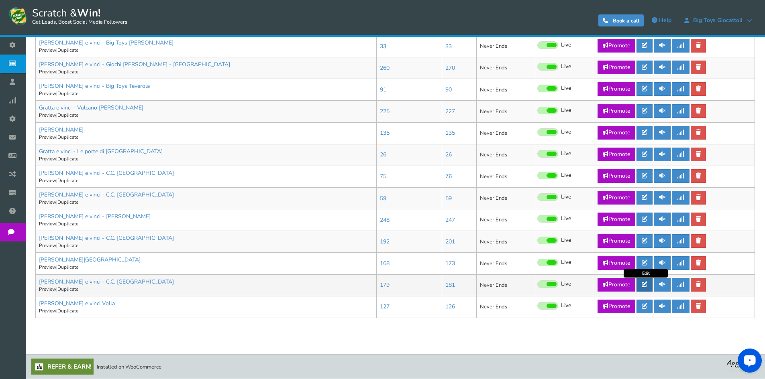
click at [641, 286] on link at bounding box center [644, 285] width 16 height 14
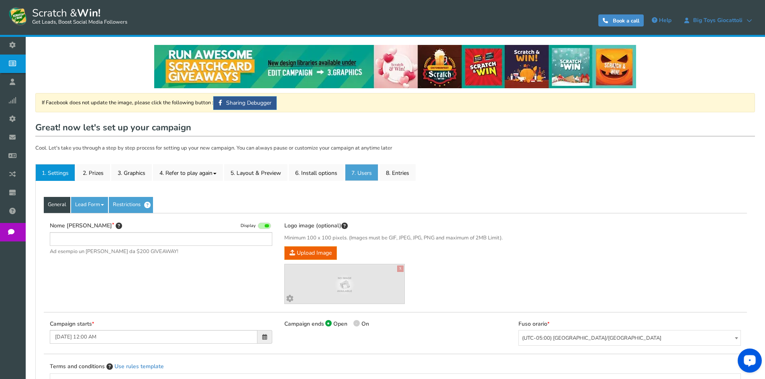
type input "[PERSON_NAME] e vinci - C.C. [GEOGRAPHIC_DATA]"
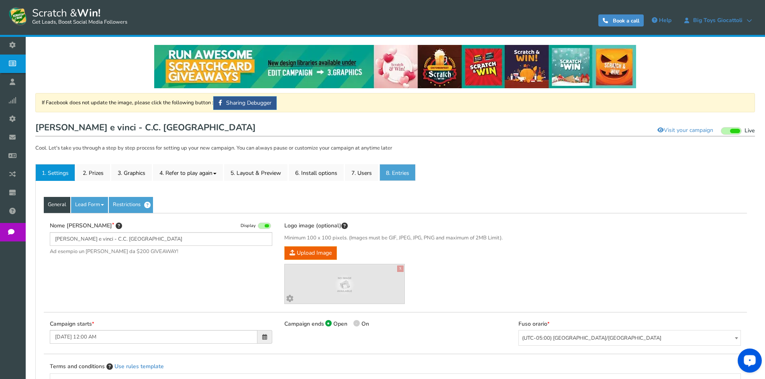
click at [398, 177] on link "8. Entries" at bounding box center [397, 172] width 36 height 17
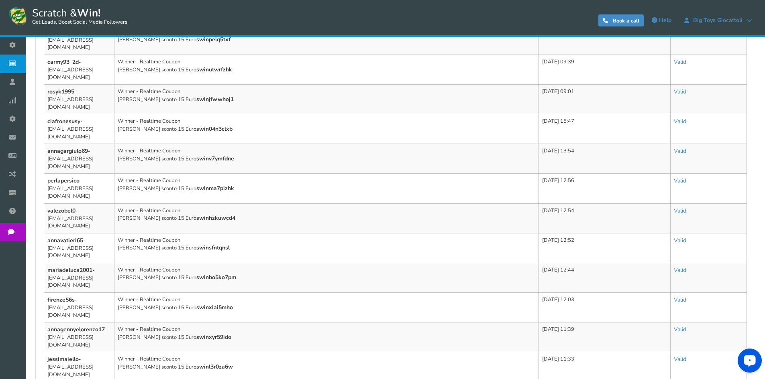
scroll to position [475, 0]
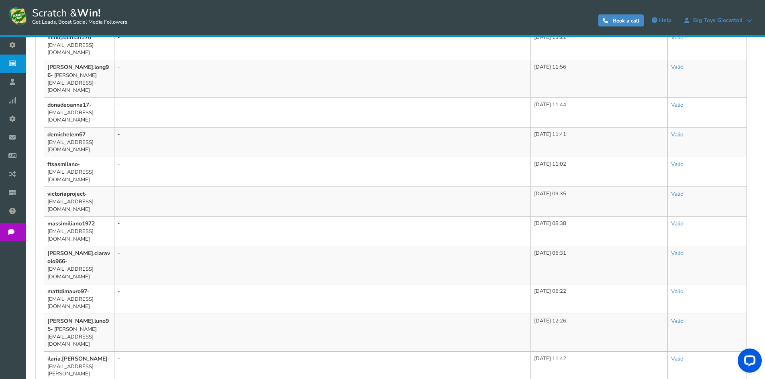
scroll to position [490, 0]
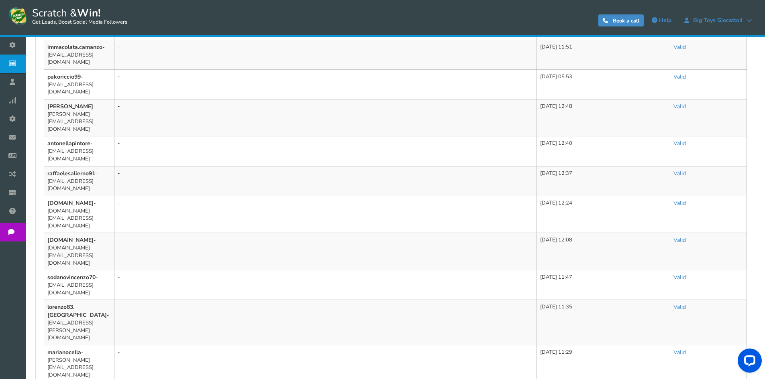
scroll to position [475, 0]
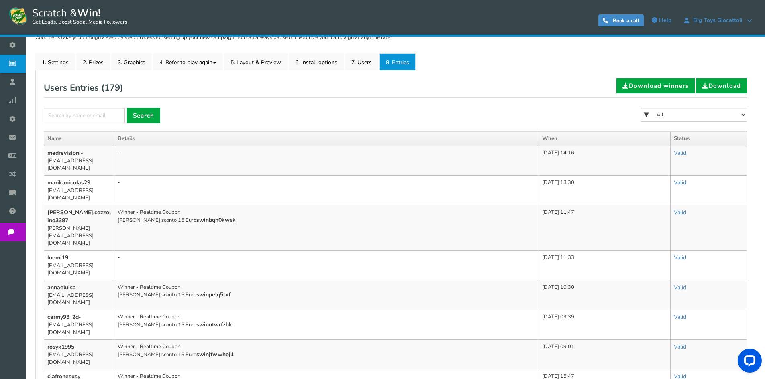
scroll to position [0, 0]
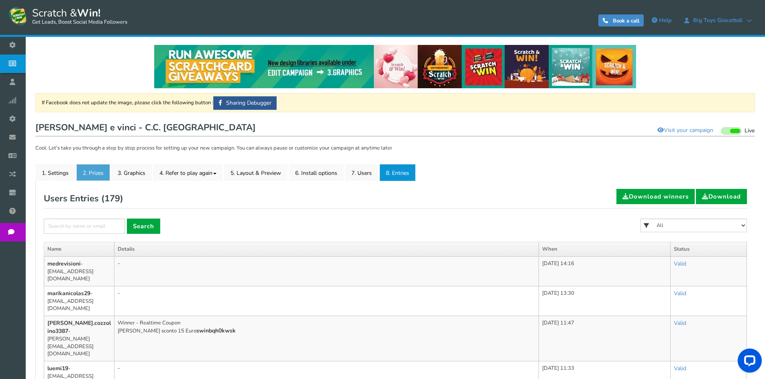
click at [88, 177] on link "2. Prizes" at bounding box center [93, 172] width 34 height 17
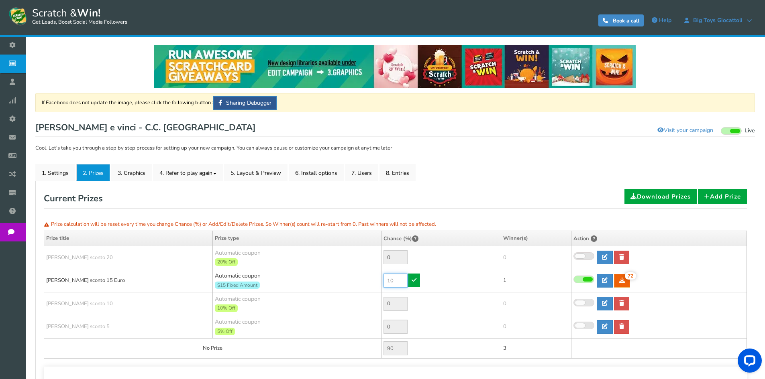
drag, startPoint x: 398, startPoint y: 281, endPoint x: 370, endPoint y: 280, distance: 28.6
click at [371, 280] on tr "[PERSON_NAME] sconto 15 Euro Automatic coupon $15 Fixed Amount Min.order value:…" at bounding box center [395, 280] width 703 height 23
type input "1"
click at [412, 281] on icon at bounding box center [414, 280] width 5 height 6
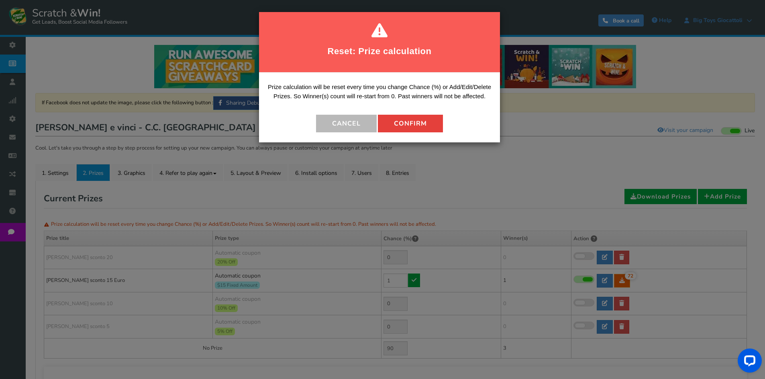
click at [415, 122] on button "Confirm" at bounding box center [410, 124] width 65 height 18
type input "99"
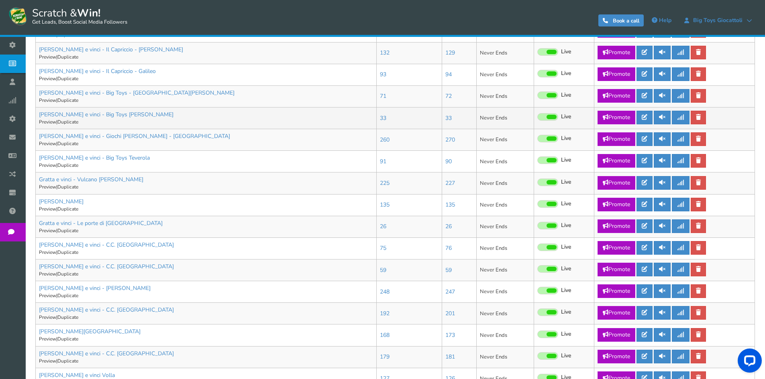
scroll to position [386, 0]
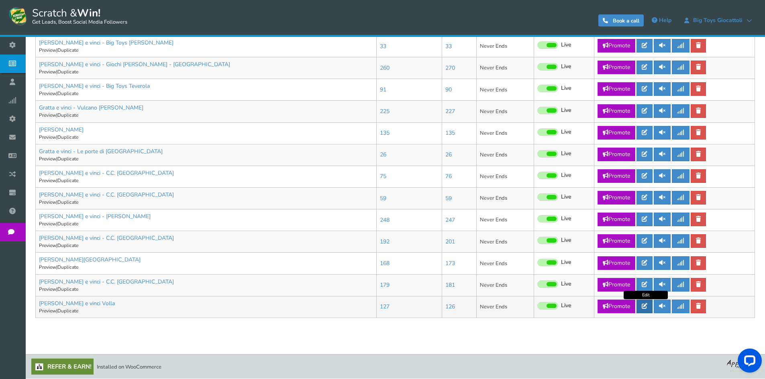
click at [648, 310] on link at bounding box center [644, 307] width 16 height 14
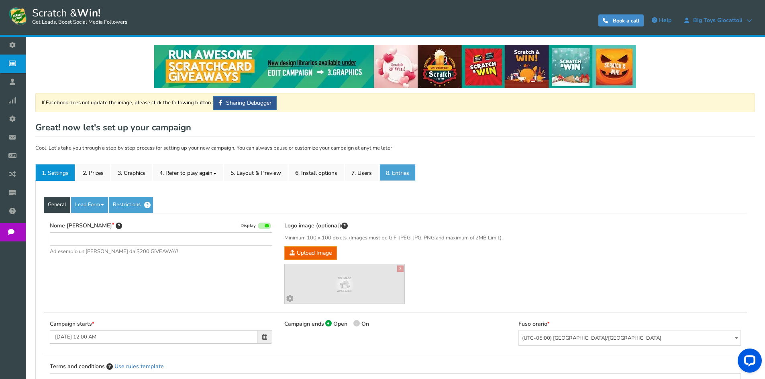
type input "[PERSON_NAME] e vinci Volla"
click at [408, 172] on link "8. Entries" at bounding box center [397, 172] width 36 height 17
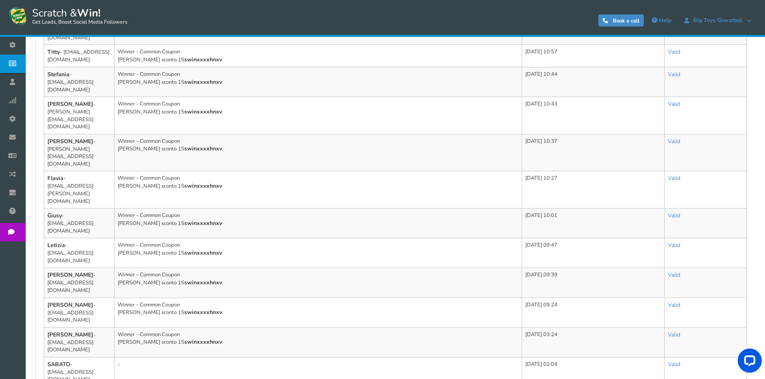
scroll to position [461, 0]
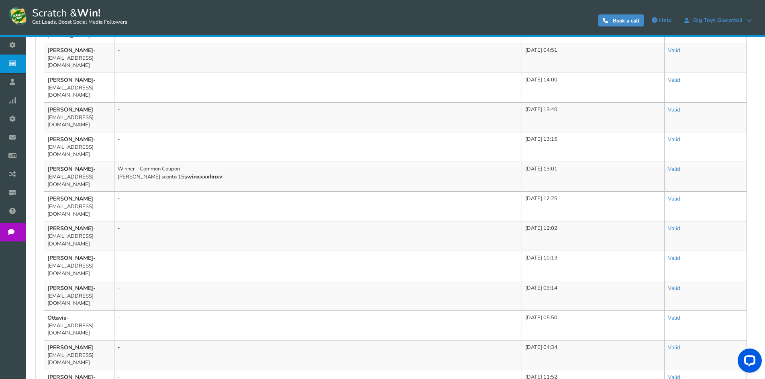
scroll to position [420, 0]
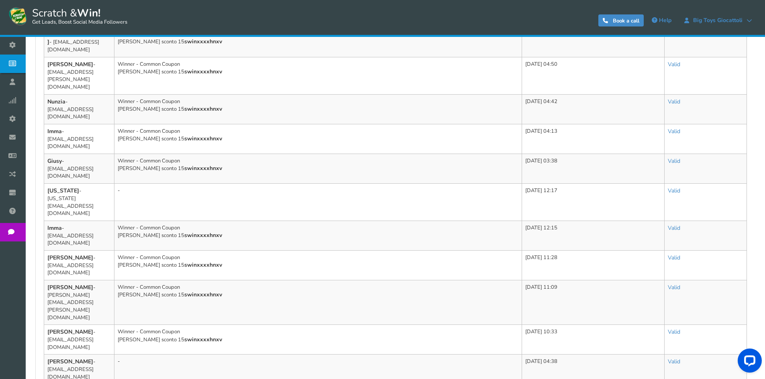
scroll to position [490, 0]
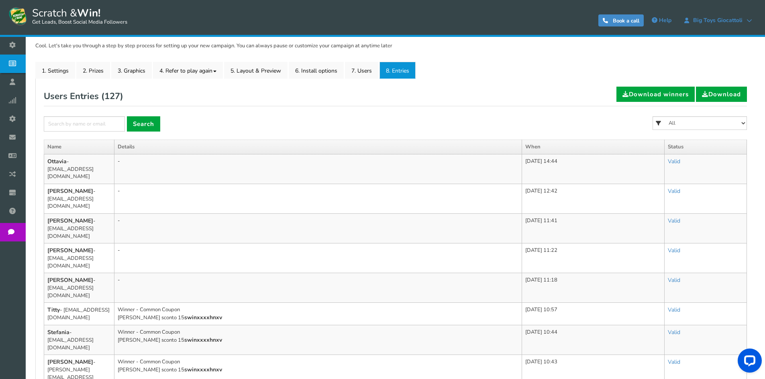
scroll to position [99, 0]
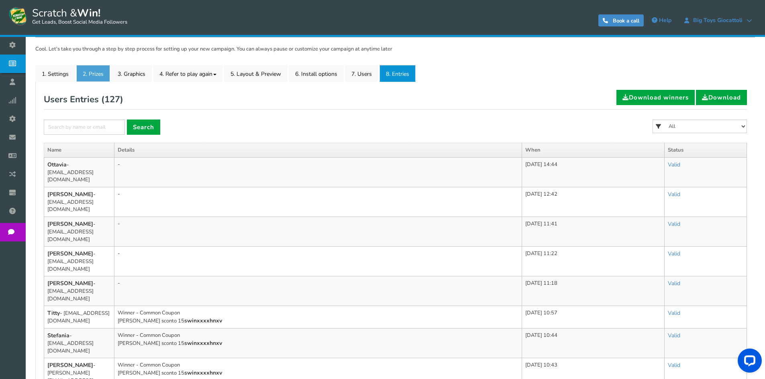
click at [93, 78] on link "2. Prizes" at bounding box center [93, 73] width 34 height 17
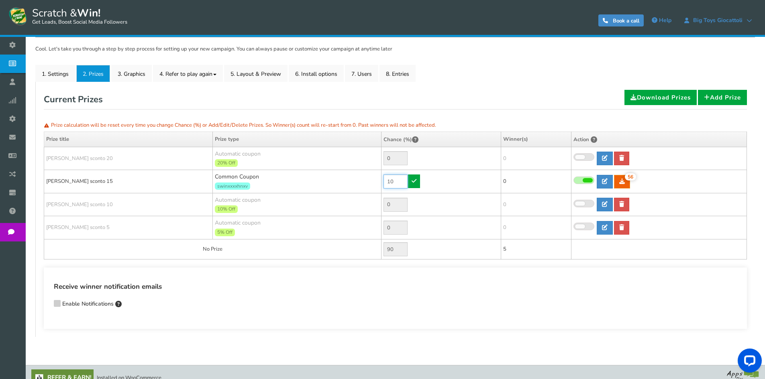
drag, startPoint x: 391, startPoint y: 179, endPoint x: 384, endPoint y: 179, distance: 6.8
click at [384, 179] on input "10" at bounding box center [395, 182] width 24 height 14
drag, startPoint x: 388, startPoint y: 183, endPoint x: 375, endPoint y: 183, distance: 13.7
click at [375, 183] on tr "[PERSON_NAME] sconto 15 Common Coupon swinxxxxhnxv 10 56 56 0 [GEOGRAPHIC_DATA]…" at bounding box center [395, 181] width 703 height 23
type input "1"
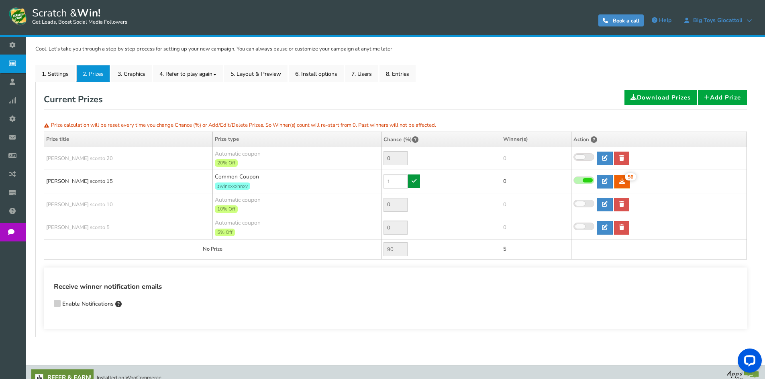
click at [417, 181] on link at bounding box center [414, 182] width 12 height 14
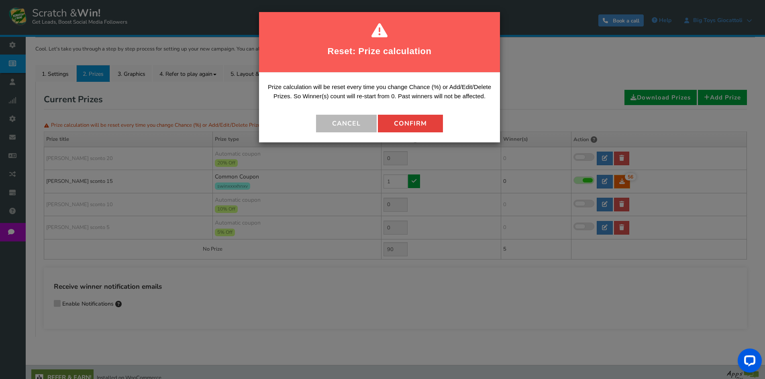
click at [417, 124] on button "Confirm" at bounding box center [410, 124] width 65 height 18
type input "99"
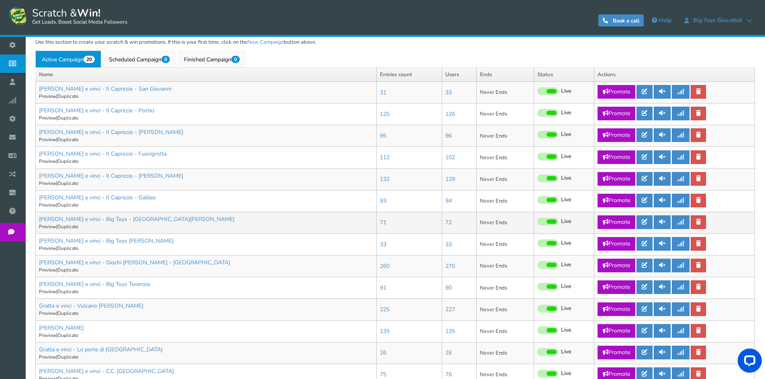
scroll to position [201, 0]
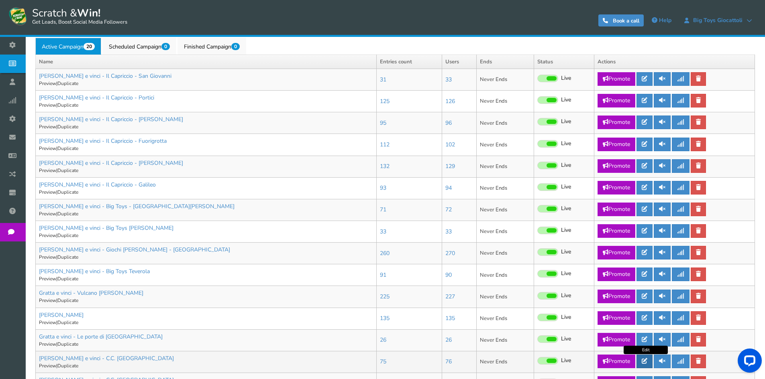
click at [647, 361] on icon at bounding box center [645, 362] width 6 height 6
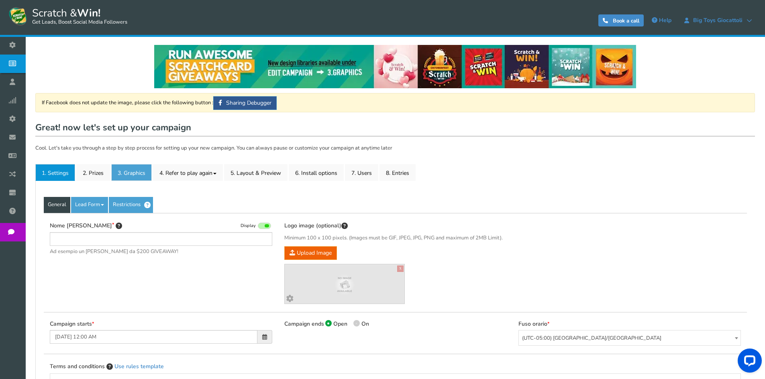
type input "Gratta e vinci - C.C. Lingotto"
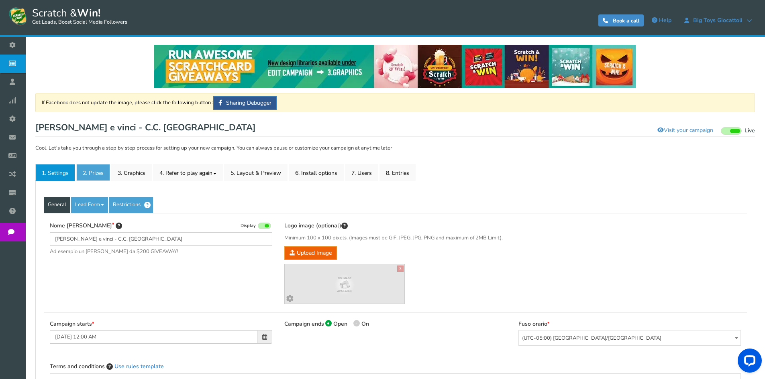
click at [92, 168] on link "2. Prizes" at bounding box center [93, 172] width 34 height 17
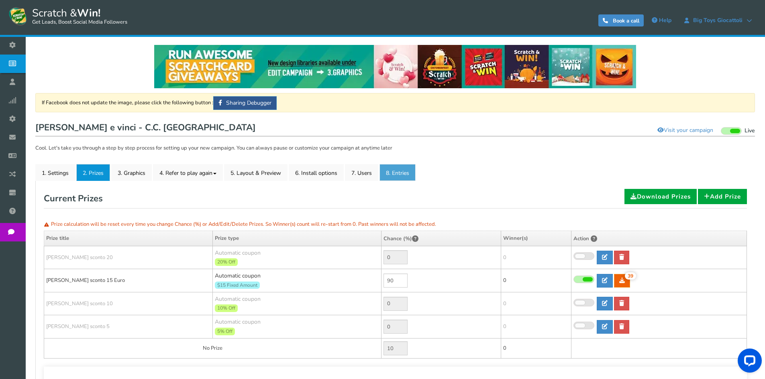
click at [410, 172] on link "8. Entries" at bounding box center [397, 172] width 36 height 17
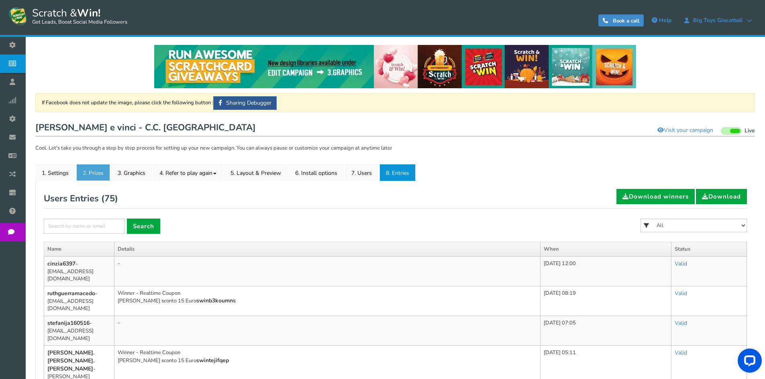
click at [95, 170] on link "2. Prizes" at bounding box center [93, 172] width 34 height 17
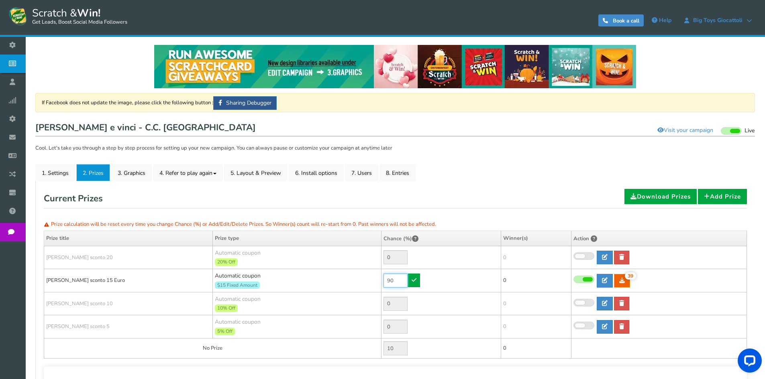
drag, startPoint x: 394, startPoint y: 278, endPoint x: 360, endPoint y: 278, distance: 34.1
click at [367, 281] on tr "Buono sconto 15 Euro Automatic coupon $15 Fixed Amount Min.order value: 0 90 39…" at bounding box center [395, 280] width 703 height 23
type input "10"
click at [418, 279] on link at bounding box center [414, 281] width 12 height 14
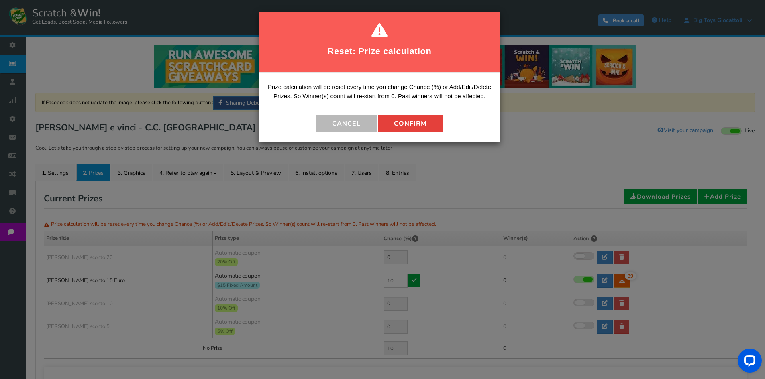
click at [427, 126] on button "Confirm" at bounding box center [410, 124] width 65 height 18
type input "90"
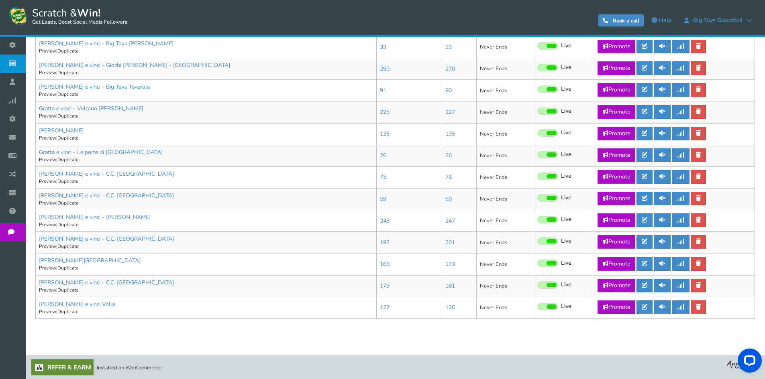
scroll to position [386, 0]
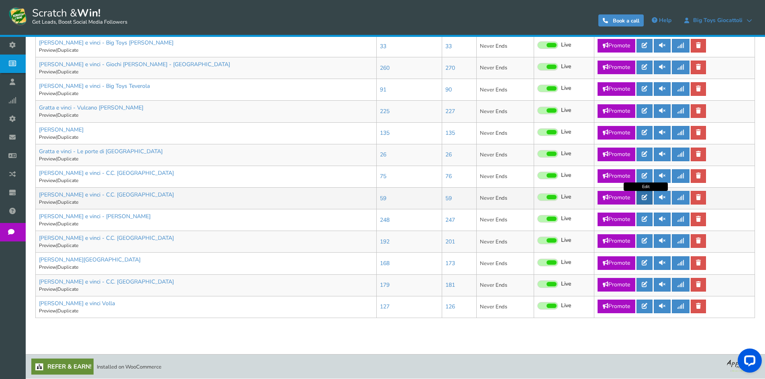
click at [646, 196] on icon at bounding box center [645, 198] width 6 height 6
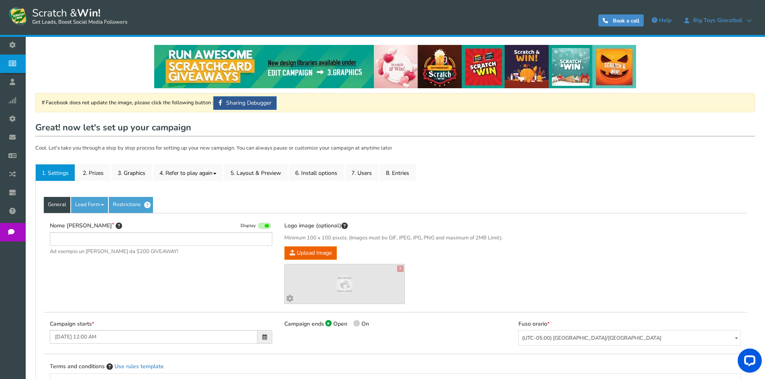
type input "[PERSON_NAME] e vinci - C.C. [GEOGRAPHIC_DATA]"
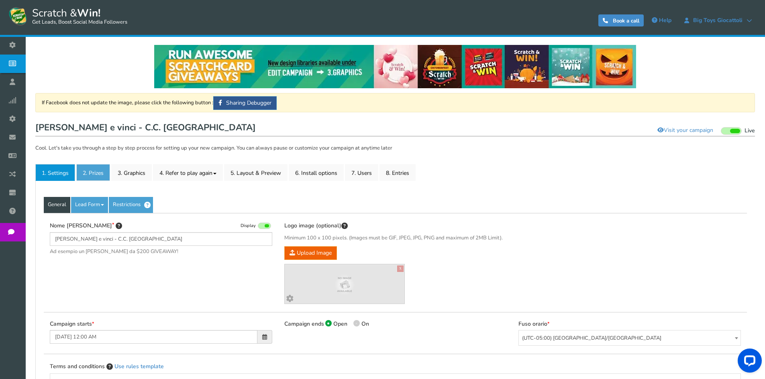
click at [96, 173] on link "2. Prizes" at bounding box center [93, 172] width 34 height 17
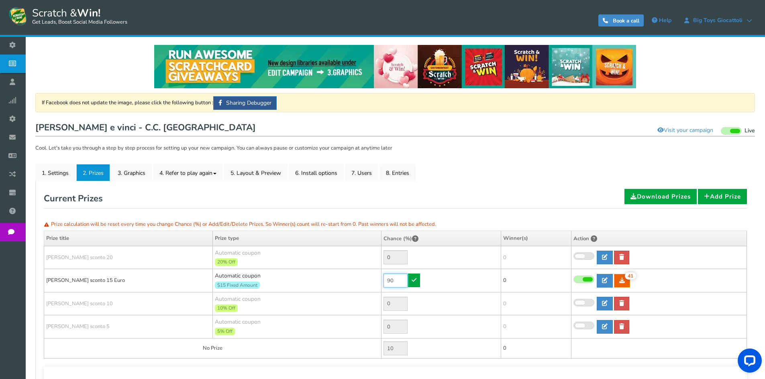
drag, startPoint x: 356, startPoint y: 282, endPoint x: 345, endPoint y: 279, distance: 11.7
click at [347, 281] on tr "Buono sconto 15 Euro Automatic coupon $15 Fixed Amount Min.order value: 0 90 41…" at bounding box center [395, 280] width 703 height 23
type input "10"
click at [413, 284] on link at bounding box center [414, 281] width 12 height 14
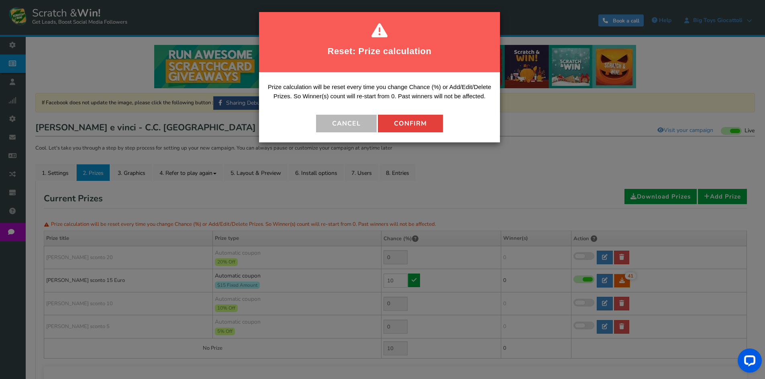
click at [412, 119] on button "Confirm" at bounding box center [410, 124] width 65 height 18
type input "90"
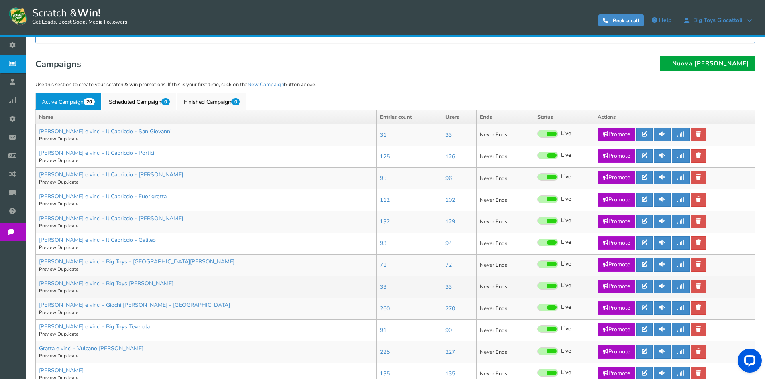
scroll to position [201, 0]
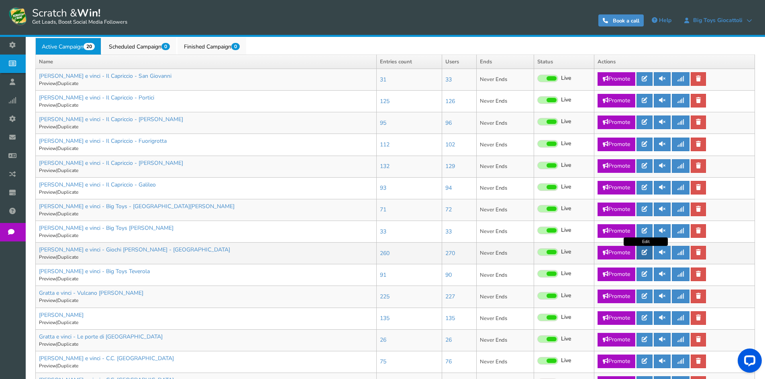
click at [641, 253] on link at bounding box center [644, 253] width 16 height 14
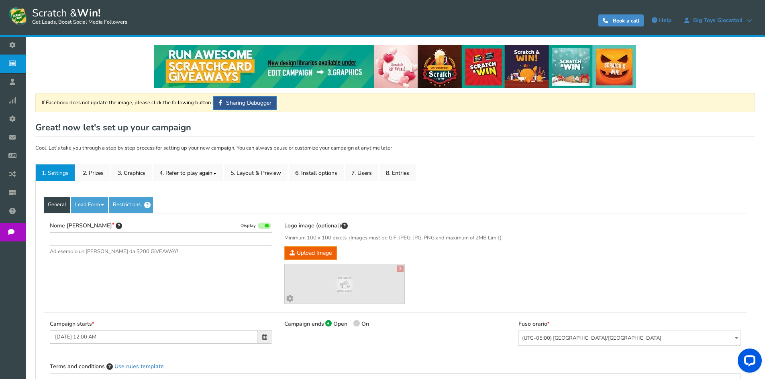
type input "[PERSON_NAME] e vinci - Giochi [PERSON_NAME] - [GEOGRAPHIC_DATA]"
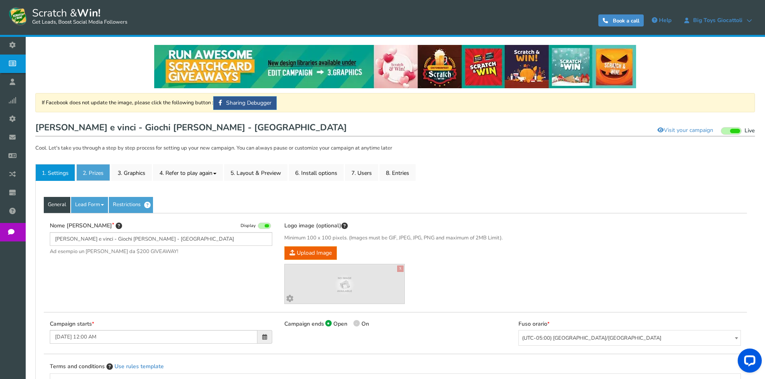
click at [101, 169] on link "2. Prizes" at bounding box center [93, 172] width 34 height 17
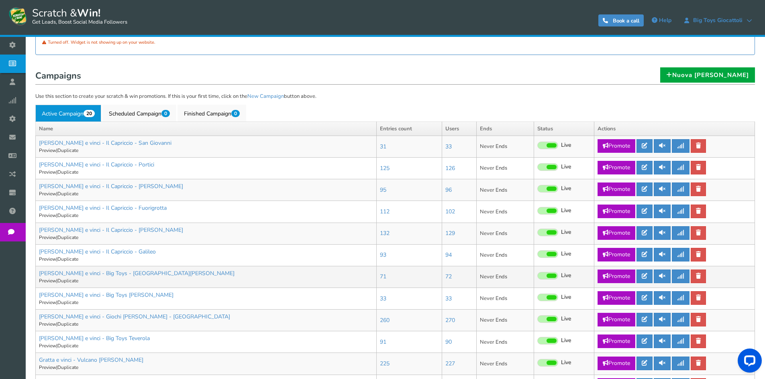
scroll to position [161, 0]
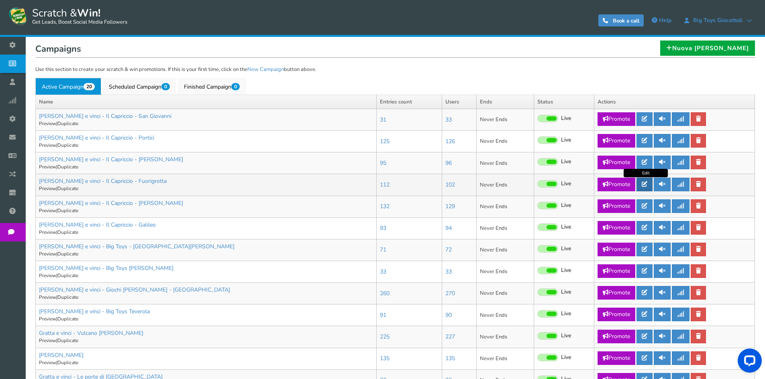
click at [651, 188] on link at bounding box center [644, 185] width 16 height 14
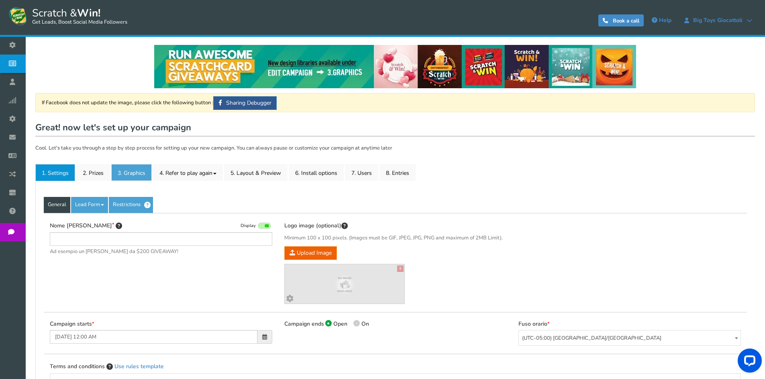
type input "[PERSON_NAME] e vinci - Il Capriccio - Fuorigrotta"
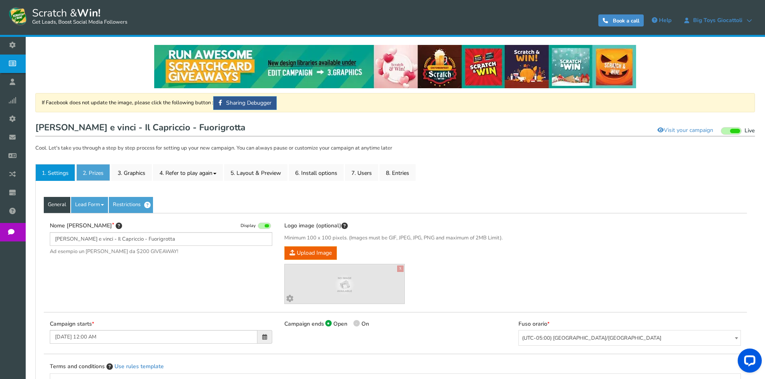
click at [91, 172] on link "2. Prizes" at bounding box center [93, 172] width 34 height 17
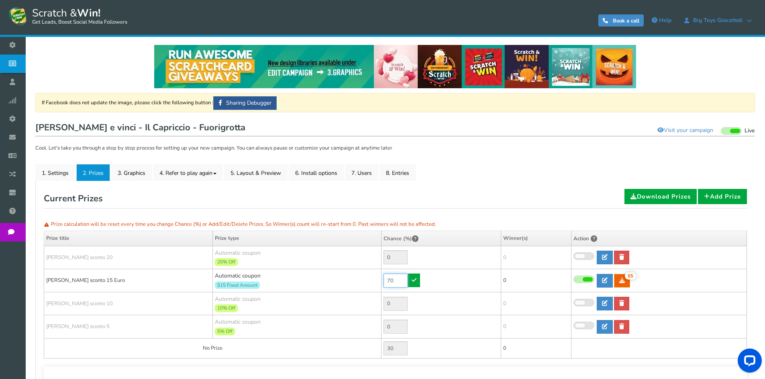
drag, startPoint x: 389, startPoint y: 282, endPoint x: 382, endPoint y: 280, distance: 7.1
click at [382, 280] on td "70" at bounding box center [441, 280] width 120 height 23
type input "30"
click at [412, 280] on icon at bounding box center [414, 280] width 5 height 6
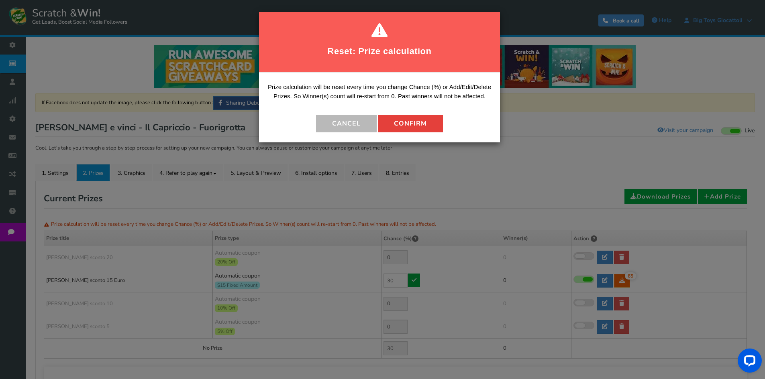
click at [409, 124] on button "Confirm" at bounding box center [410, 124] width 65 height 18
type input "70"
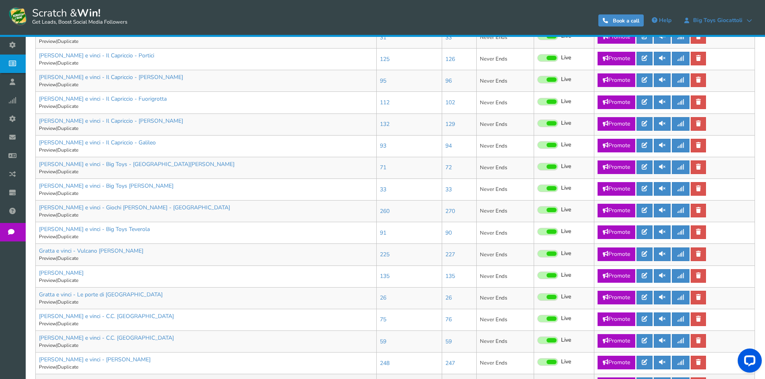
scroll to position [241, 0]
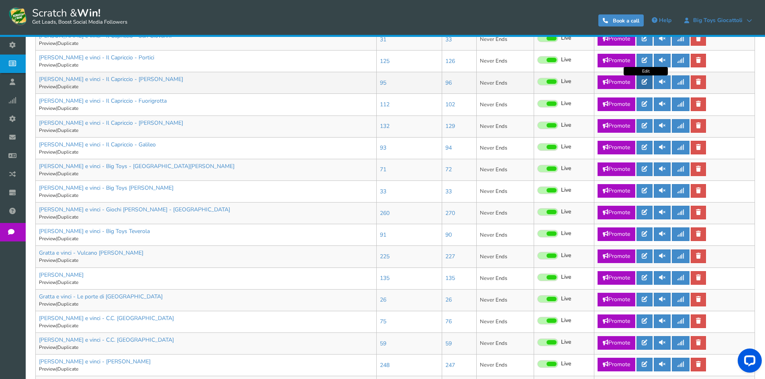
click at [646, 81] on icon at bounding box center [645, 82] width 6 height 6
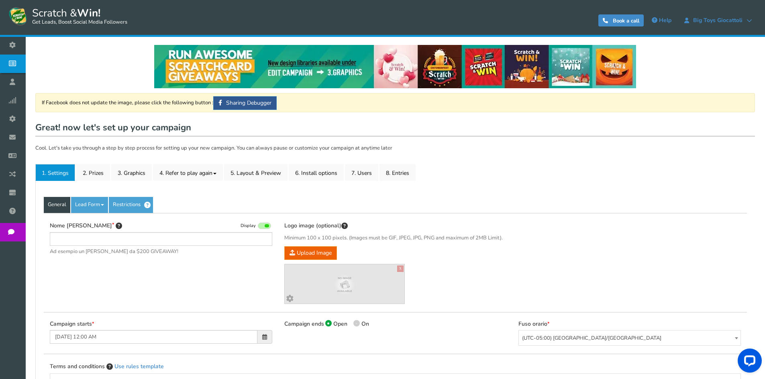
type input "[PERSON_NAME] e vinci - Il Capriccio - [PERSON_NAME]"
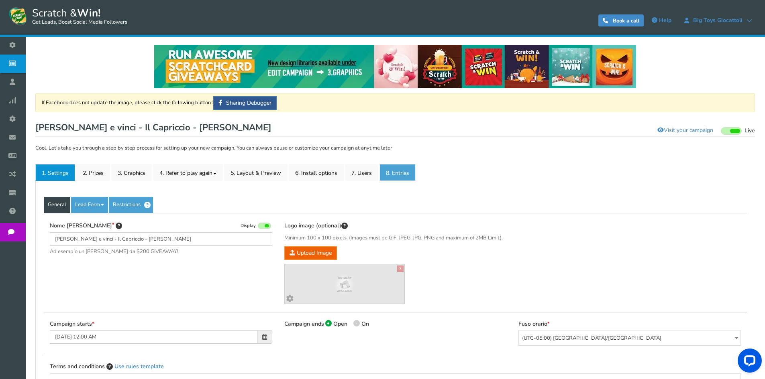
click at [400, 168] on link "8. Entries" at bounding box center [397, 172] width 36 height 17
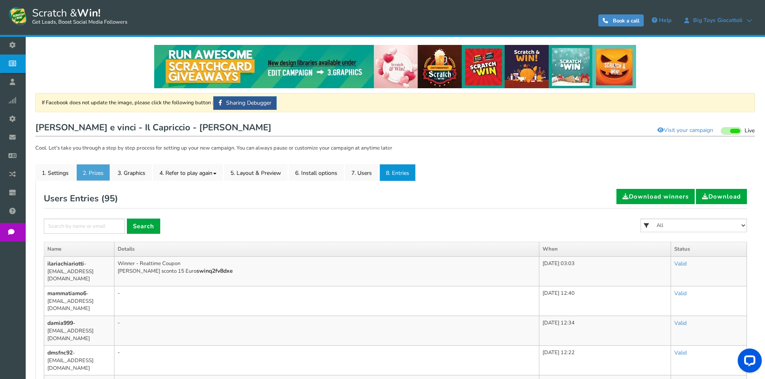
click at [107, 174] on link "2. Prizes" at bounding box center [93, 172] width 34 height 17
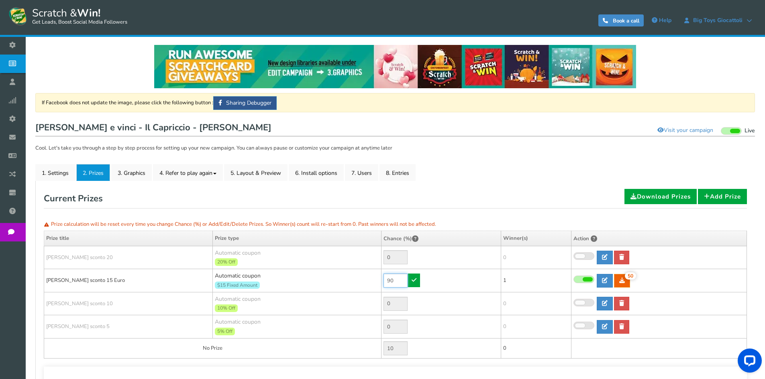
drag, startPoint x: 397, startPoint y: 279, endPoint x: 360, endPoint y: 277, distance: 37.0
click at [366, 279] on tr "Buono sconto 15 Euro Automatic coupon $15 Fixed Amount Min.order value: 0 90 50…" at bounding box center [395, 280] width 703 height 23
type input "30"
click at [416, 279] on icon at bounding box center [414, 280] width 5 height 6
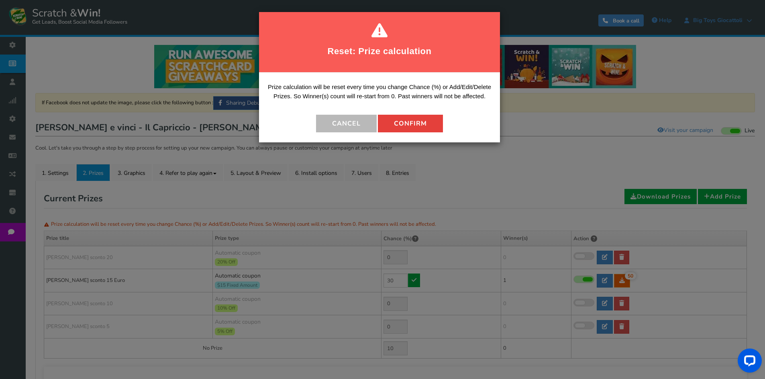
click at [414, 126] on button "Confirm" at bounding box center [410, 124] width 65 height 18
type input "70"
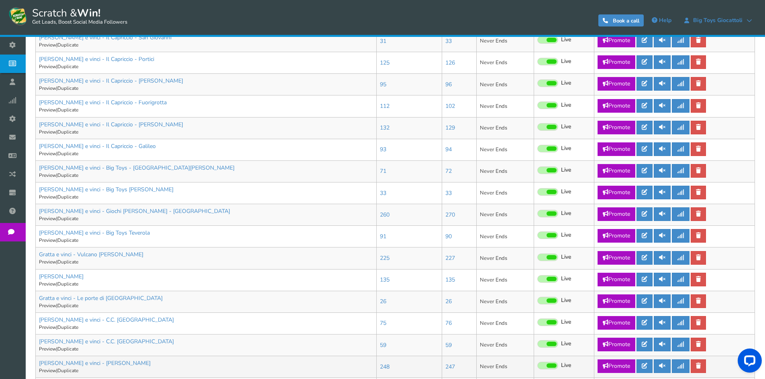
scroll to position [186, 0]
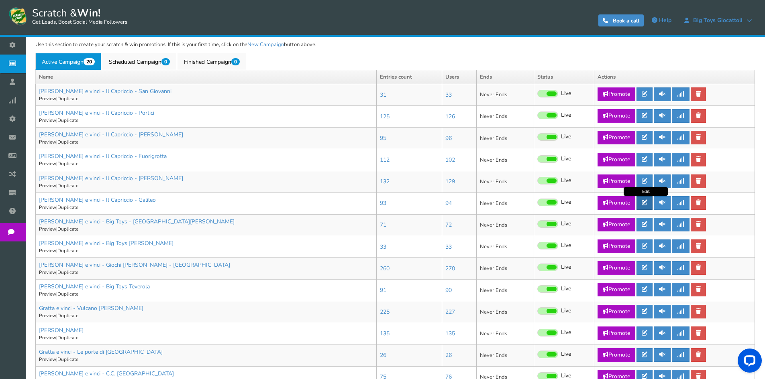
click at [641, 202] on link at bounding box center [644, 203] width 16 height 14
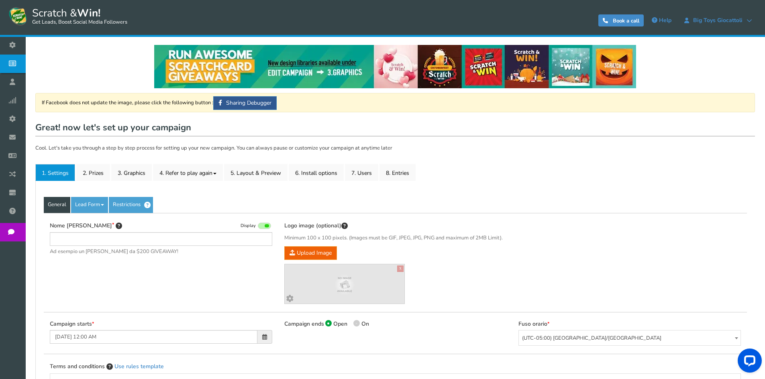
type input "[PERSON_NAME] e vinci - Il Capriccio - Galileo"
click at [110, 170] on link "2. Prizes" at bounding box center [93, 172] width 34 height 17
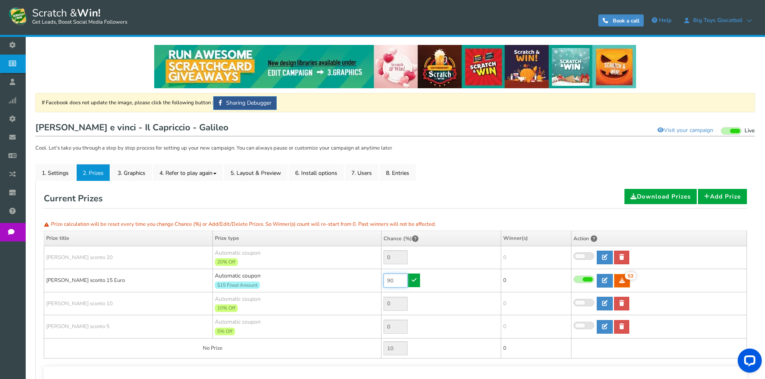
drag, startPoint x: 398, startPoint y: 279, endPoint x: 368, endPoint y: 279, distance: 30.5
click at [369, 279] on tr "Buono sconto 15 Euro Automatic coupon $15 Fixed Amount Min.order value: 0 90 53…" at bounding box center [395, 280] width 703 height 23
type input "30"
click at [414, 279] on icon at bounding box center [414, 280] width 5 height 6
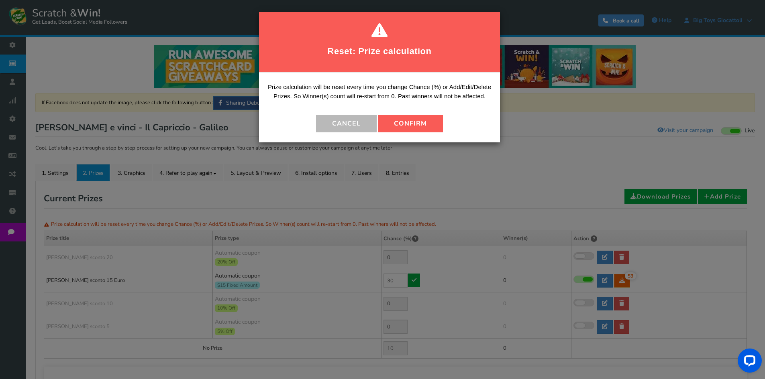
click at [419, 119] on button "Confirm" at bounding box center [410, 124] width 65 height 18
type input "70"
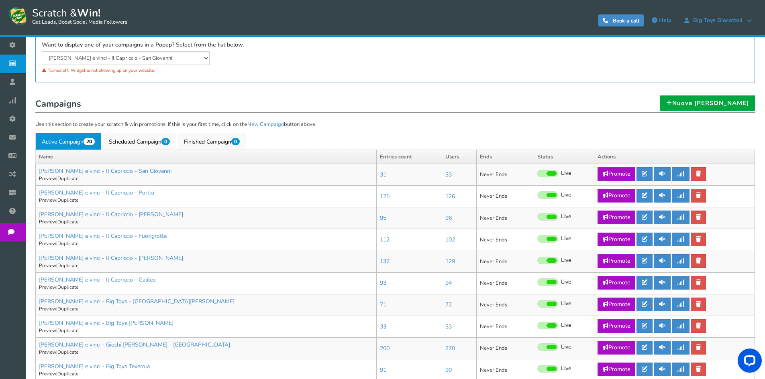
scroll to position [201, 0]
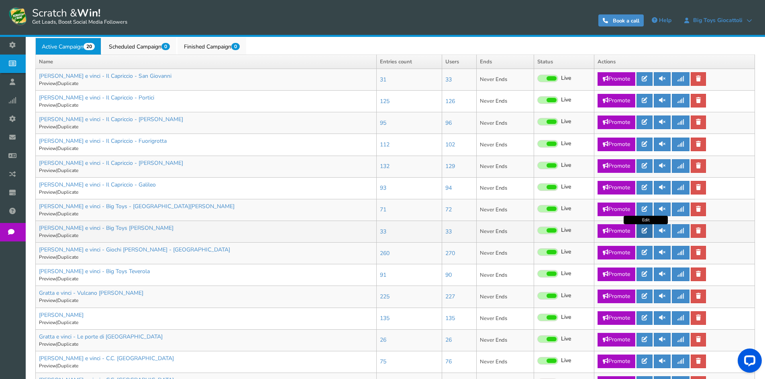
click at [653, 231] on link at bounding box center [644, 231] width 16 height 14
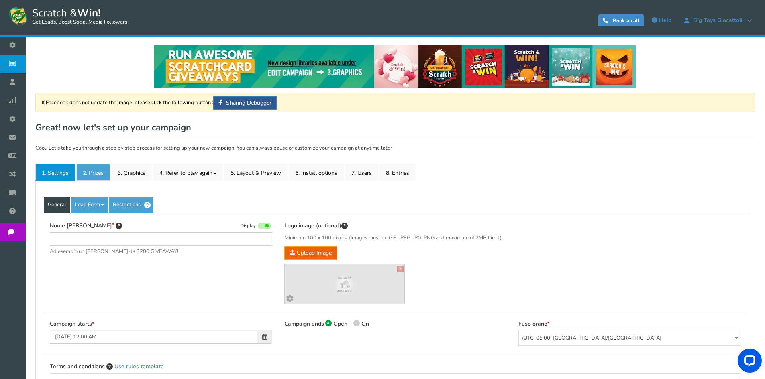
type input "[PERSON_NAME] e vinci - Big Toys [PERSON_NAME]"
click at [94, 175] on link "2. Prizes" at bounding box center [93, 172] width 34 height 17
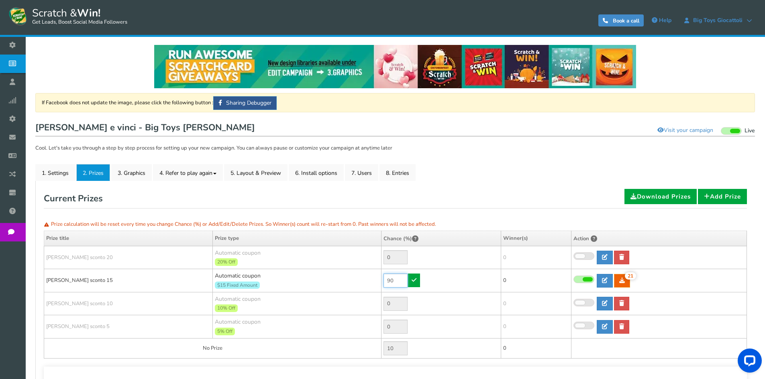
drag, startPoint x: 396, startPoint y: 283, endPoint x: 314, endPoint y: 282, distance: 81.5
click at [314, 283] on tr "Buono sconto 15 Automatic coupon $15 Fixed Amount Min.order value: 0 90 21 21 0…" at bounding box center [395, 280] width 703 height 23
type input "30"
click at [413, 277] on icon at bounding box center [414, 280] width 5 height 6
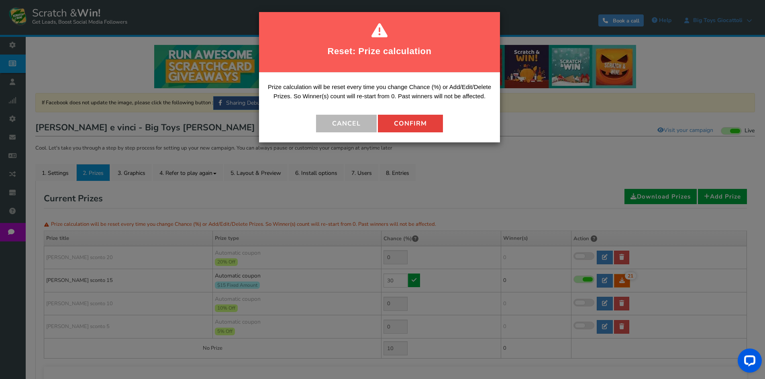
click at [402, 130] on button "Confirm" at bounding box center [410, 124] width 65 height 18
type input "70"
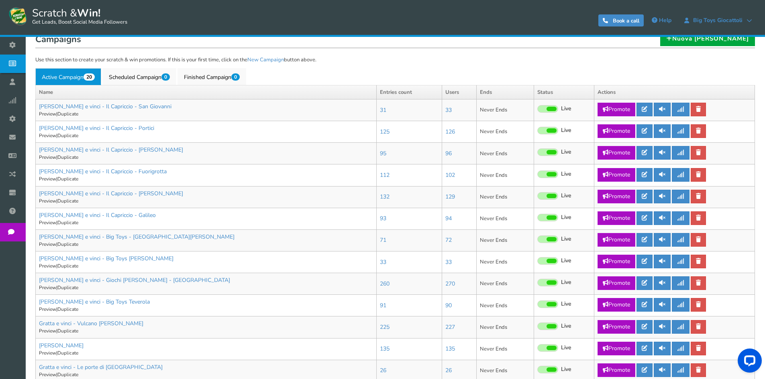
scroll to position [161, 0]
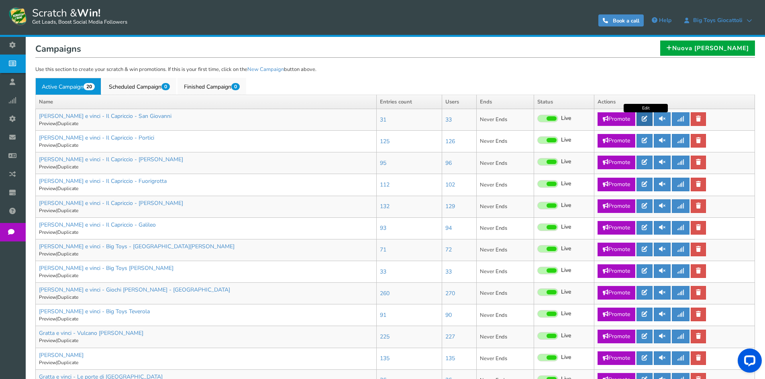
click at [643, 116] on icon at bounding box center [645, 119] width 6 height 6
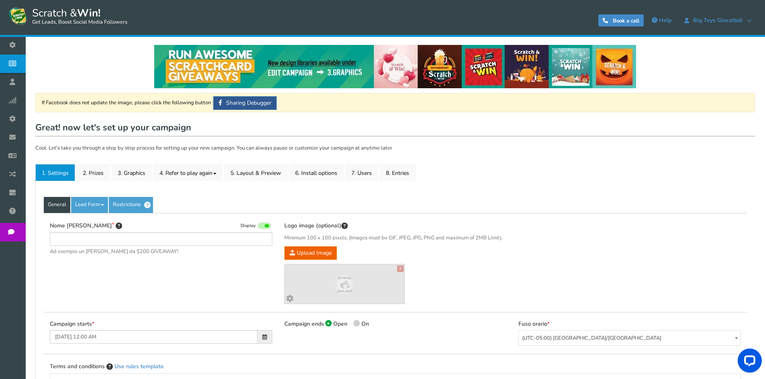
type input "[PERSON_NAME] e vinci - Il Capriccio - San Giovanni"
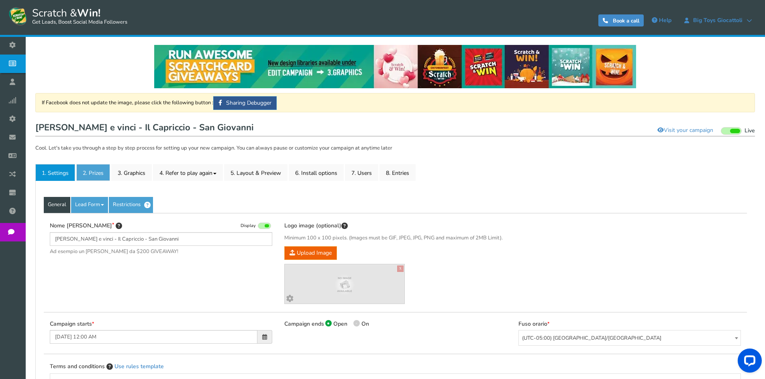
click at [95, 174] on link "2. Prizes" at bounding box center [93, 172] width 34 height 17
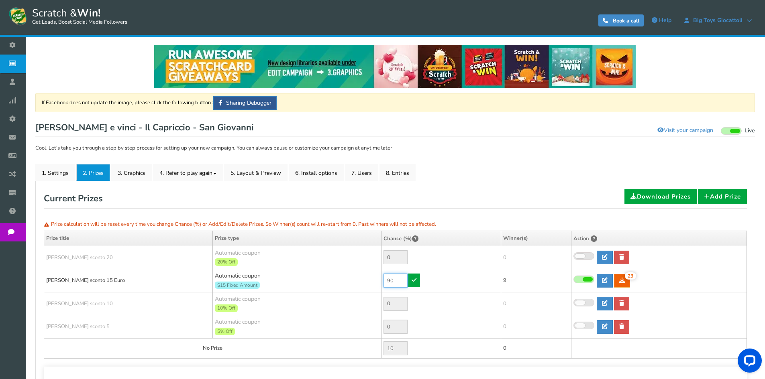
drag, startPoint x: 390, startPoint y: 282, endPoint x: 380, endPoint y: 282, distance: 9.6
click at [380, 282] on tr "Buono sconto 15 Euro Automatic coupon $15 Fixed Amount Min.order value: 0 90 23…" at bounding box center [395, 280] width 703 height 23
type input "10"
click at [412, 281] on icon at bounding box center [414, 280] width 5 height 6
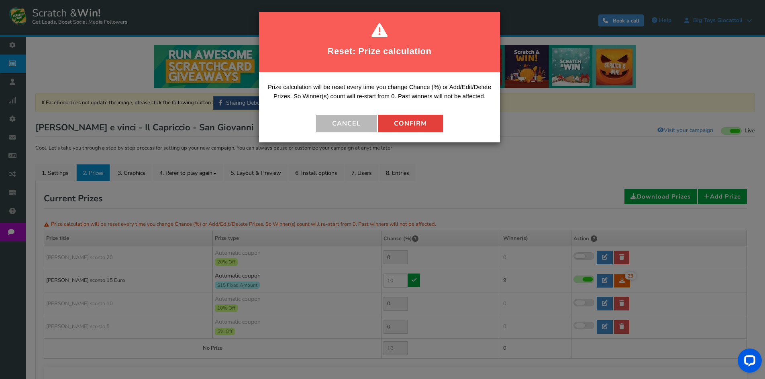
click at [427, 131] on button "Confirm" at bounding box center [410, 124] width 65 height 18
type input "90"
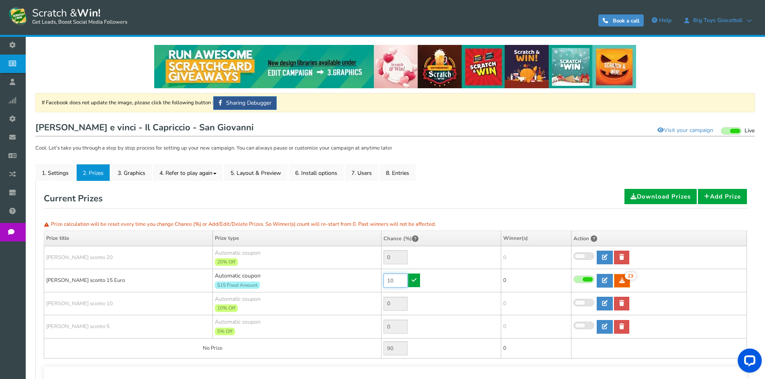
click at [397, 279] on input "10" at bounding box center [395, 281] width 24 height 14
click at [419, 280] on td "10" at bounding box center [441, 280] width 120 height 23
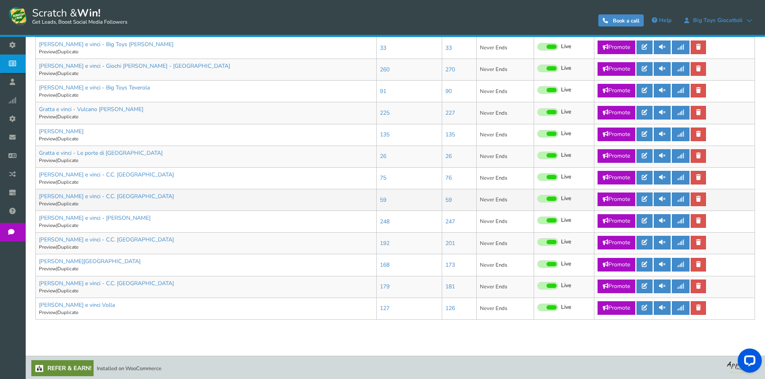
scroll to position [386, 0]
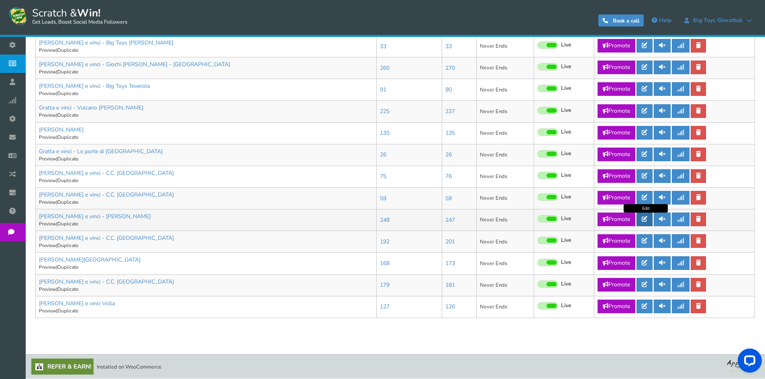
click at [649, 220] on link at bounding box center [644, 220] width 16 height 14
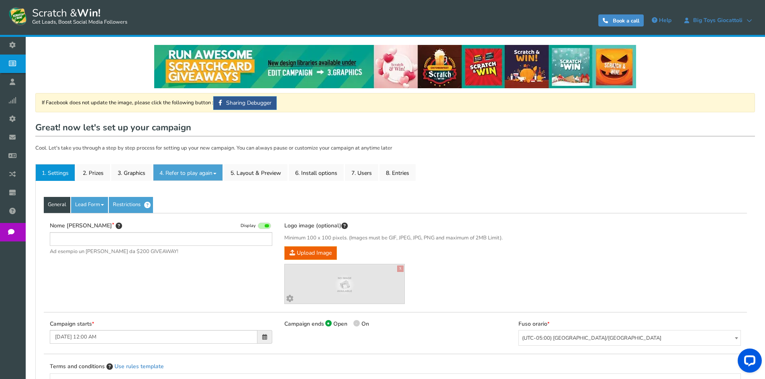
type input "[PERSON_NAME] e vinci - [PERSON_NAME]"
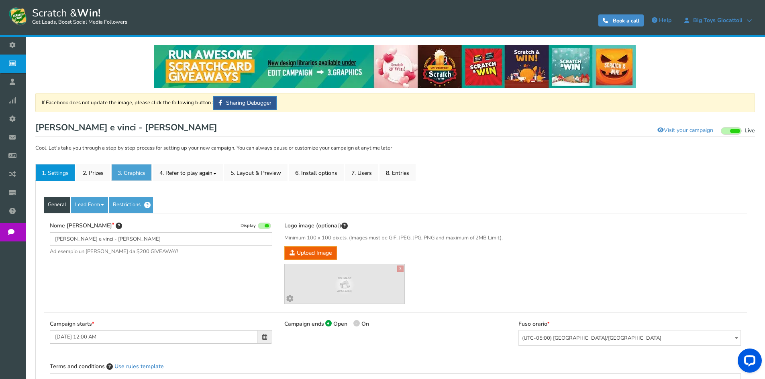
click at [111, 170] on link "3. Graphics" at bounding box center [131, 172] width 41 height 17
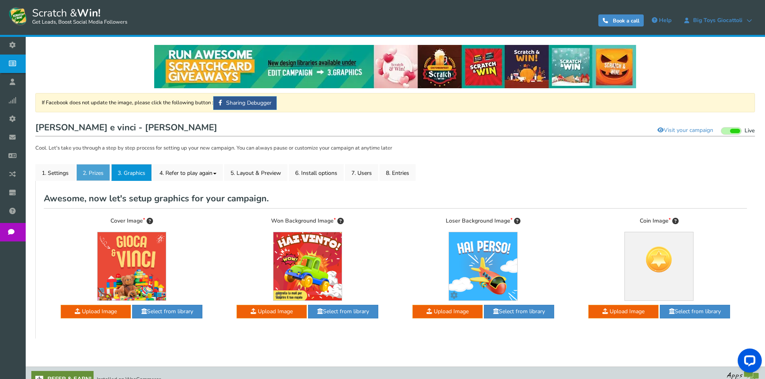
click at [106, 170] on link "2. Prizes" at bounding box center [93, 172] width 34 height 17
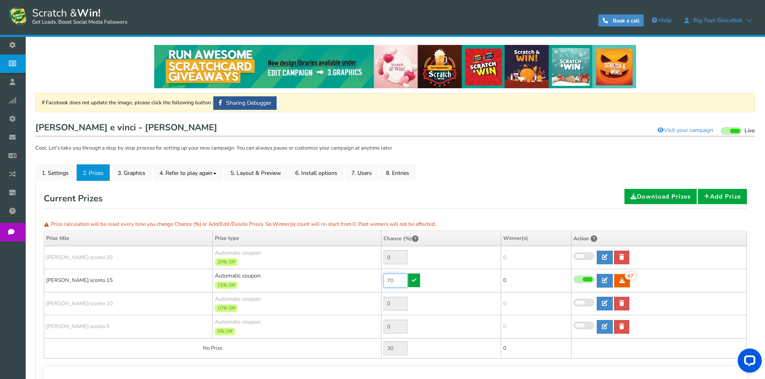
drag, startPoint x: 395, startPoint y: 281, endPoint x: 353, endPoint y: 278, distance: 42.7
click at [353, 278] on tr "Buono sconto 15 Automatic coupon 15% Off Min.order value: 0 70 67 67 0" at bounding box center [395, 280] width 703 height 23
click at [404, 281] on input "30" at bounding box center [395, 281] width 24 height 14
type input "30"
click at [414, 281] on icon at bounding box center [414, 280] width 5 height 6
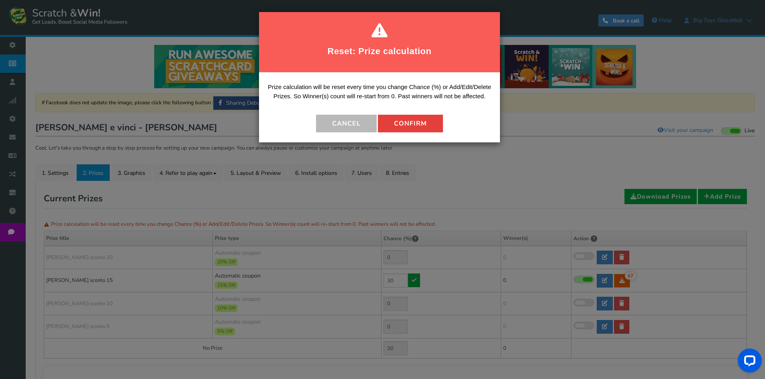
click at [420, 116] on button "Confirm" at bounding box center [410, 124] width 65 height 18
type input "70"
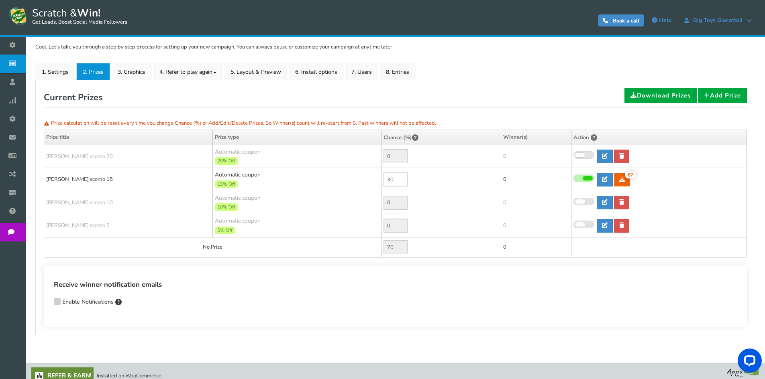
scroll to position [110, 0]
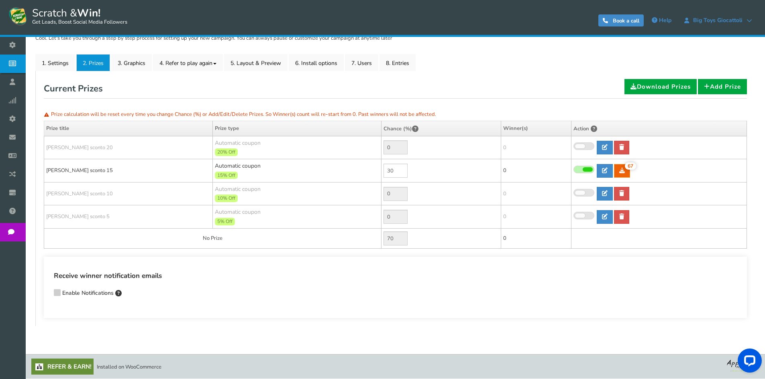
click at [307, 290] on div "Receive winner notification emails Enable Notifications" at bounding box center [395, 285] width 683 height 29
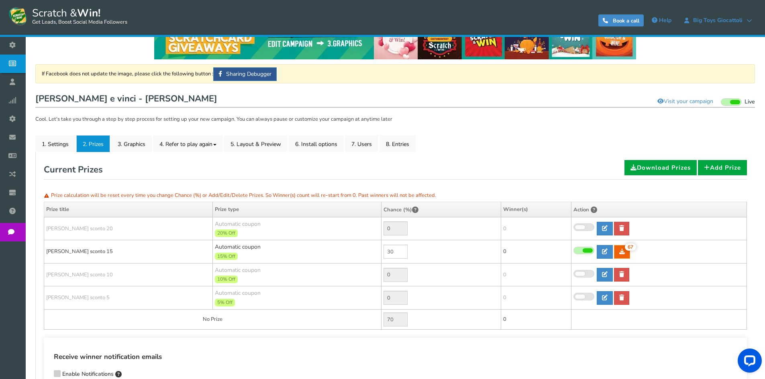
scroll to position [0, 0]
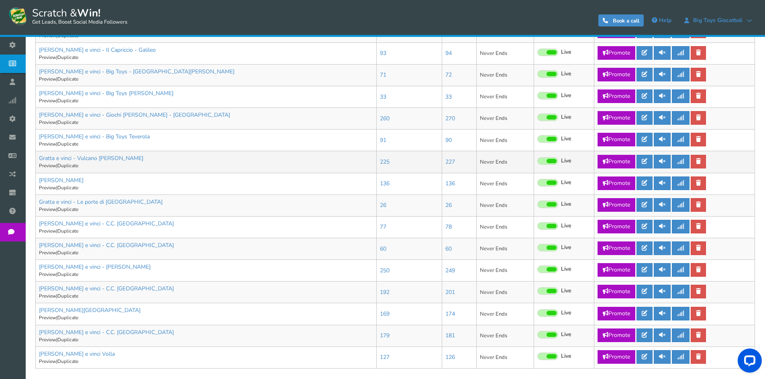
scroll to position [386, 0]
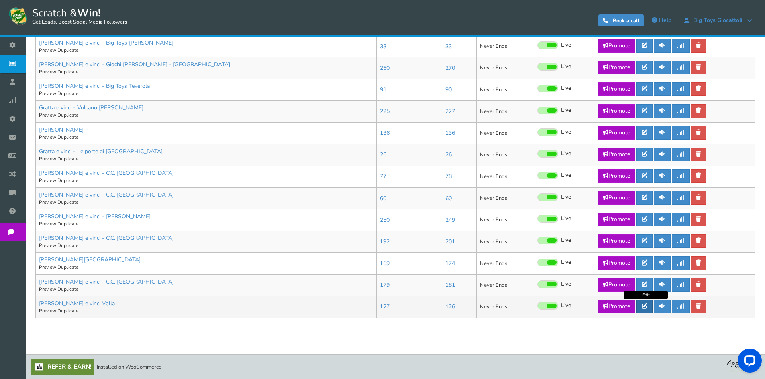
click at [645, 306] on icon at bounding box center [645, 307] width 6 height 6
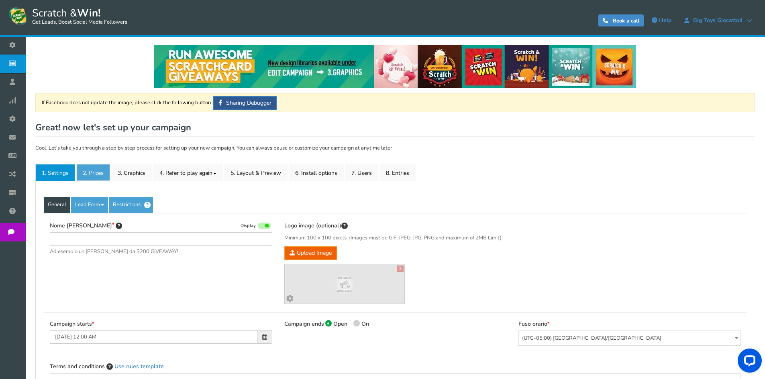
type input "[PERSON_NAME] e vinci Volla"
click at [106, 174] on link "2. Prizes" at bounding box center [93, 172] width 34 height 17
